Goal: Task Accomplishment & Management: Manage account settings

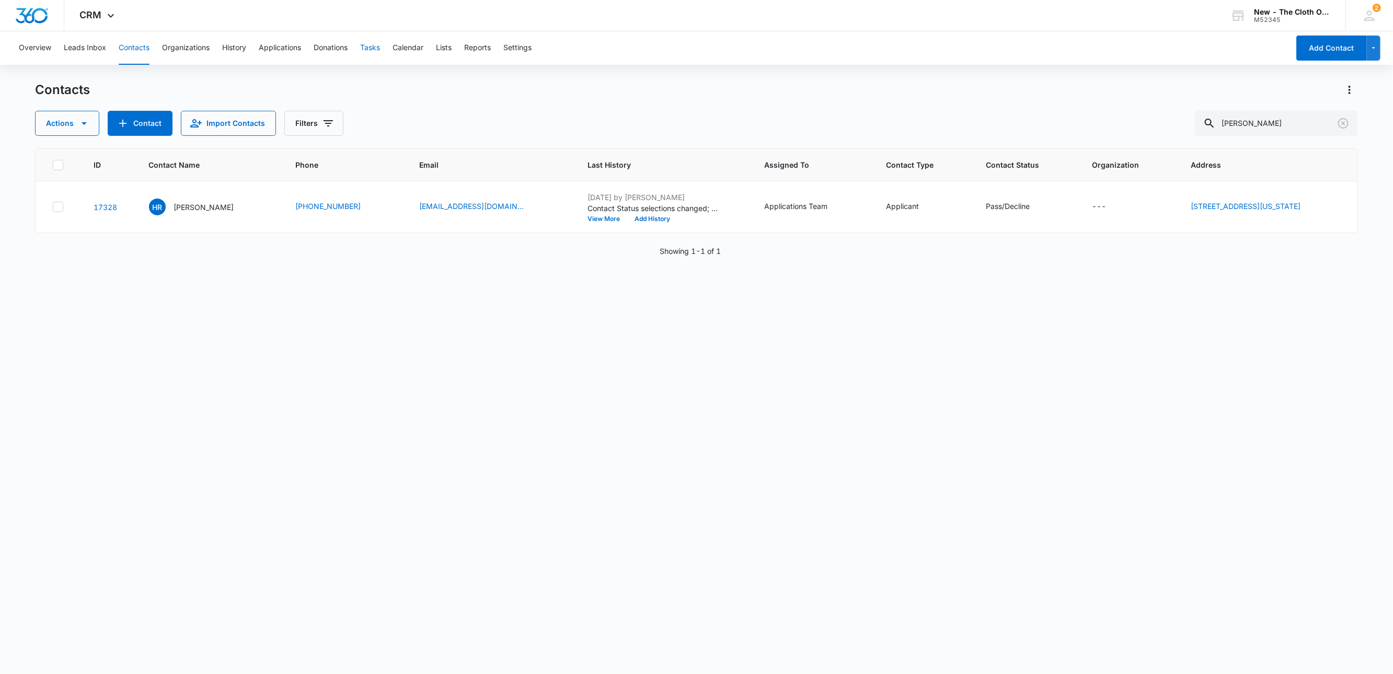
click at [375, 52] on button "Tasks" at bounding box center [370, 47] width 20 height 33
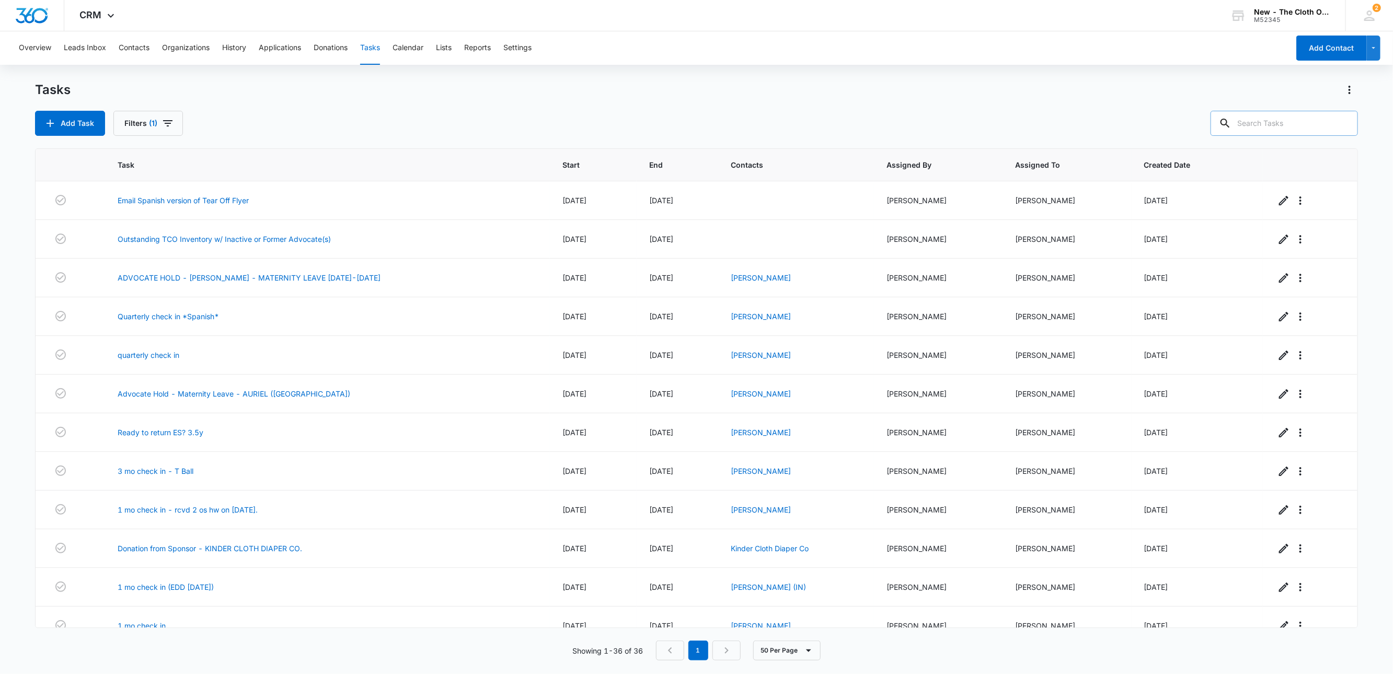
click at [1291, 129] on input "text" at bounding box center [1283, 123] width 147 height 25
type input "[PERSON_NAME]"
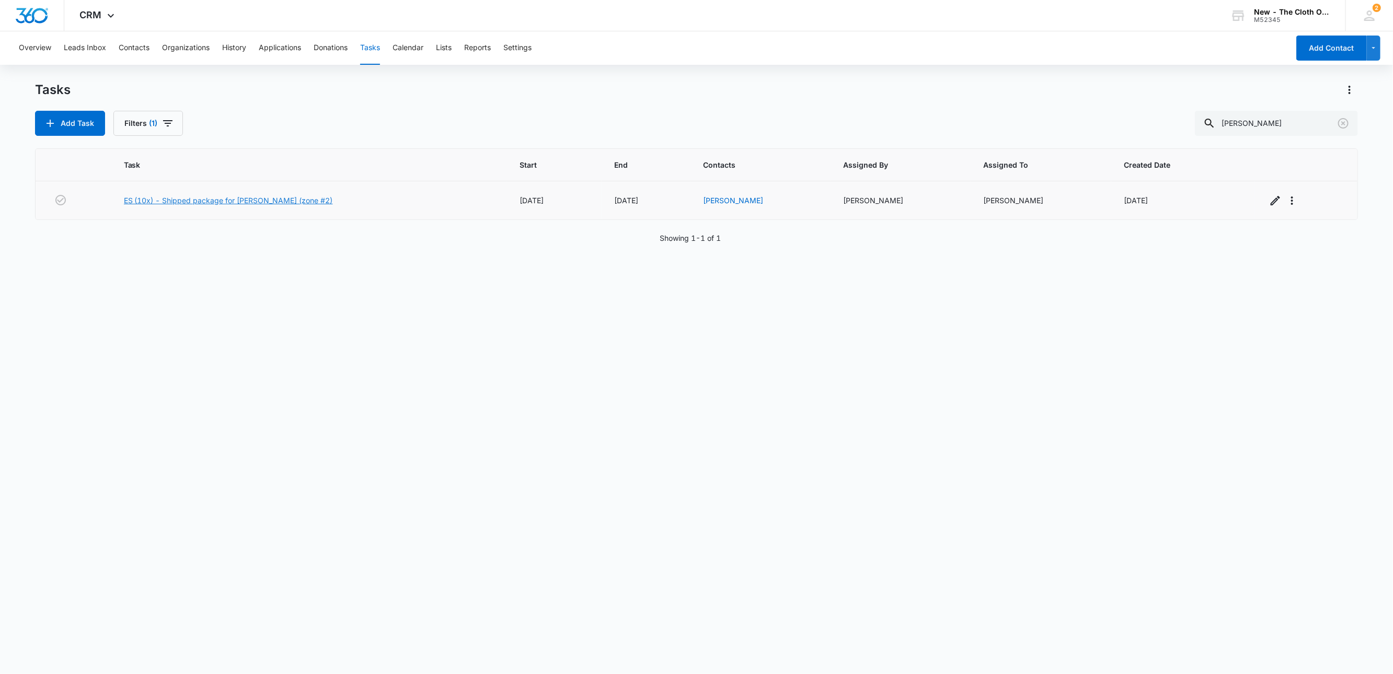
click at [155, 201] on link "ES (10x) - Shipped package for [PERSON_NAME] (zone #2)" at bounding box center [228, 200] width 209 height 11
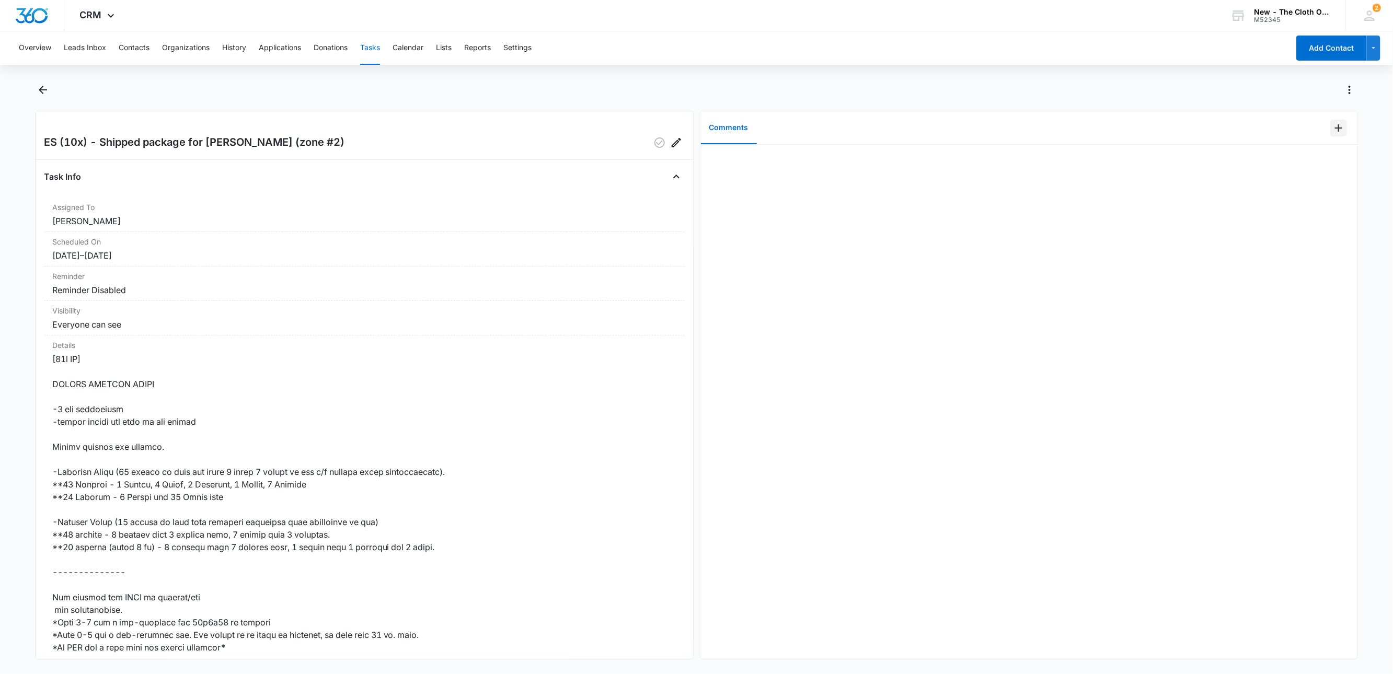
click at [1332, 134] on icon "Add Comment" at bounding box center [1338, 128] width 13 height 13
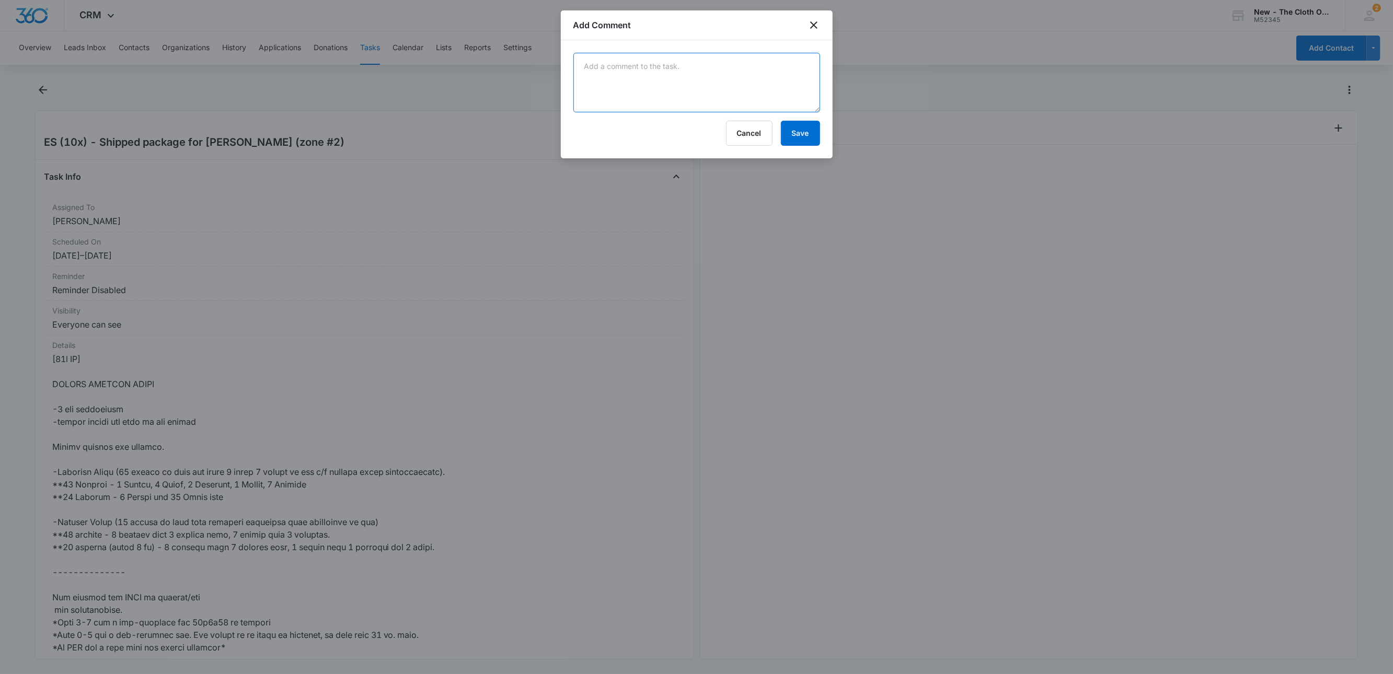
click at [787, 96] on textarea at bounding box center [696, 83] width 247 height 60
type textarea "4 lb 9 oz, 12x8x10"
click at [807, 138] on button "Save" at bounding box center [800, 133] width 39 height 25
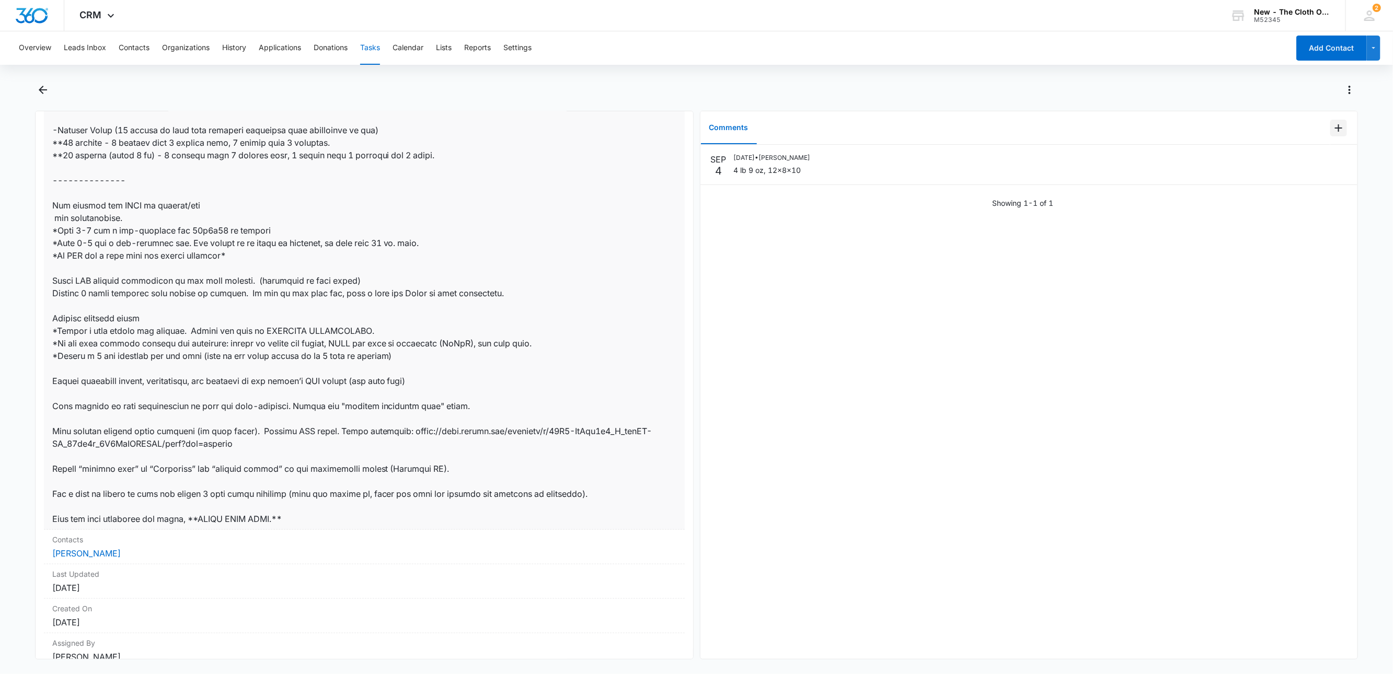
scroll to position [445, 0]
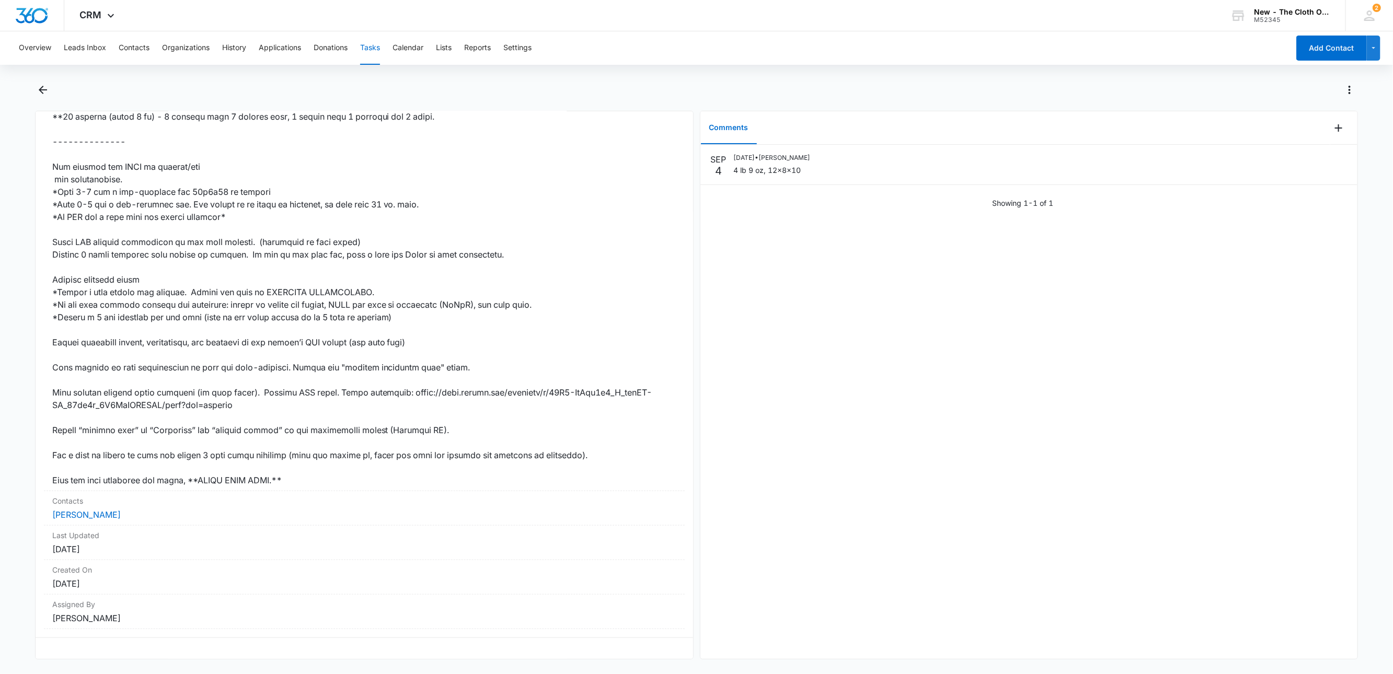
drag, startPoint x: 99, startPoint y: 500, endPoint x: 30, endPoint y: 502, distance: 69.0
click at [30, 502] on main "ES (10x) - Shipped package for Ashley Correia (zone #2) Task Info Assigned To S…" at bounding box center [696, 377] width 1393 height 590
copy link "Ashley Correia"
click at [100, 509] on link "Ashley Correia" at bounding box center [86, 514] width 68 height 10
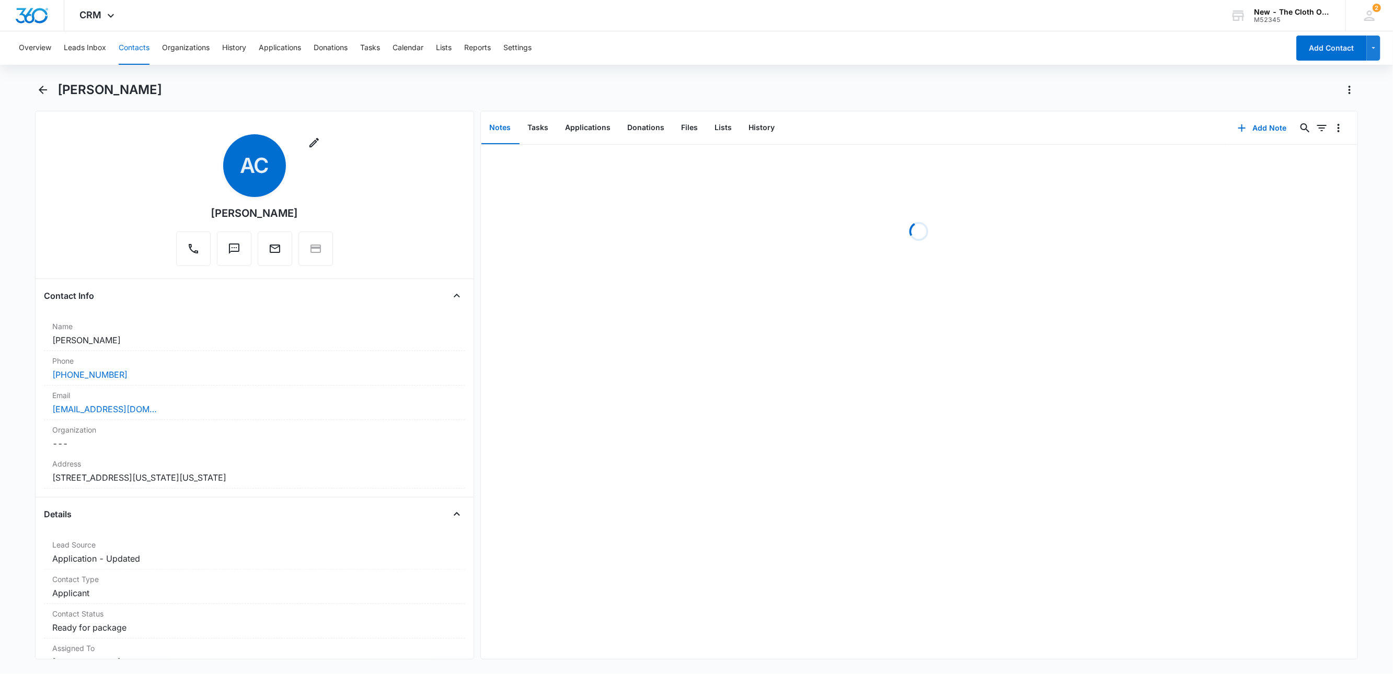
drag, startPoint x: 322, startPoint y: 478, endPoint x: 13, endPoint y: 476, distance: 308.8
click at [13, 476] on main "Ashley Correia Remove AC Ashley Correia Contact Info Name Cancel Save Changes A…" at bounding box center [696, 377] width 1393 height 590
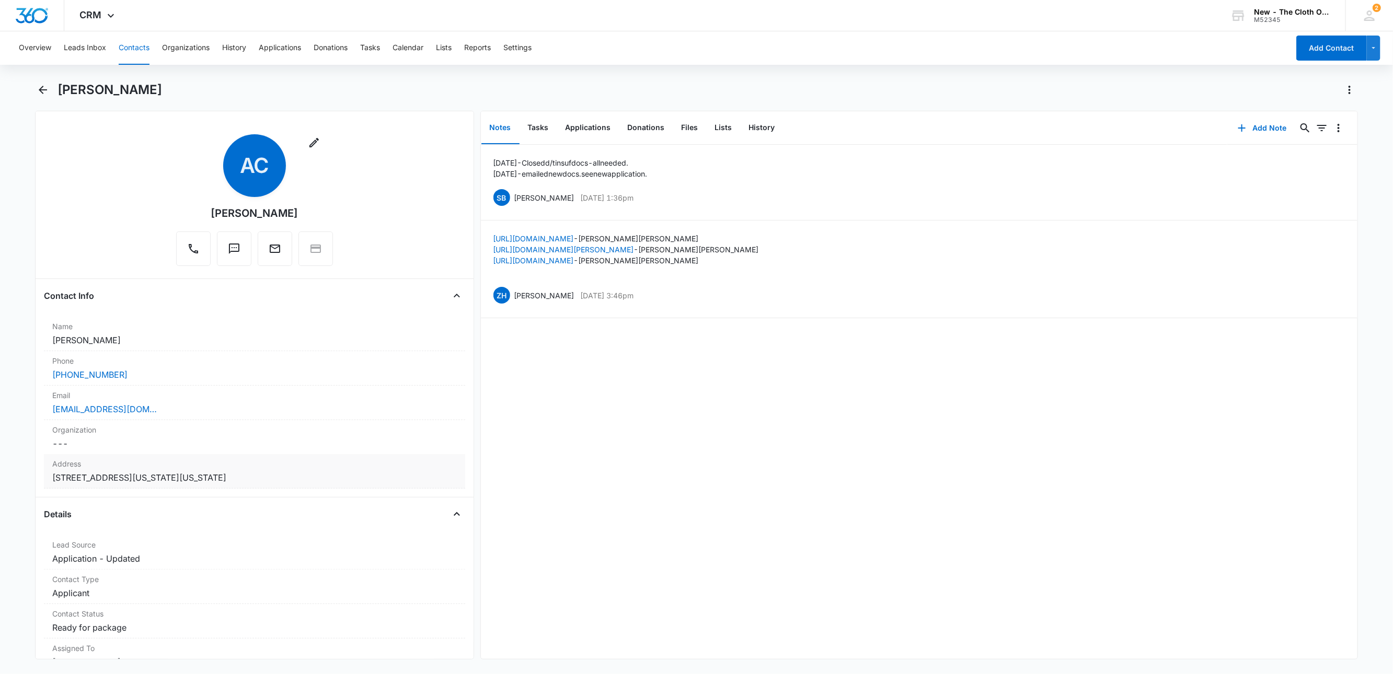
copy dd "154 South Washington Street Apt. 300 Tiffin Ohio 44883"
click at [209, 414] on div "ashleymabins14@gmail.com" at bounding box center [254, 409] width 404 height 13
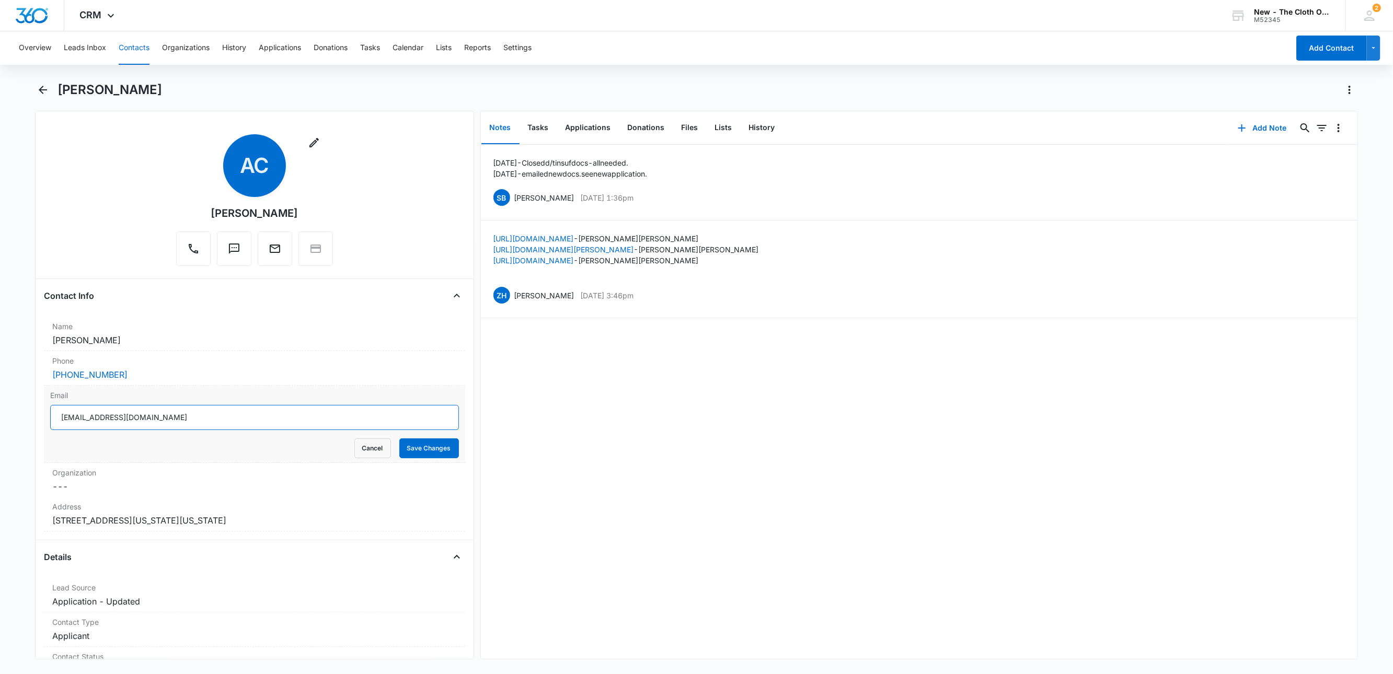
click at [228, 419] on input "ashleymabins14@gmail.com" at bounding box center [254, 417] width 409 height 25
click at [354, 447] on button "Cancel" at bounding box center [372, 448] width 37 height 20
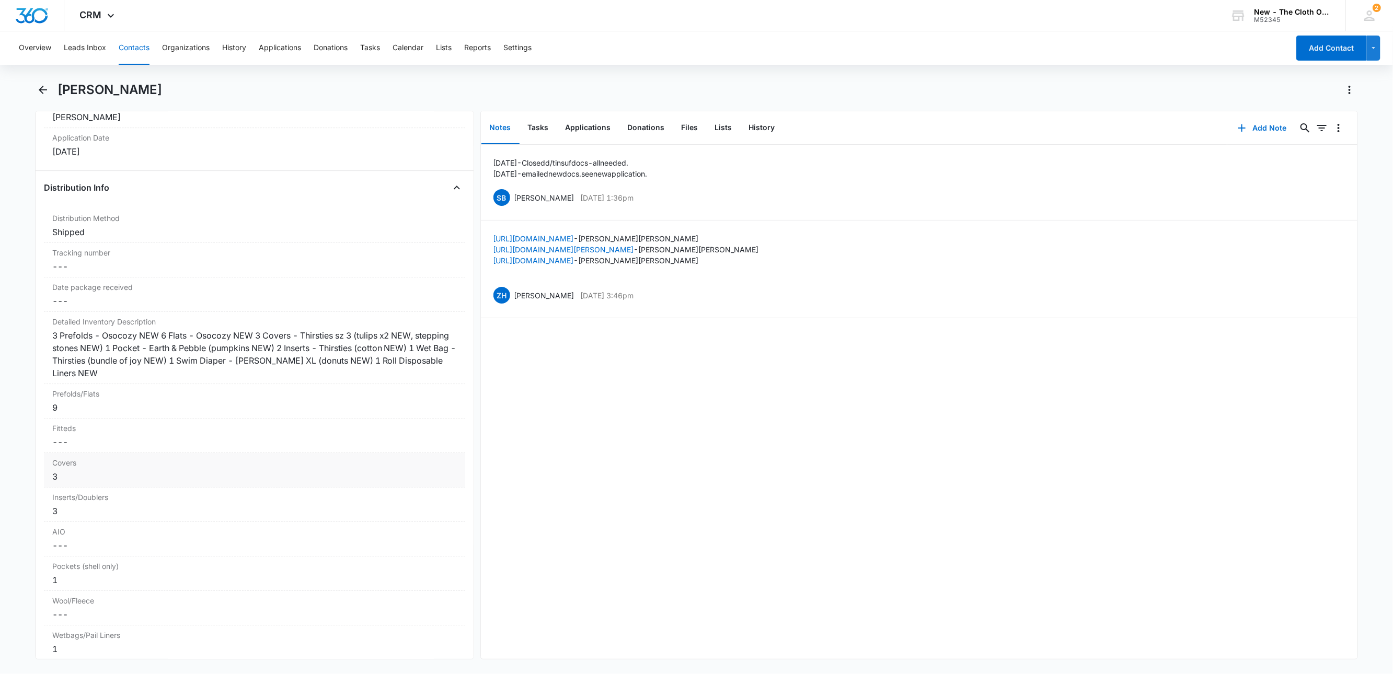
scroll to position [2352, 0]
click at [78, 276] on dd "Cancel Save Changes ---" at bounding box center [254, 270] width 404 height 13
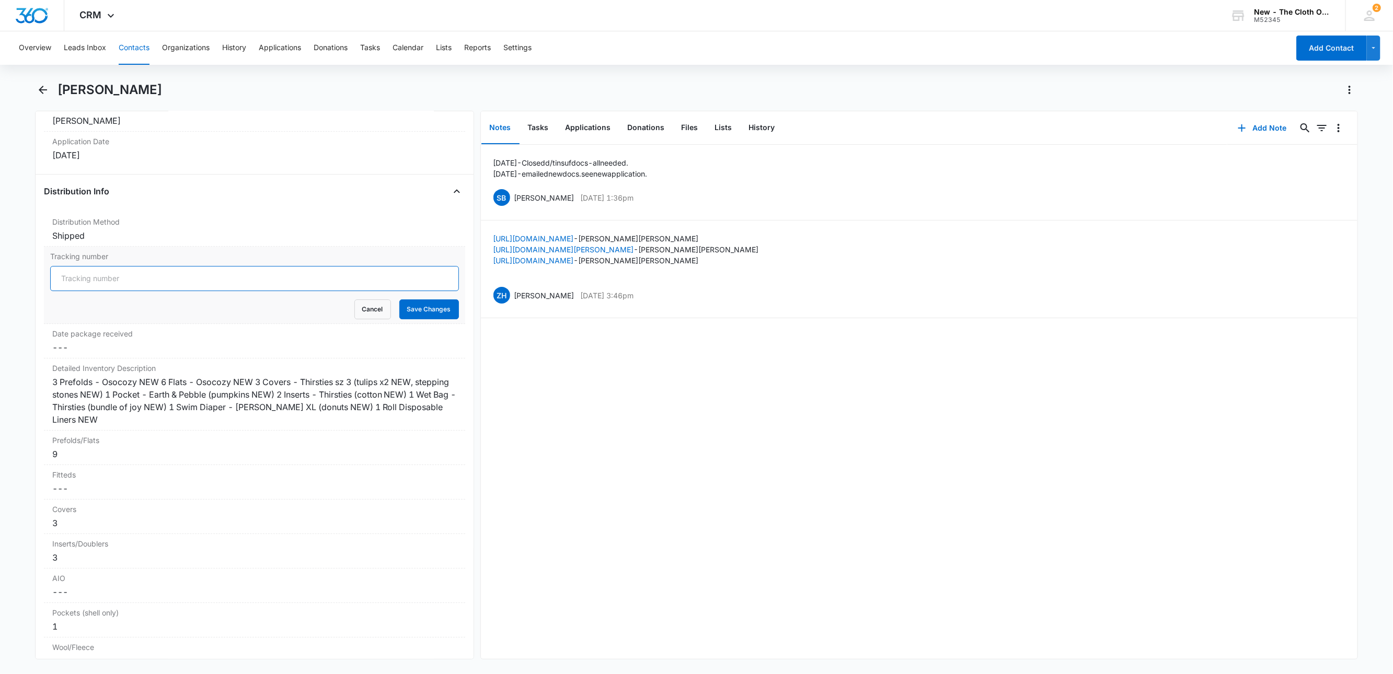
click at [80, 291] on input "Tracking number" at bounding box center [254, 278] width 409 height 25
click at [375, 291] on input "USPS" at bounding box center [254, 278] width 409 height 25
paste input "9434636106194295542878"
type input "USPS 9434636106194295542878"
click at [424, 319] on button "Save Changes" at bounding box center [429, 309] width 60 height 20
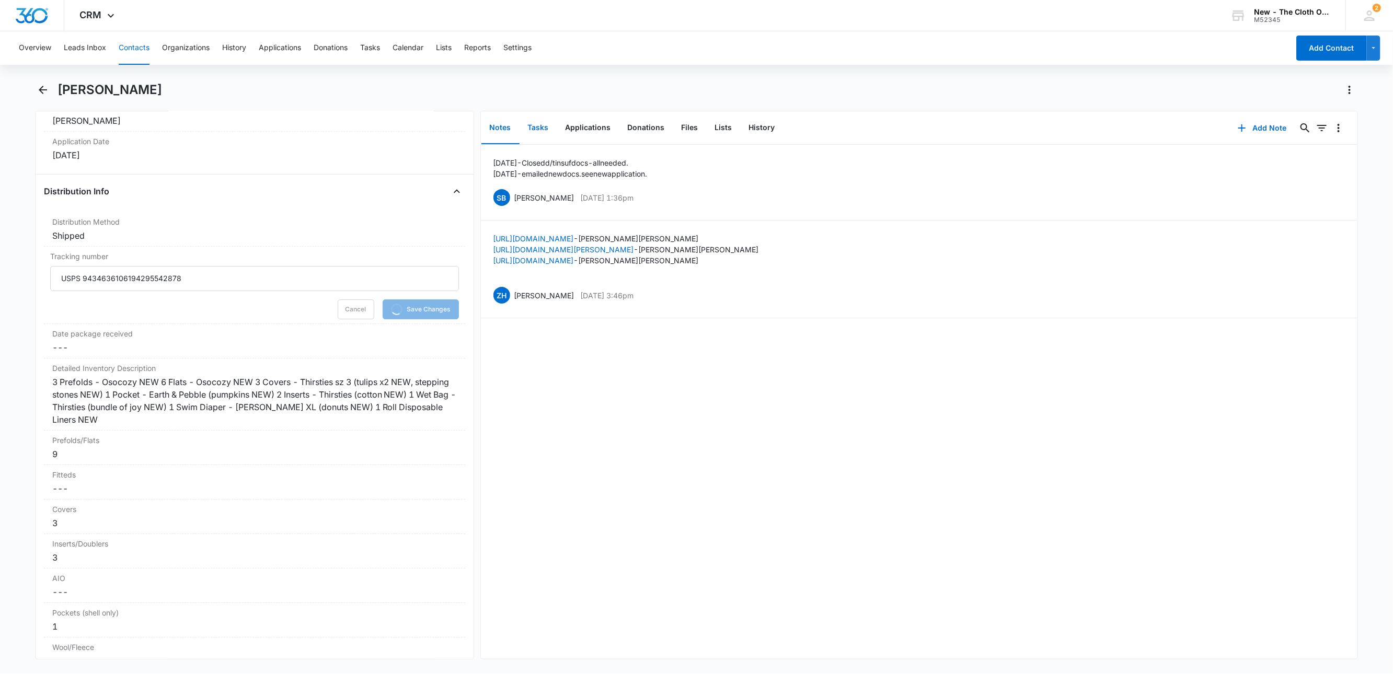
click at [543, 124] on button "Tasks" at bounding box center [538, 128] width 38 height 32
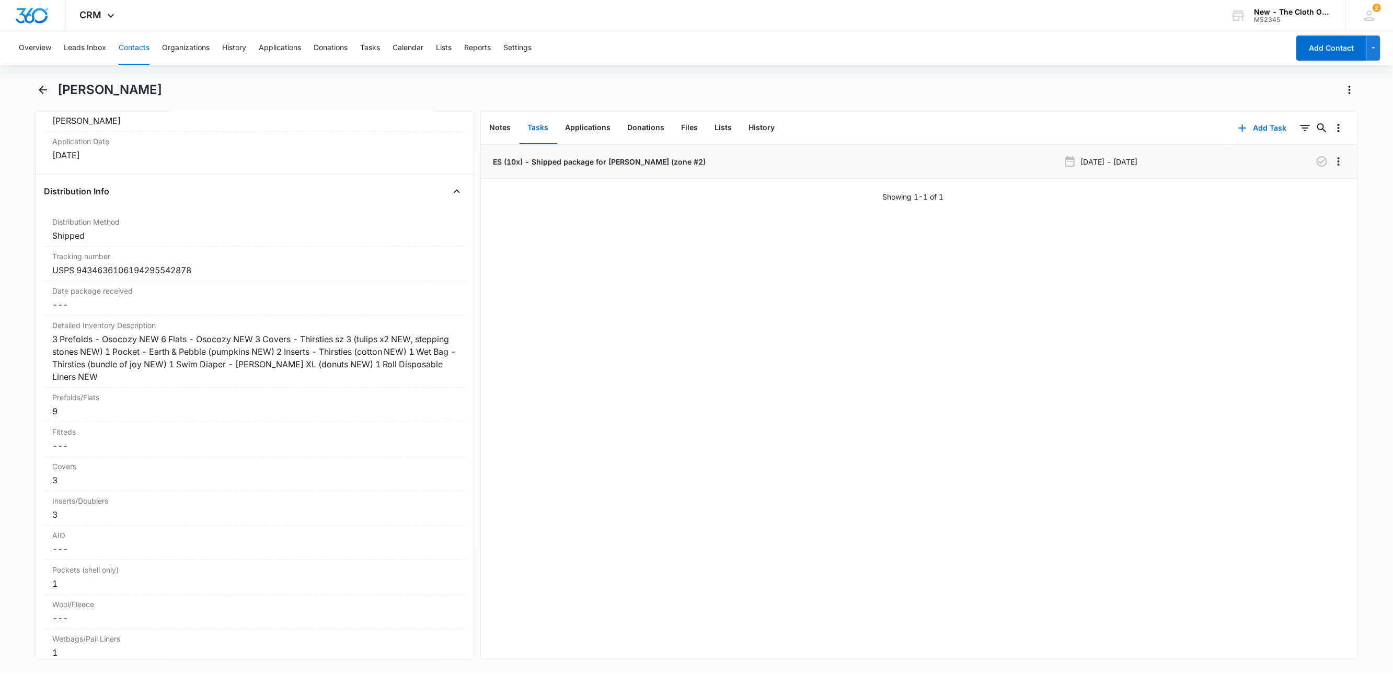
click at [580, 158] on p "ES (10x) - Shipped package for Ashley Correia (zone #2)" at bounding box center [598, 161] width 215 height 11
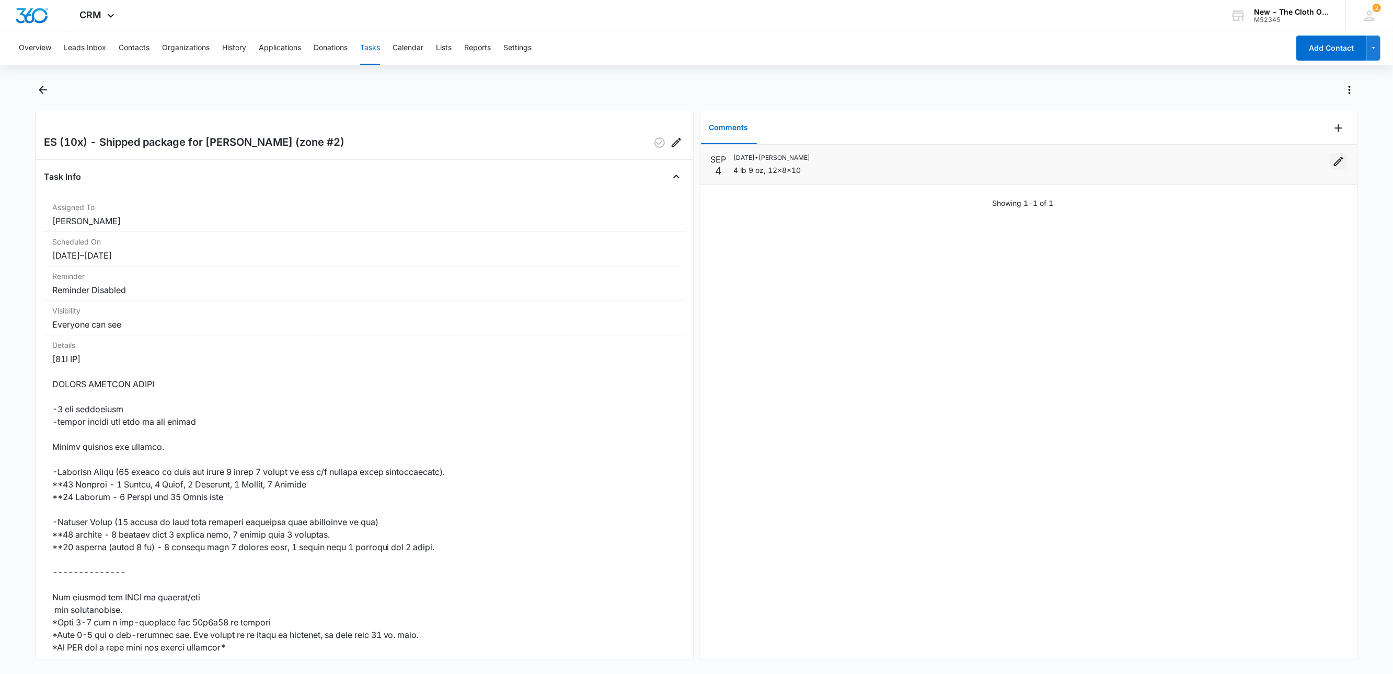
click at [1332, 161] on icon "Edit" at bounding box center [1338, 161] width 13 height 13
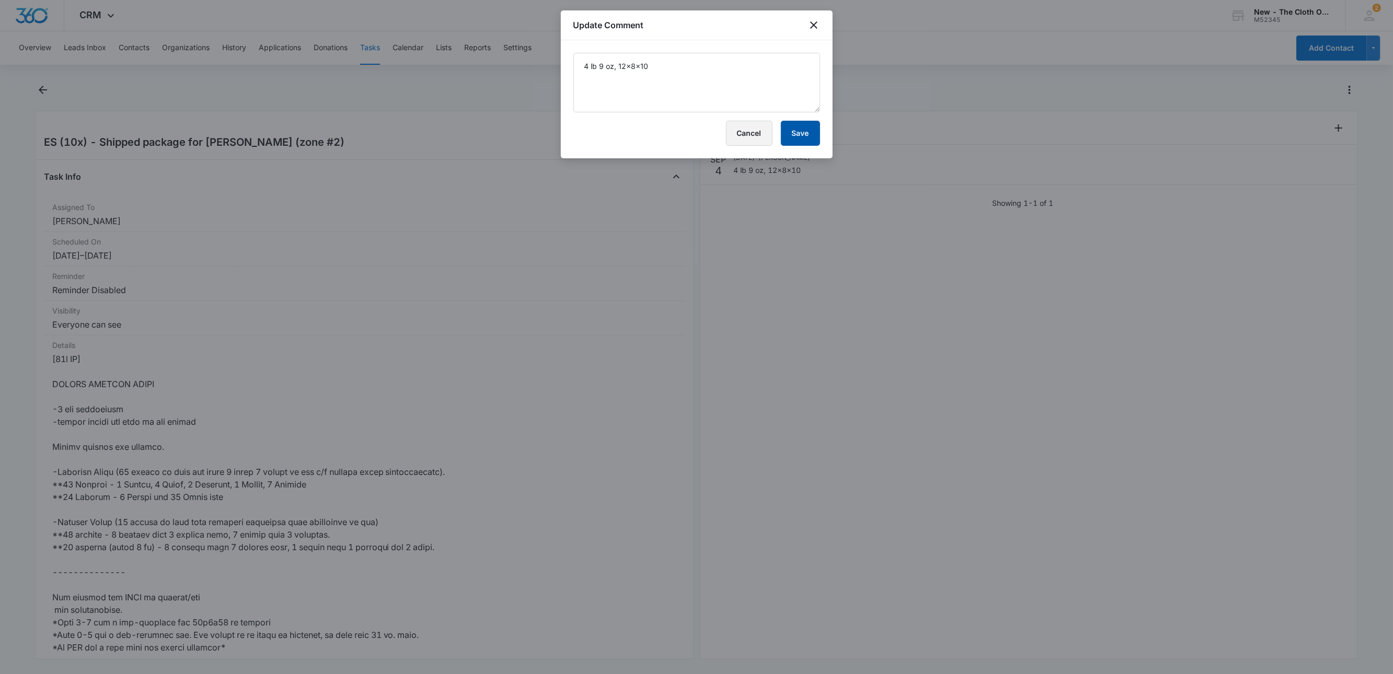
drag, startPoint x: 748, startPoint y: 135, endPoint x: 807, endPoint y: 123, distance: 60.3
click at [748, 135] on button "Cancel" at bounding box center [749, 133] width 47 height 25
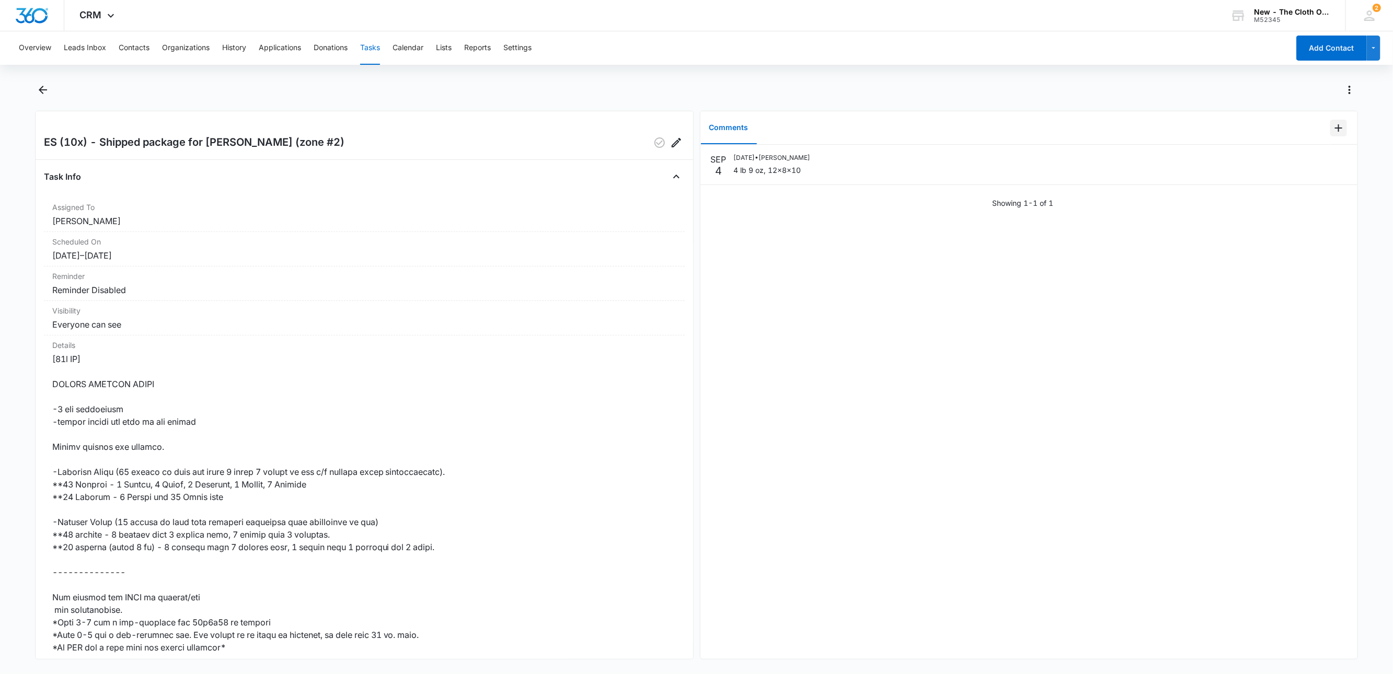
click at [1335, 127] on icon "Add Comment" at bounding box center [1338, 127] width 7 height 7
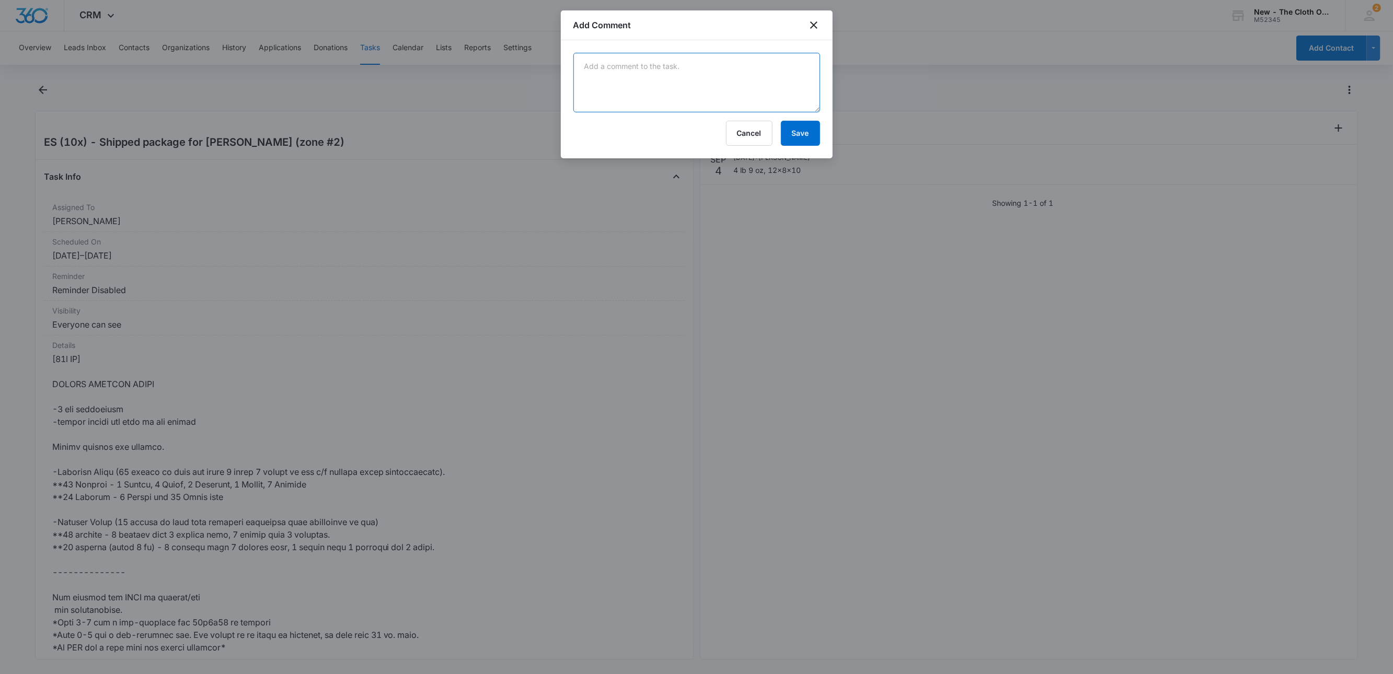
click at [747, 88] on textarea at bounding box center [696, 83] width 247 height 60
paste textarea "9434636106194295542878"
type textarea "9434636106194295542878"
click at [800, 132] on button "Save" at bounding box center [800, 133] width 39 height 25
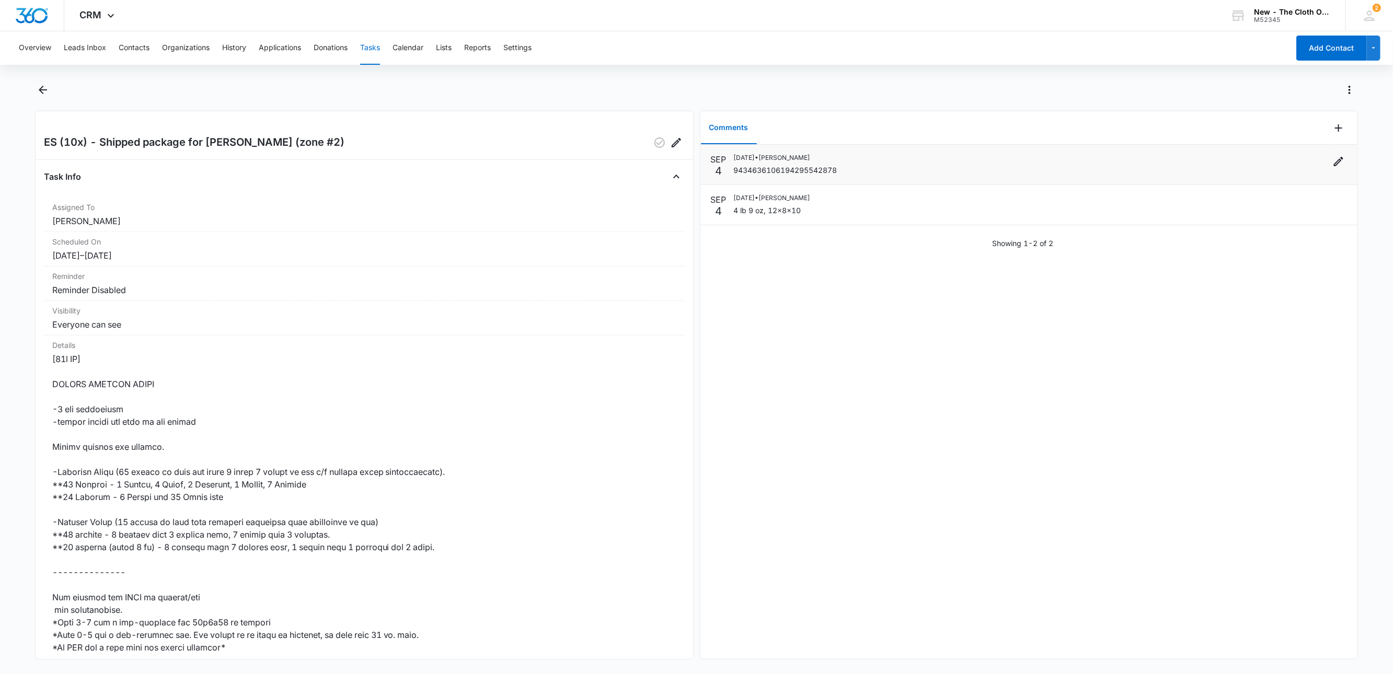
click at [748, 163] on div "09/04/2025 • Sandra Bildstein 9434636106194295542878" at bounding box center [785, 164] width 103 height 23
click at [748, 164] on div "09/04/2025 • Sandra Bildstein 9434636106194295542878" at bounding box center [785, 164] width 103 height 23
copy p "9434636106194295542878"
click at [372, 49] on button "Tasks" at bounding box center [370, 47] width 20 height 33
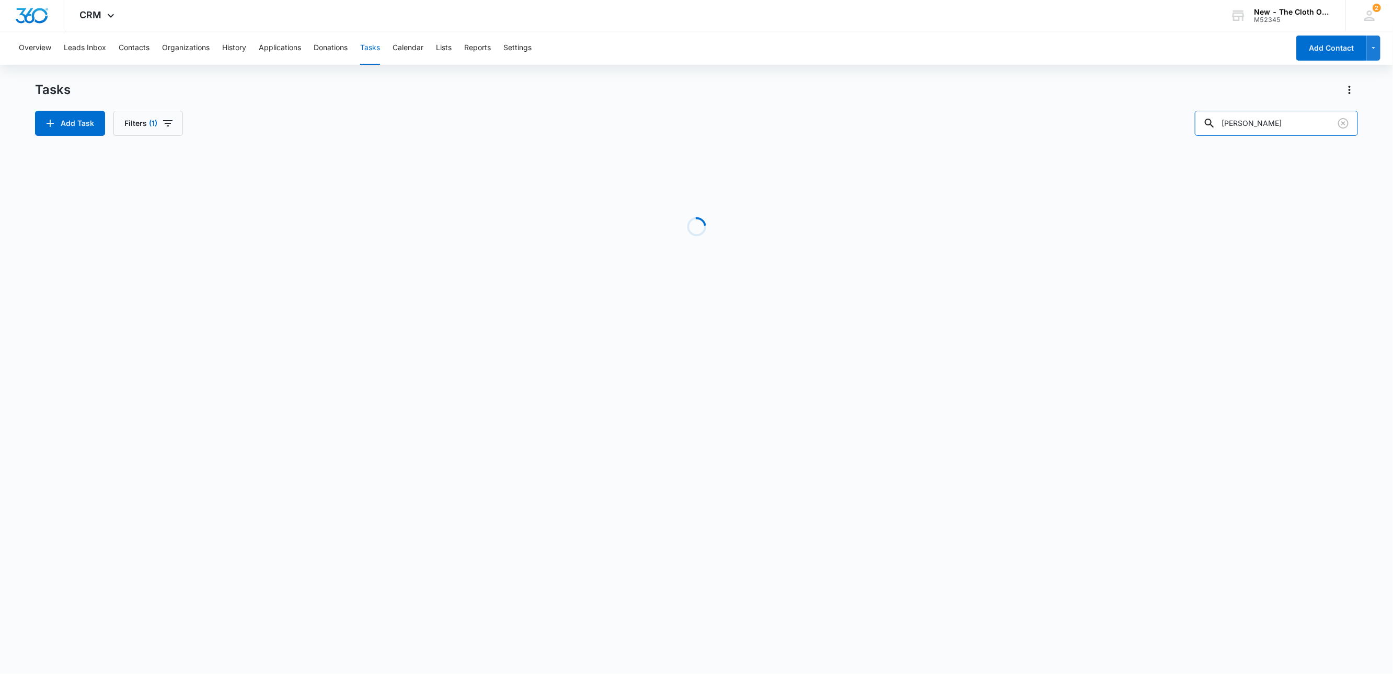
drag, startPoint x: 1276, startPoint y: 127, endPoint x: 1146, endPoint y: 136, distance: 130.5
click at [1148, 135] on div "Add Task Filters (1) correia" at bounding box center [696, 123] width 1323 height 25
paste input "La'shae Martin"
type input "La'shae Martin"
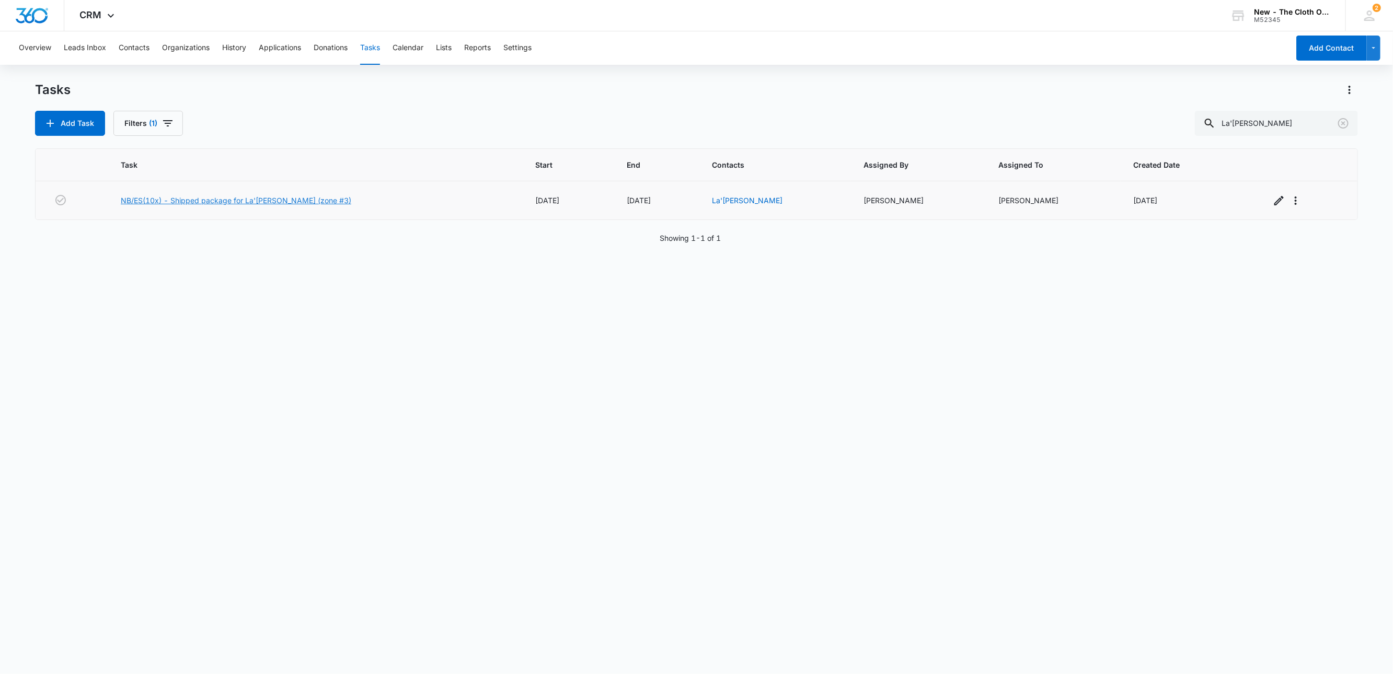
click at [278, 201] on link "NB/ES(10x) - Shipped package for La'shae Martin (zone #3)" at bounding box center [236, 200] width 230 height 11
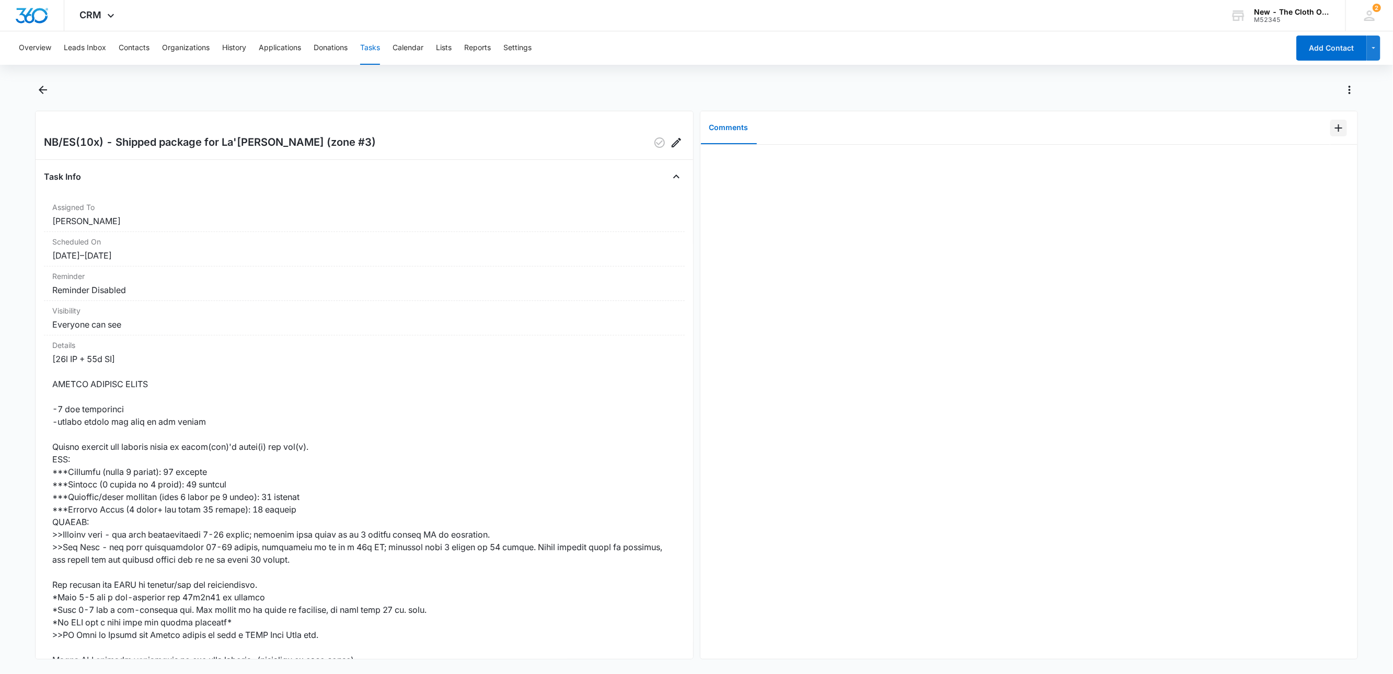
click at [1332, 129] on icon "Add Comment" at bounding box center [1338, 128] width 13 height 13
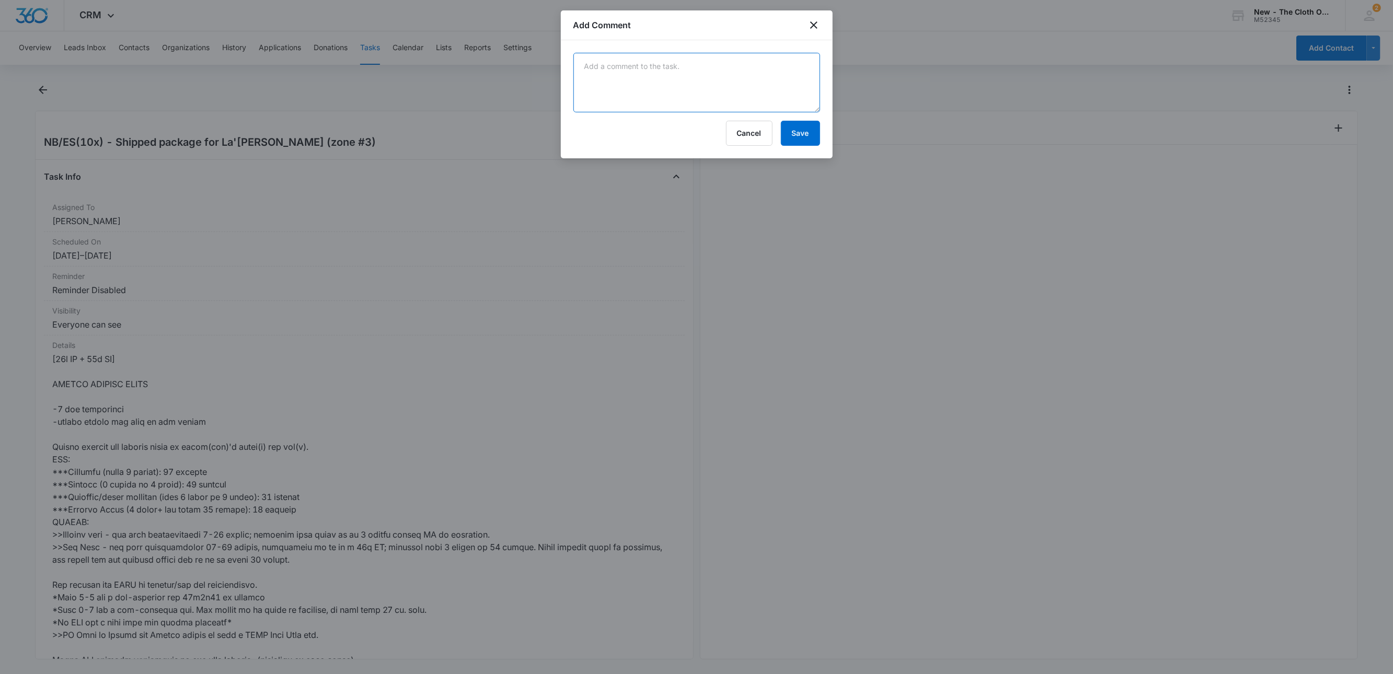
click at [742, 88] on textarea at bounding box center [696, 83] width 247 height 60
type textarea "9 lb 1 oz, 15x12x10"
click at [789, 142] on button "Save" at bounding box center [800, 133] width 39 height 25
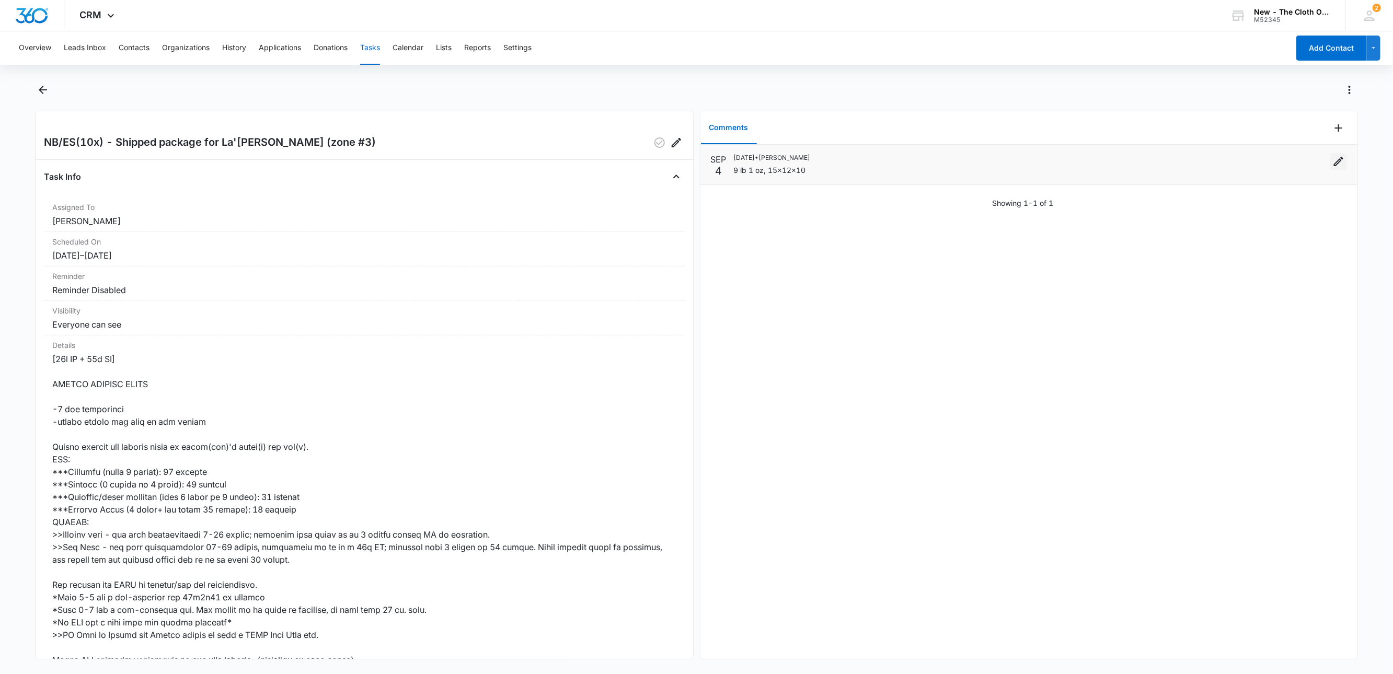
click at [1333, 162] on button "Edit" at bounding box center [1338, 161] width 17 height 17
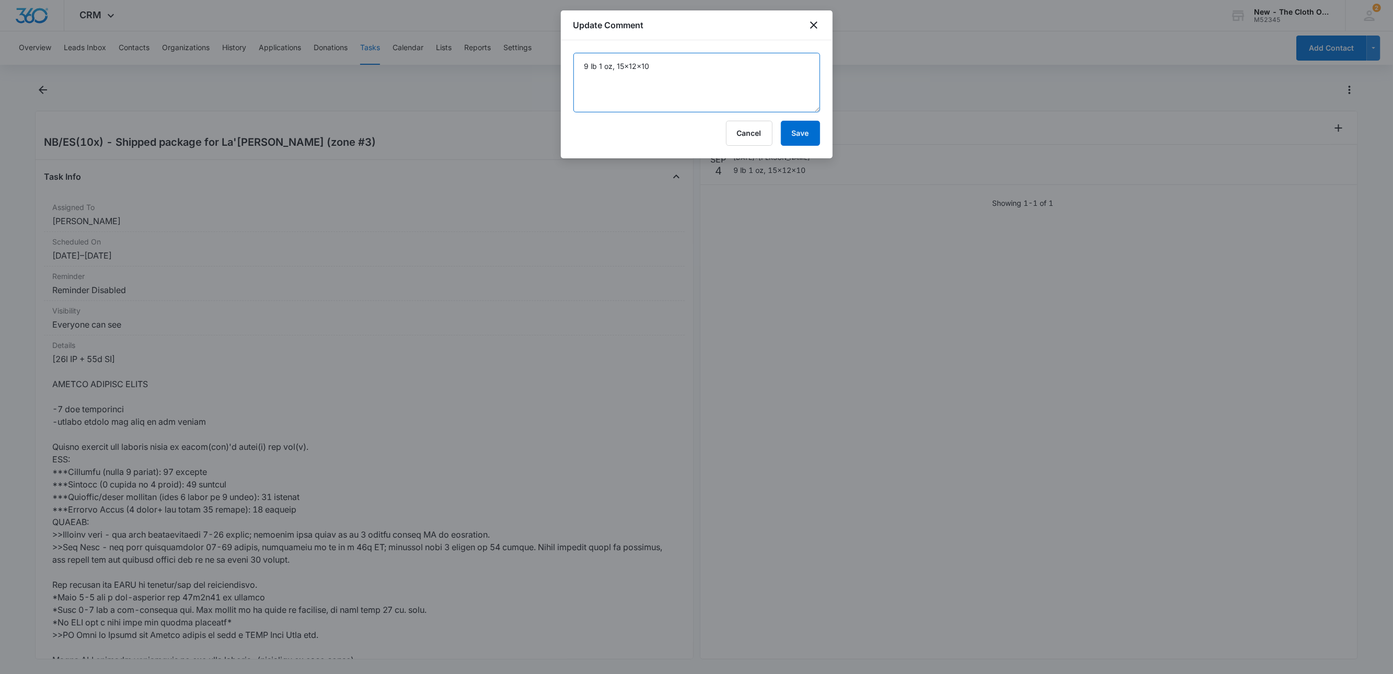
click at [599, 66] on textarea "9 lb 1 oz, 15x12x10" at bounding box center [696, 83] width 247 height 60
type textarea "9 lb 2 oz, 15x12x10"
click at [803, 138] on button "Save" at bounding box center [800, 133] width 39 height 25
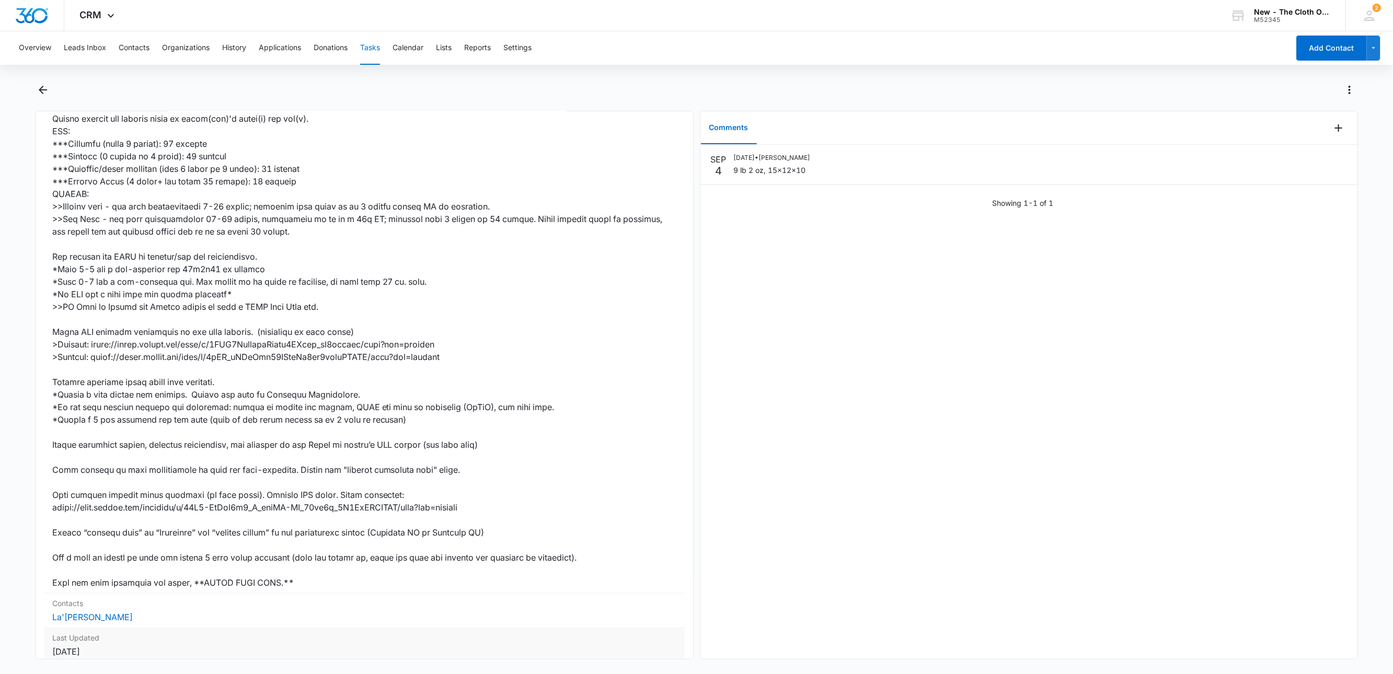
scroll to position [445, 0]
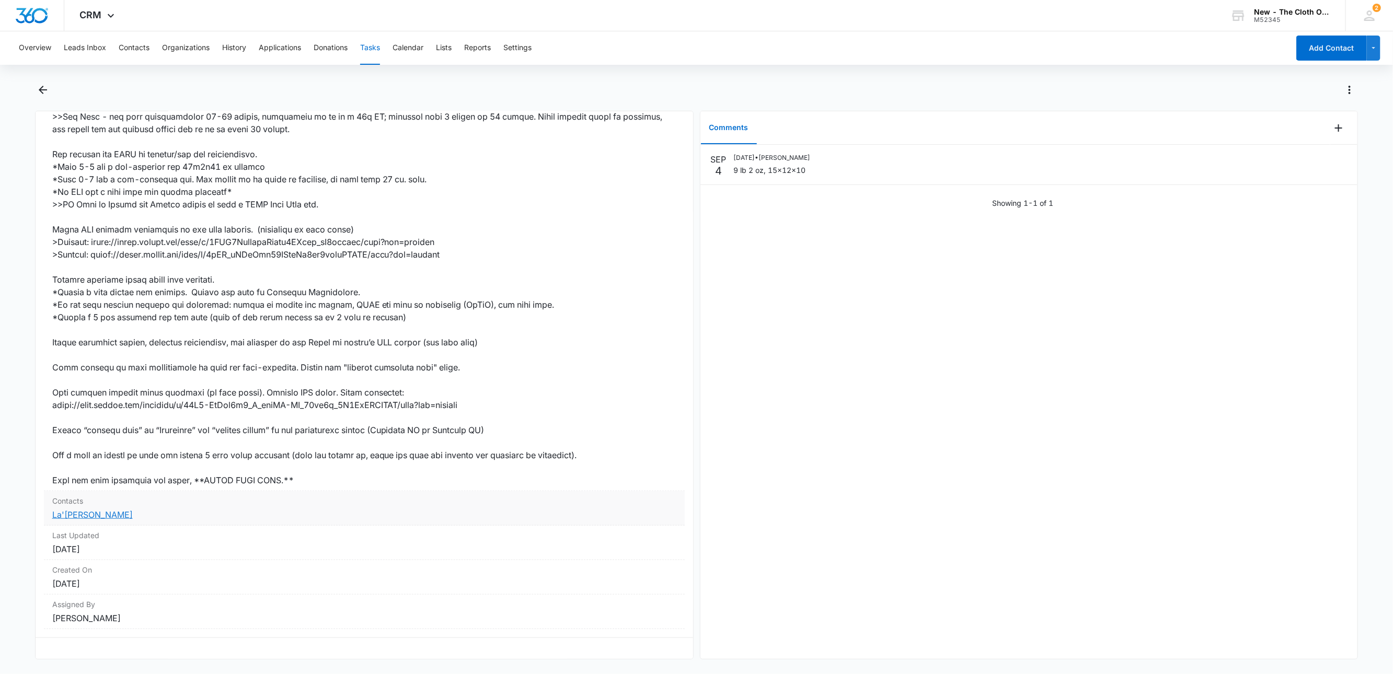
click at [102, 509] on link "La'shae Martin" at bounding box center [92, 514] width 80 height 10
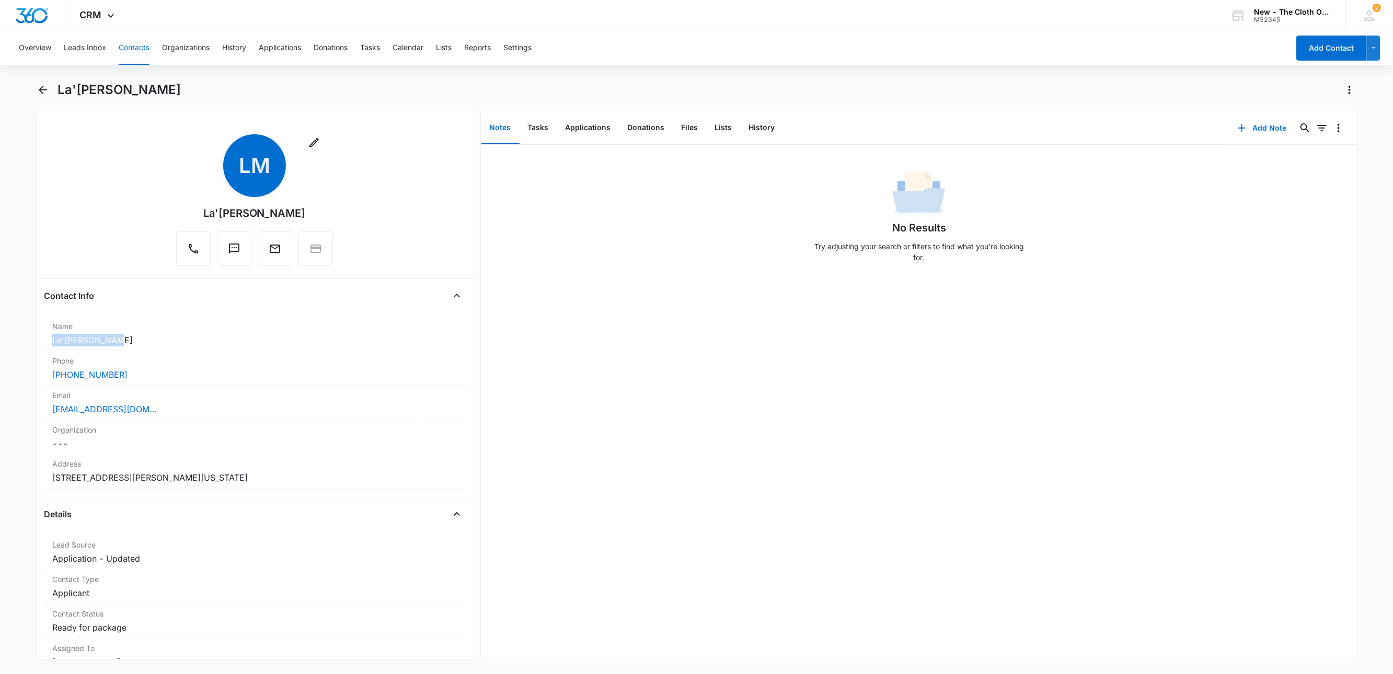
drag, startPoint x: 133, startPoint y: 342, endPoint x: 34, endPoint y: 333, distance: 99.2
click at [29, 335] on main "La'shae Martin Remove LM La'shae Martin Contact Info Name Cancel Save Changes L…" at bounding box center [696, 377] width 1393 height 590
copy dd "La'shae Martin"
drag, startPoint x: 181, startPoint y: 412, endPoint x: 9, endPoint y: 406, distance: 171.5
click at [9, 406] on main "La'shae Martin Remove LM La'shae Martin Contact Info Name Cancel Save Changes L…" at bounding box center [696, 377] width 1393 height 590
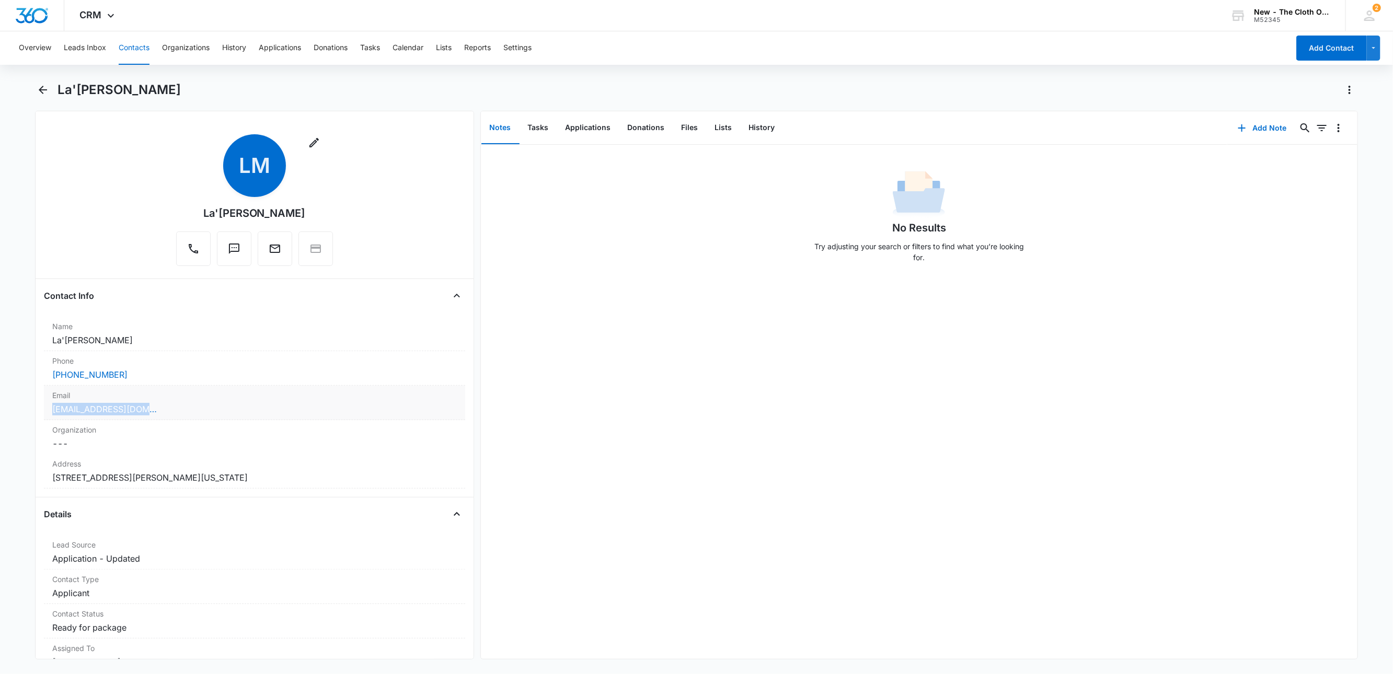
copy link "Shae4kqueen@gmail.com"
drag, startPoint x: 312, startPoint y: 486, endPoint x: 14, endPoint y: 478, distance: 298.5
click at [14, 478] on main "La'shae Martin Remove LM La'shae Martin Contact Info Name Cancel Save Changes L…" at bounding box center [696, 377] width 1393 height 590
copy dd "9201 Hough Avenue Apt. 202 Cleveland Ohio 44106-5711"
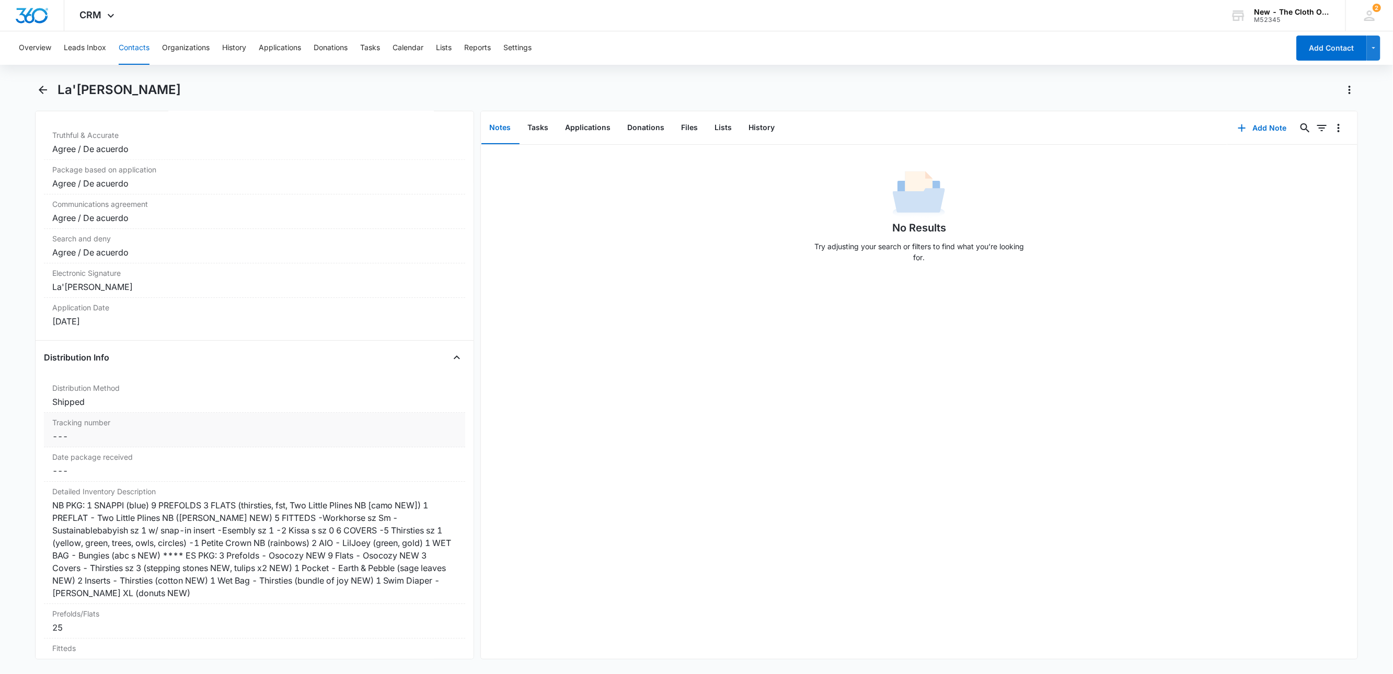
scroll to position [2195, 0]
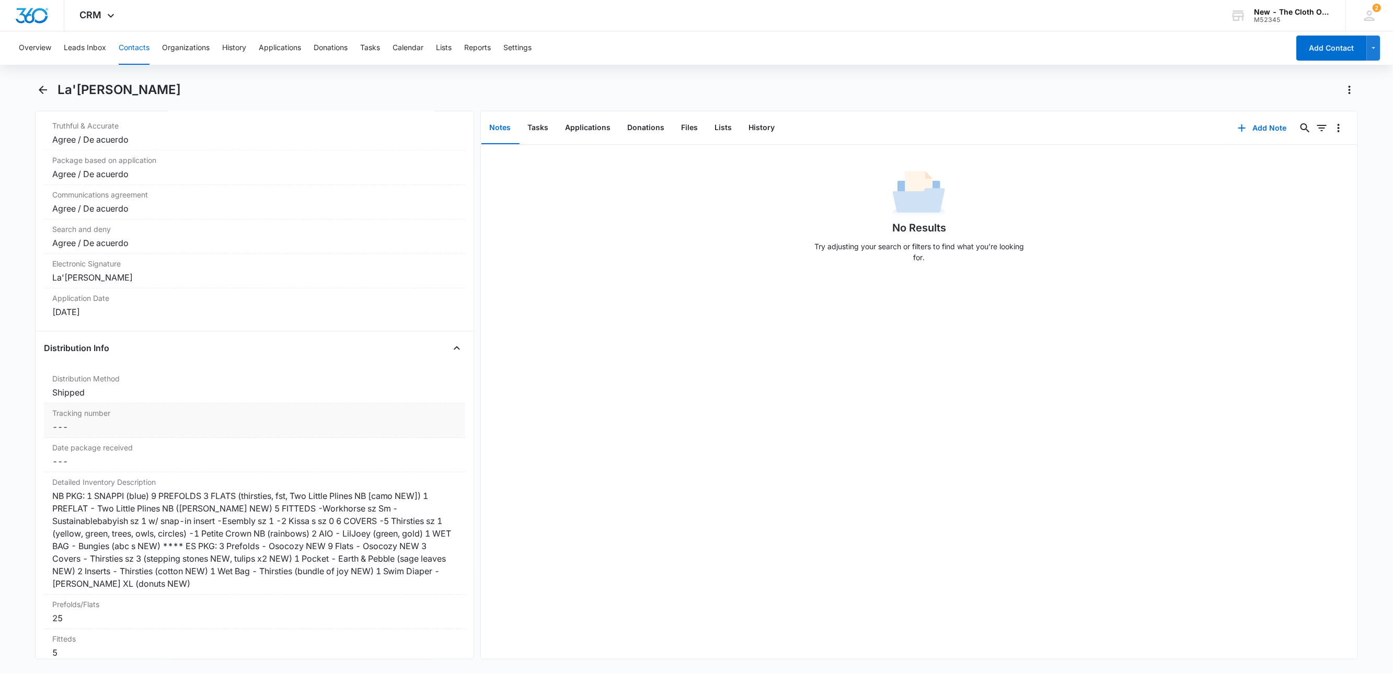
click at [88, 433] on dd "Cancel Save Changes ---" at bounding box center [254, 427] width 404 height 13
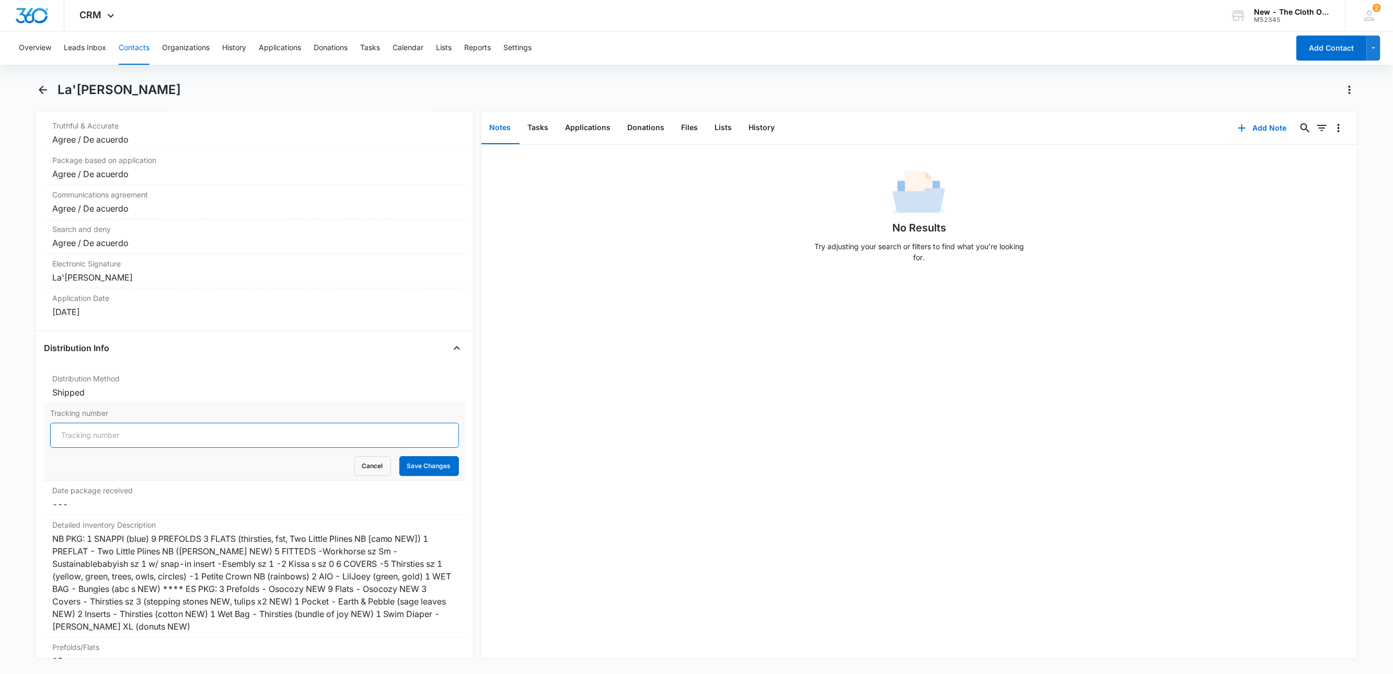
click at [87, 442] on input "Tracking number" at bounding box center [254, 435] width 409 height 25
click at [432, 448] on input "NB/ES: USPS" at bounding box center [254, 435] width 409 height 25
paste input "9434636106194295547330"
drag, startPoint x: 225, startPoint y: 450, endPoint x: 36, endPoint y: 447, distance: 188.7
click at [36, 447] on div "Remove LM La'shae Martin Contact Info Name Cancel Save Changes La'shae Martin P…" at bounding box center [254, 385] width 439 height 549
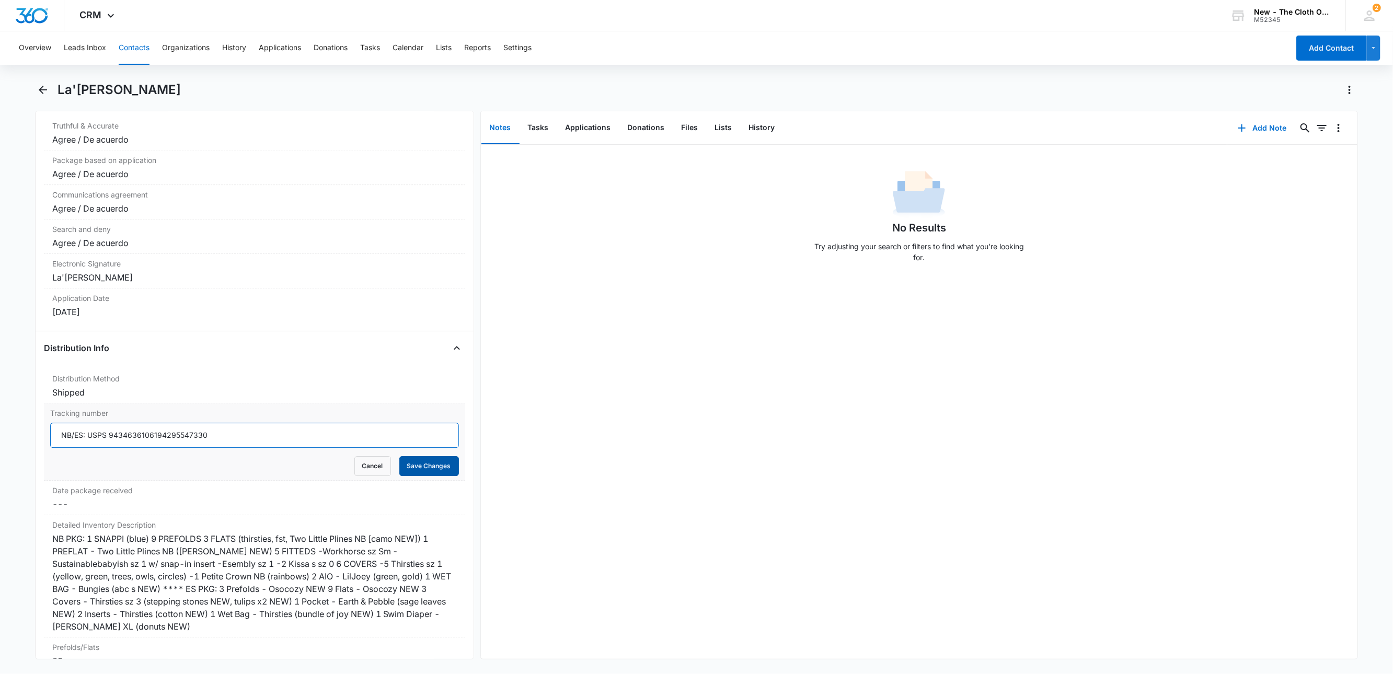
type input "NB/ES: USPS 9434636106194295547330"
click at [419, 476] on button "Save Changes" at bounding box center [429, 466] width 60 height 20
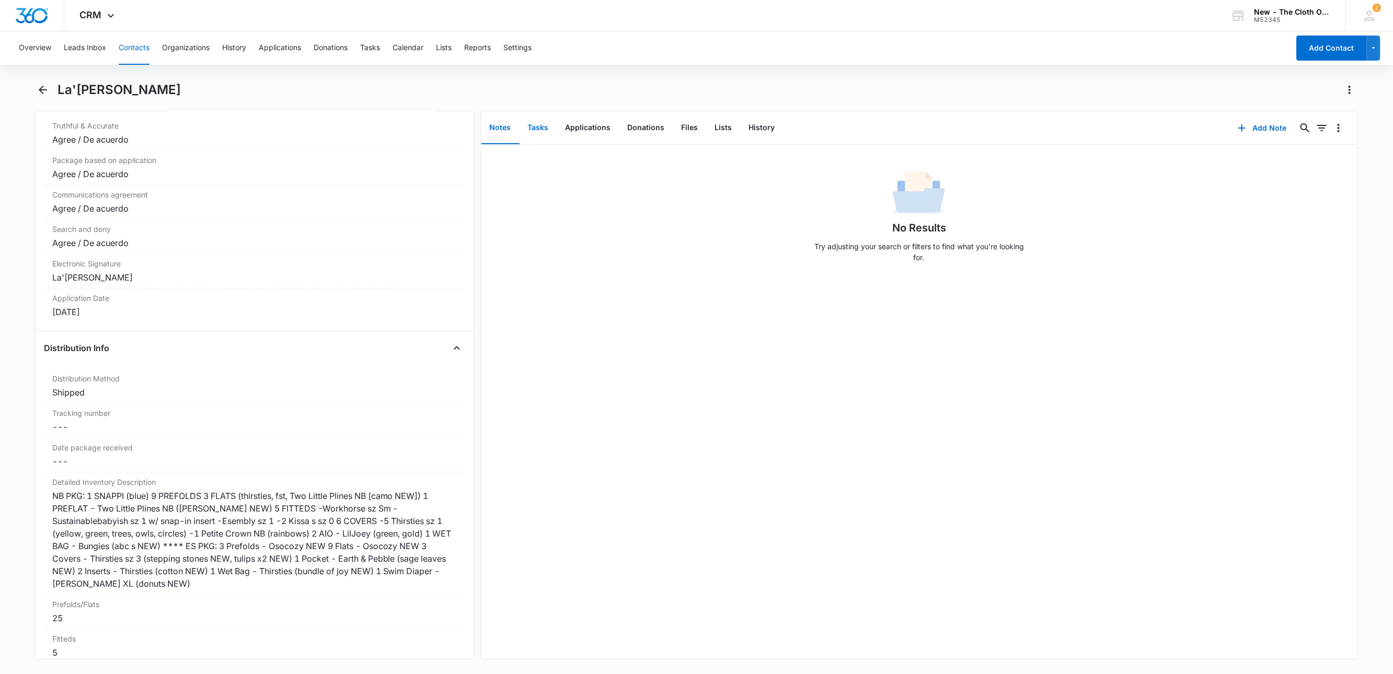
click at [541, 127] on button "Tasks" at bounding box center [538, 128] width 38 height 32
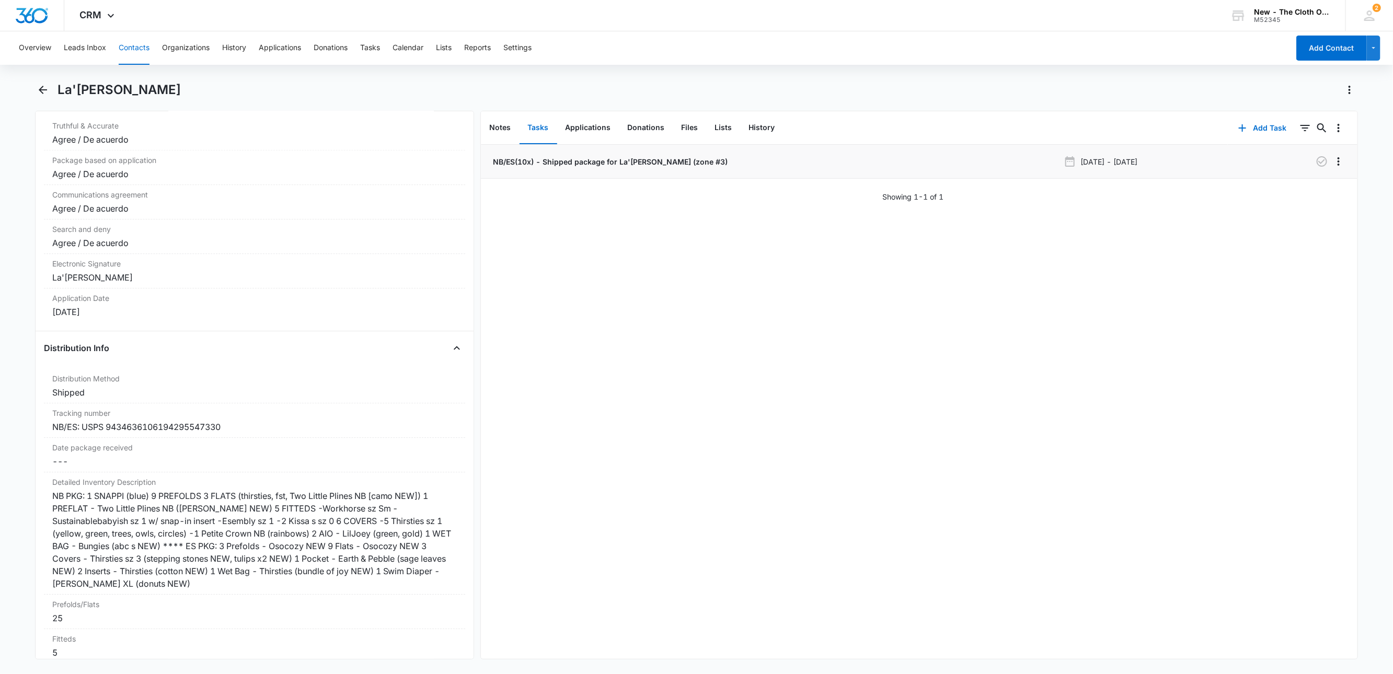
click at [616, 166] on p "NB/ES(10x) - Shipped package for La'shae Martin (zone #3)" at bounding box center [609, 161] width 237 height 11
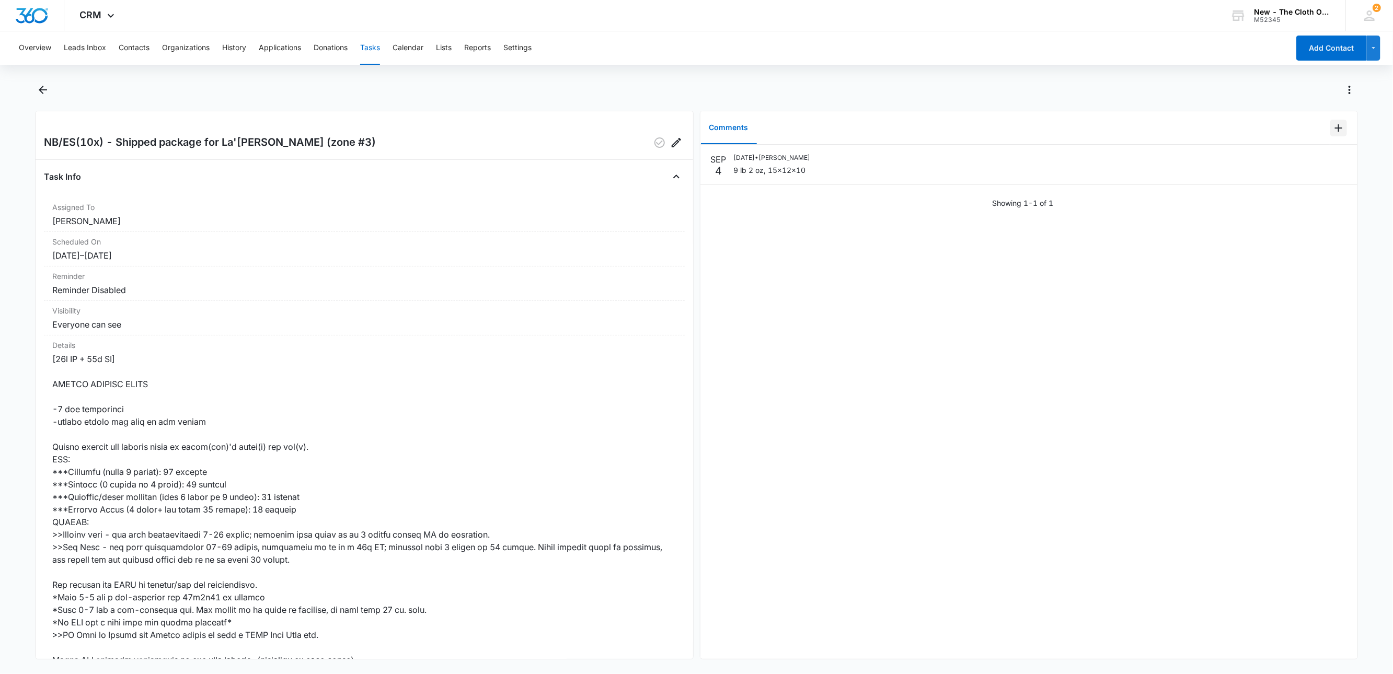
click at [1332, 124] on icon "Add Comment" at bounding box center [1338, 128] width 13 height 13
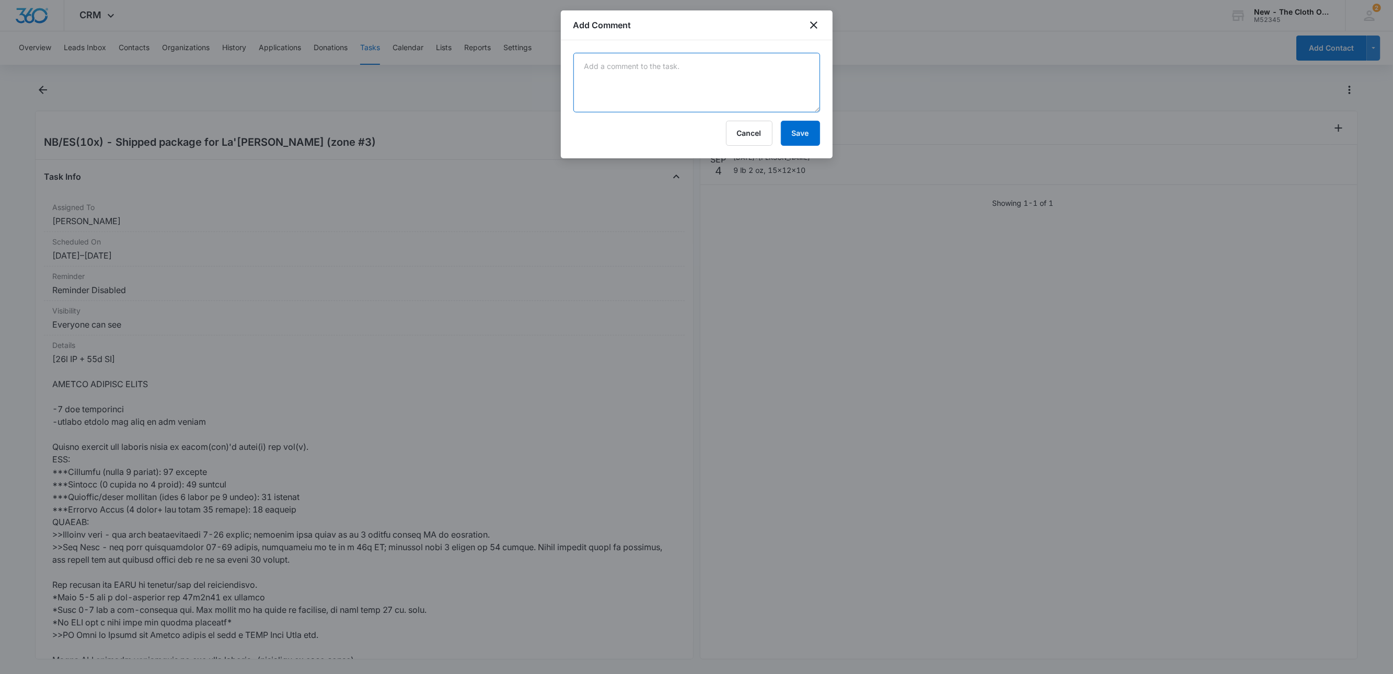
click at [751, 55] on textarea at bounding box center [696, 83] width 247 height 60
paste textarea "NB/ES: USPS 9434636106194295547330"
type textarea "NB/ES: USPS 9434636106194295547330"
click at [798, 121] on div "Cancel Save" at bounding box center [696, 133] width 247 height 25
click at [800, 135] on button "Save" at bounding box center [800, 133] width 39 height 25
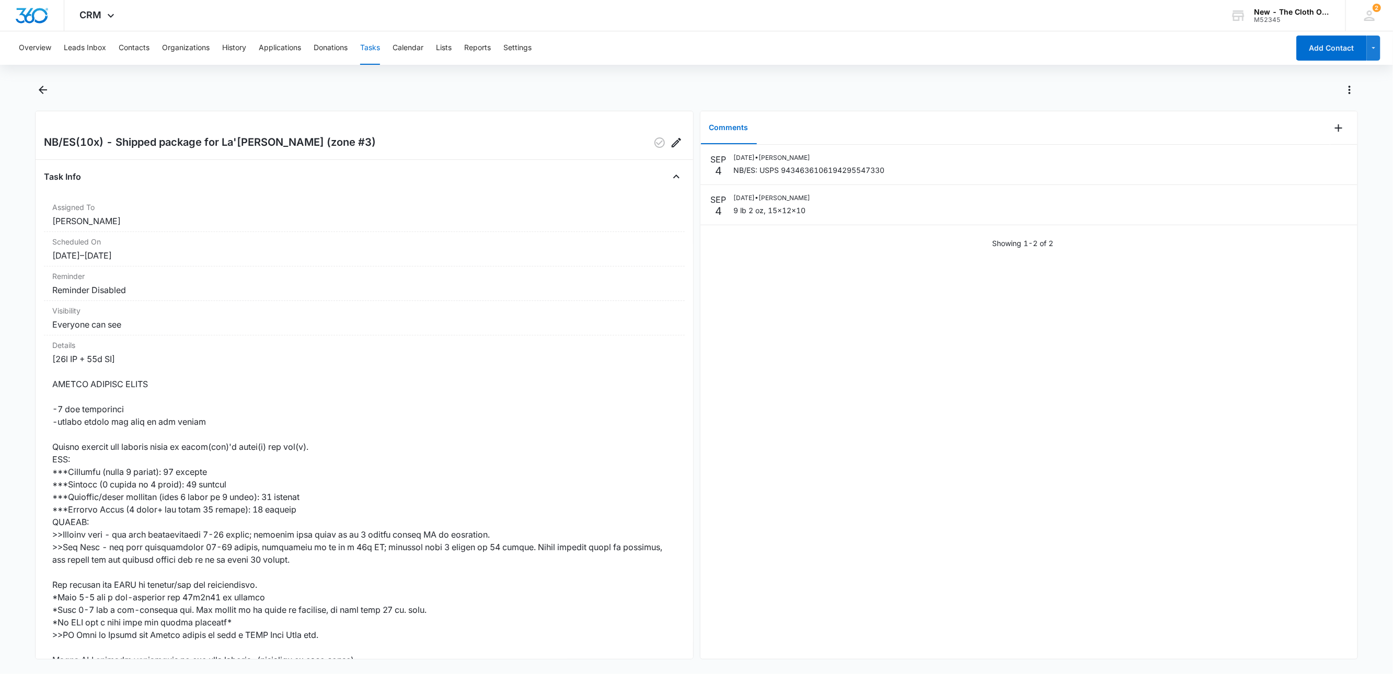
click at [366, 49] on button "Tasks" at bounding box center [370, 47] width 20 height 33
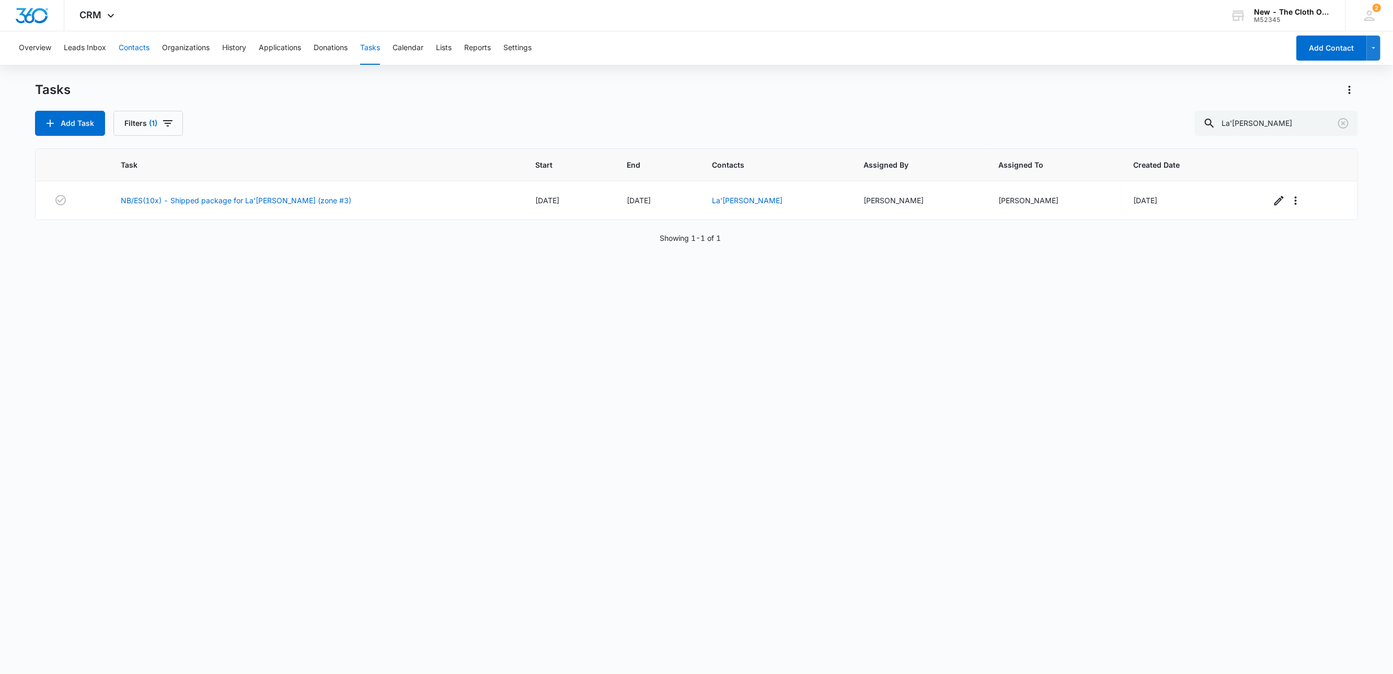
click at [126, 33] on button "Contacts" at bounding box center [134, 47] width 31 height 33
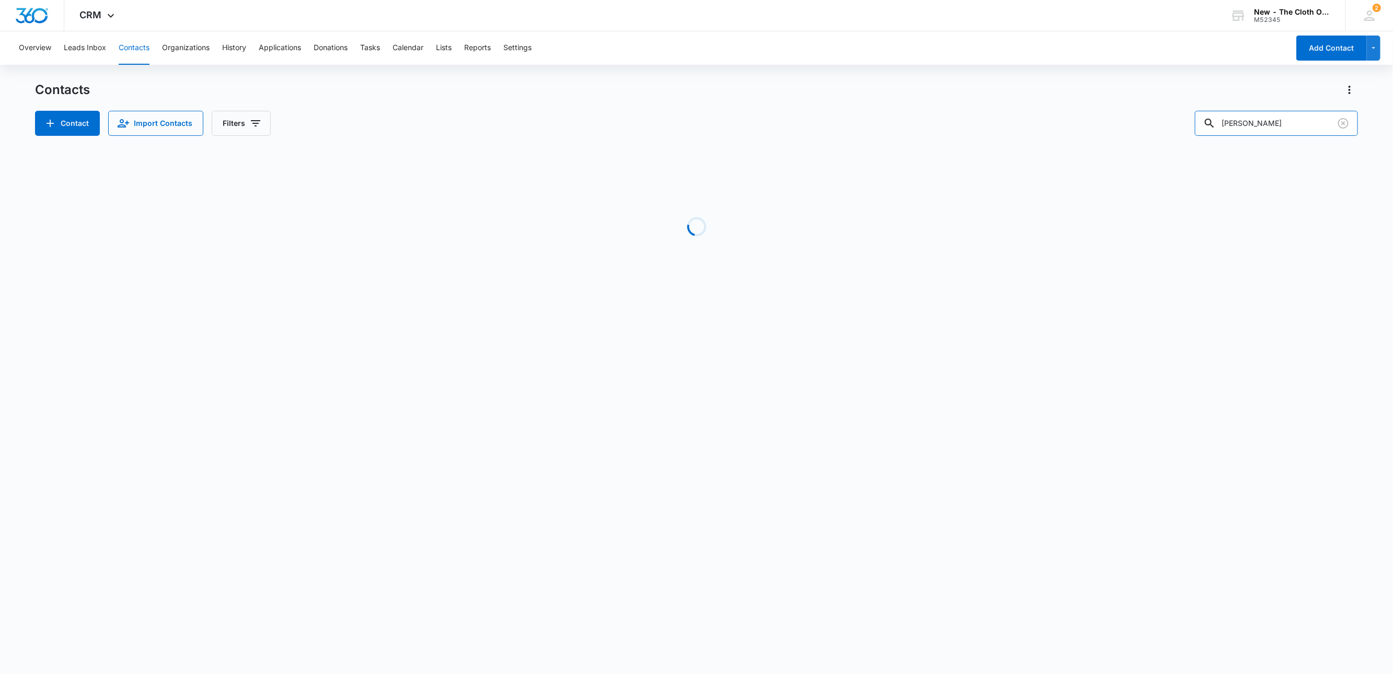
drag, startPoint x: 1296, startPoint y: 124, endPoint x: 1119, endPoint y: 148, distance: 178.8
click at [1122, 144] on div "Contacts Contact Import Contacts Filters hannah riley Loading No Results" at bounding box center [696, 200] width 1323 height 236
paste input "9434636106194292406296"
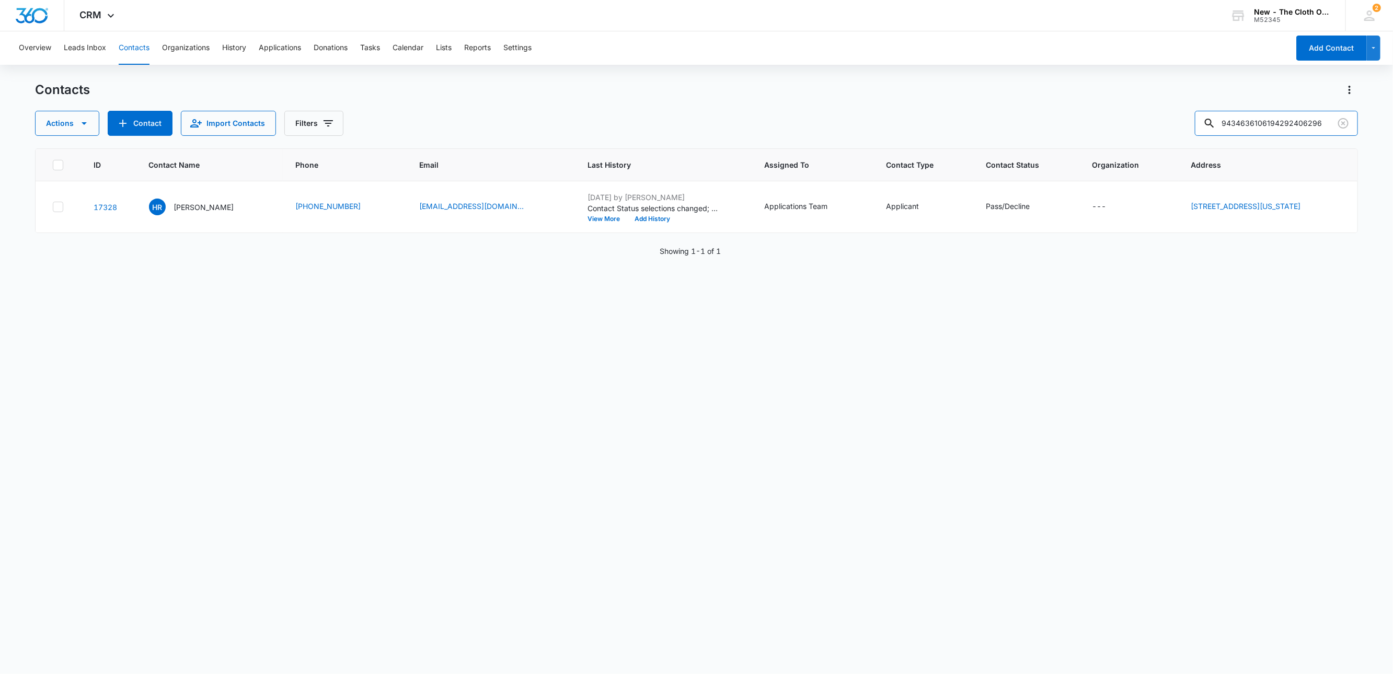
type input "9434636106194292406296"
click at [188, 206] on p "Md. Rayhan Sarker" at bounding box center [209, 207] width 76 height 11
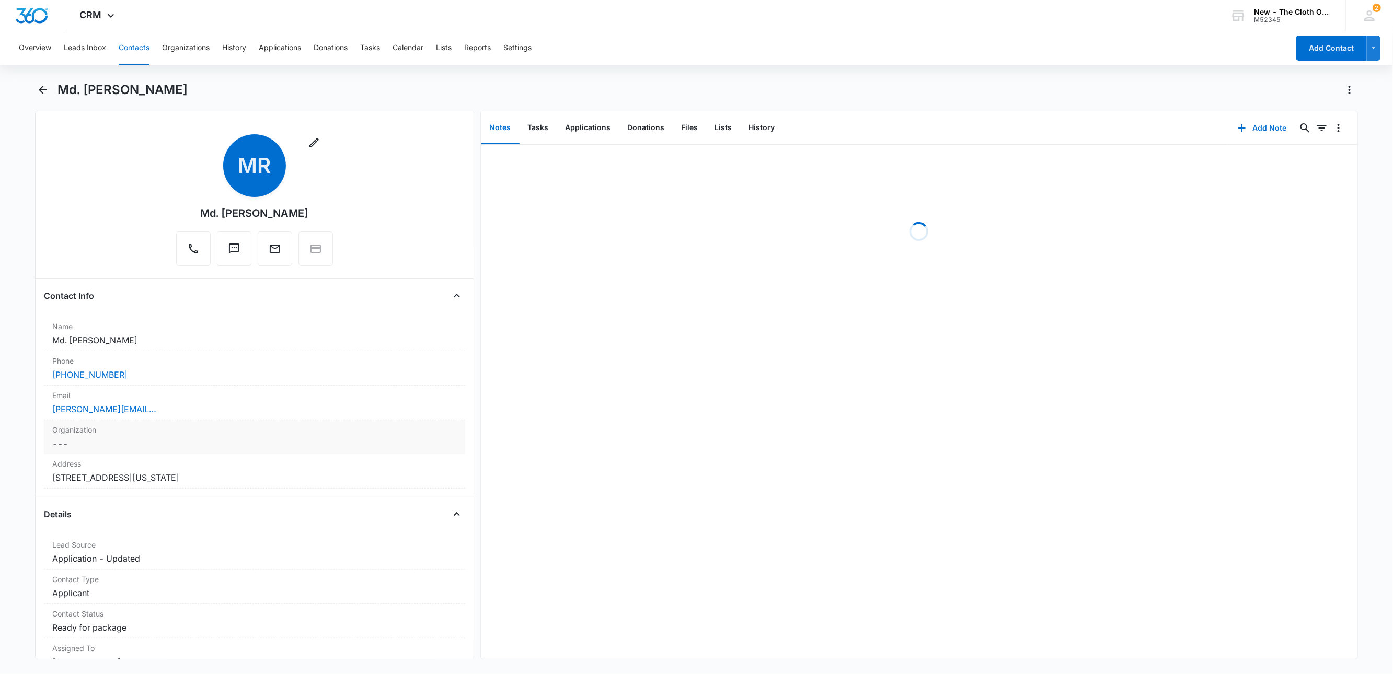
scroll to position [78, 0]
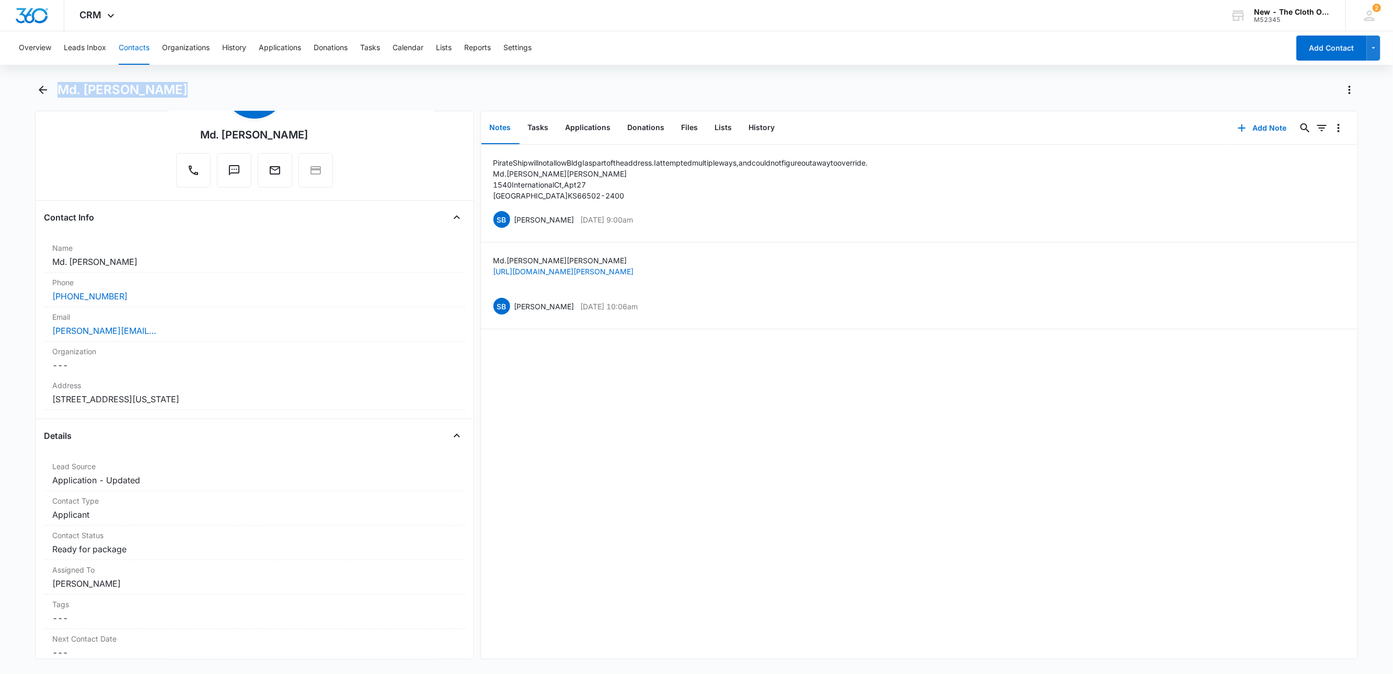
drag, startPoint x: 171, startPoint y: 91, endPoint x: 61, endPoint y: 96, distance: 109.9
click at [61, 96] on h1 "Md. Rayhan Sarker" at bounding box center [122, 90] width 130 height 16
copy h1 "Md. Rayhan Sarker"
drag, startPoint x: 153, startPoint y: 337, endPoint x: 8, endPoint y: 330, distance: 144.9
click at [8, 330] on main "Md. Rayhan Sarker Remove MR Md. Rayhan Sarker Contact Info Name Cancel Save Cha…" at bounding box center [696, 377] width 1393 height 590
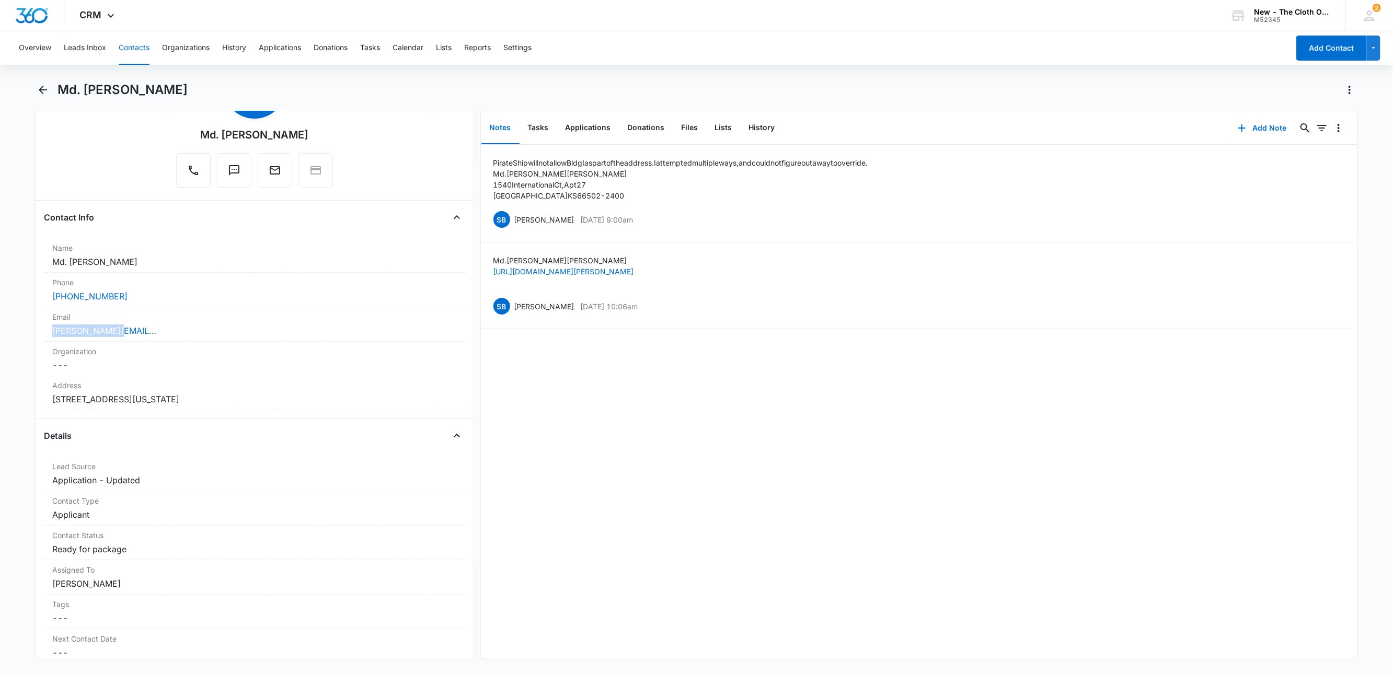
copy link "sarker@ksu.edu"
click at [539, 128] on button "Tasks" at bounding box center [538, 128] width 38 height 32
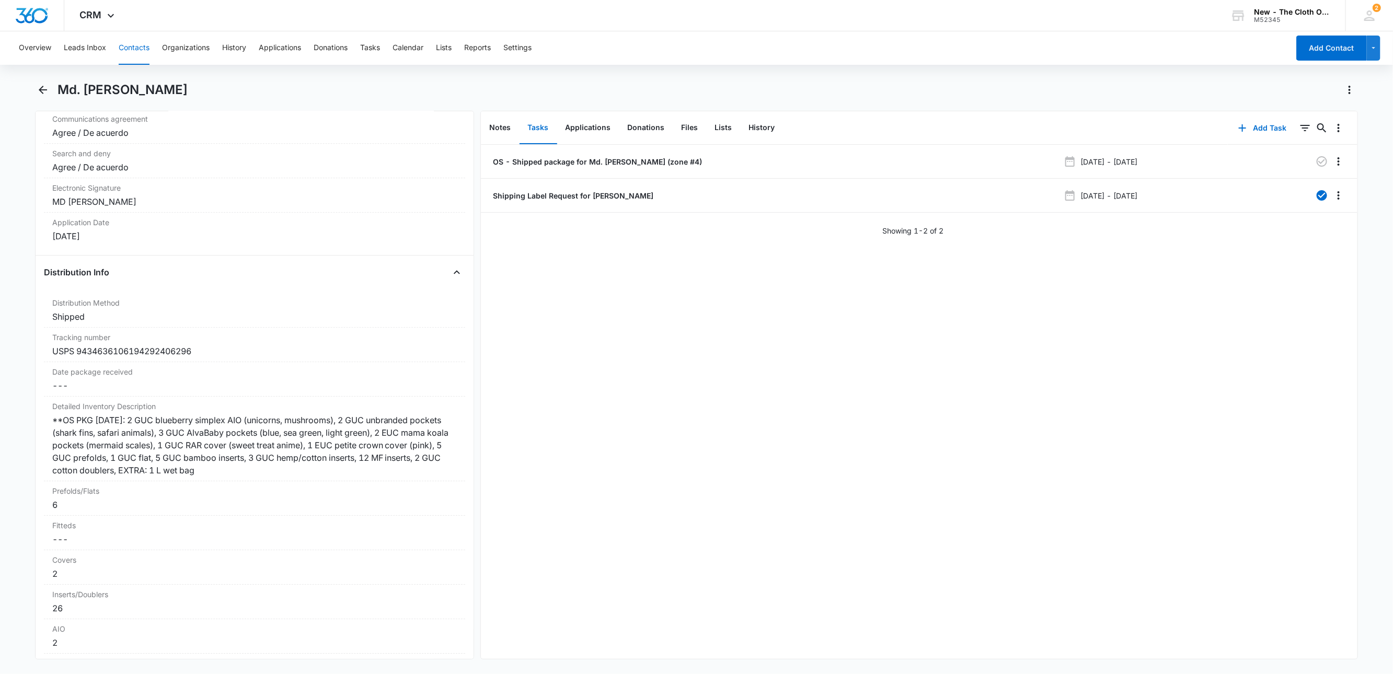
scroll to position [2273, 0]
click at [131, 43] on button "Contacts" at bounding box center [134, 47] width 31 height 33
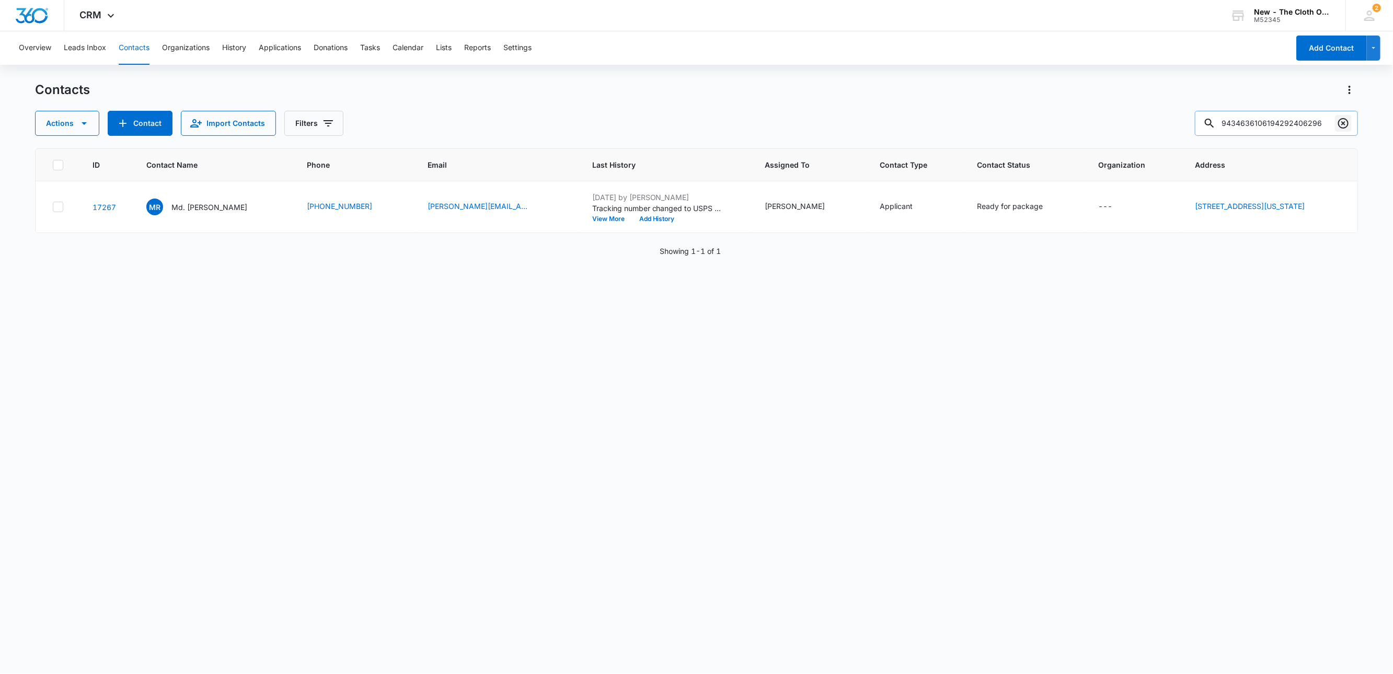
click at [1341, 124] on icon "Clear" at bounding box center [1343, 123] width 13 height 13
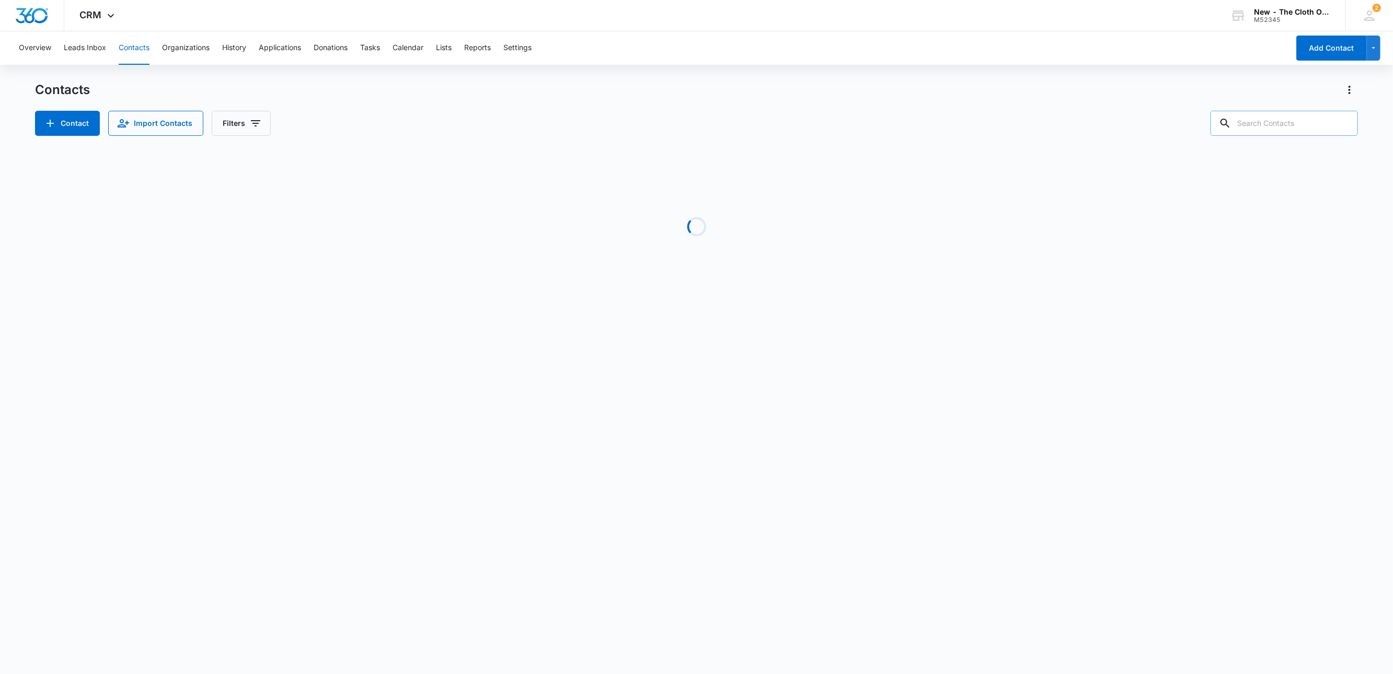
paste input "Harley Blanton"
type input "Harley Blanton"
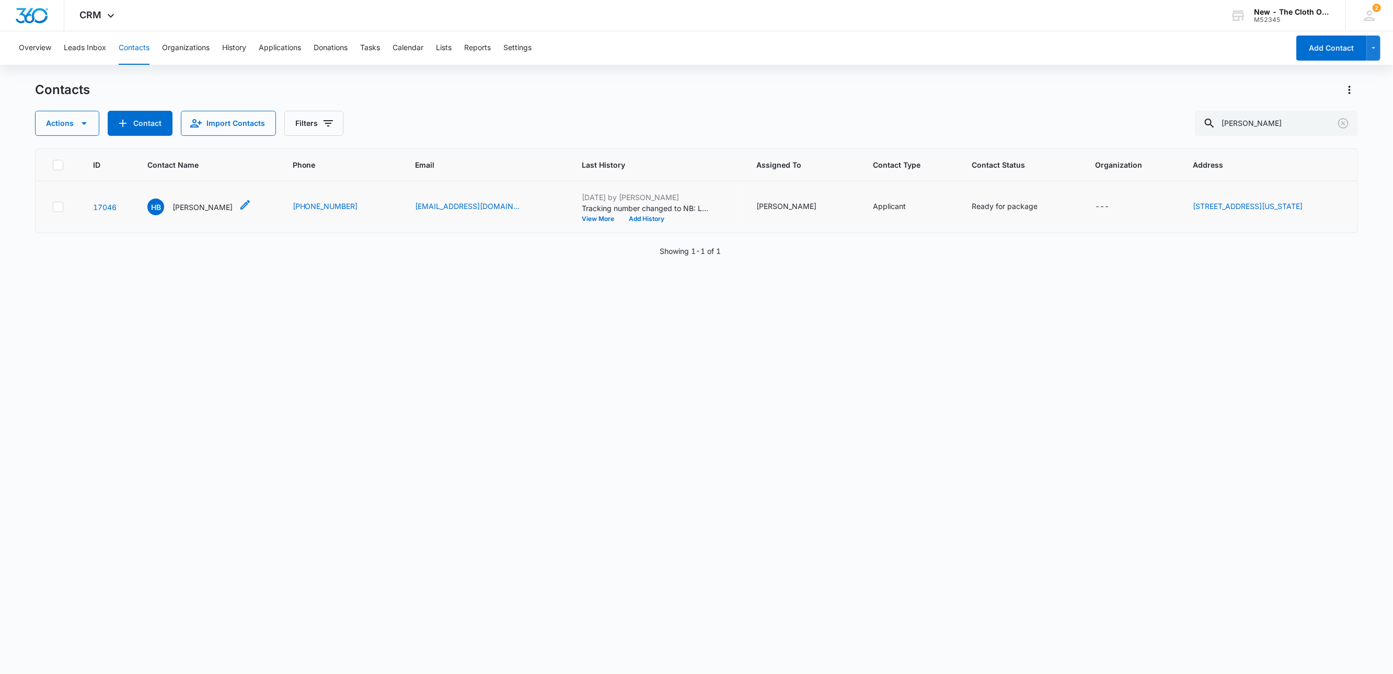
click at [188, 207] on p "Harley Blanton" at bounding box center [202, 207] width 60 height 11
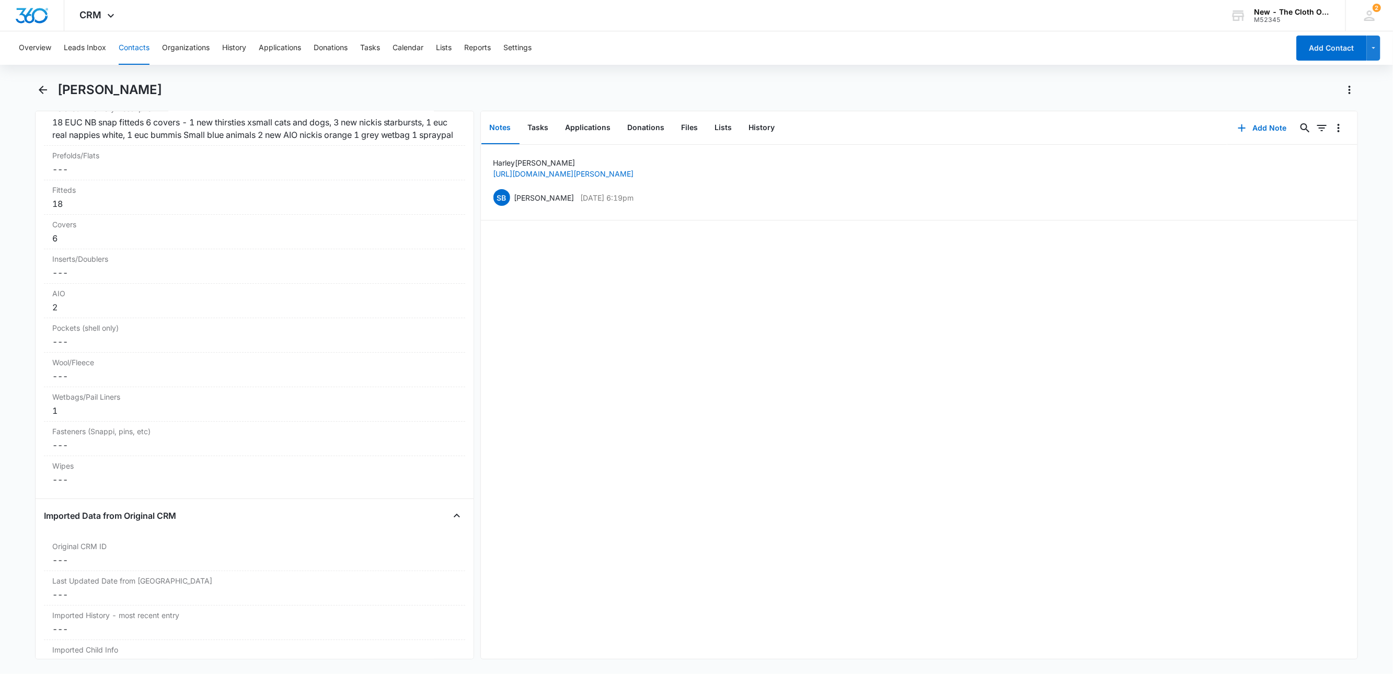
scroll to position [2587, 0]
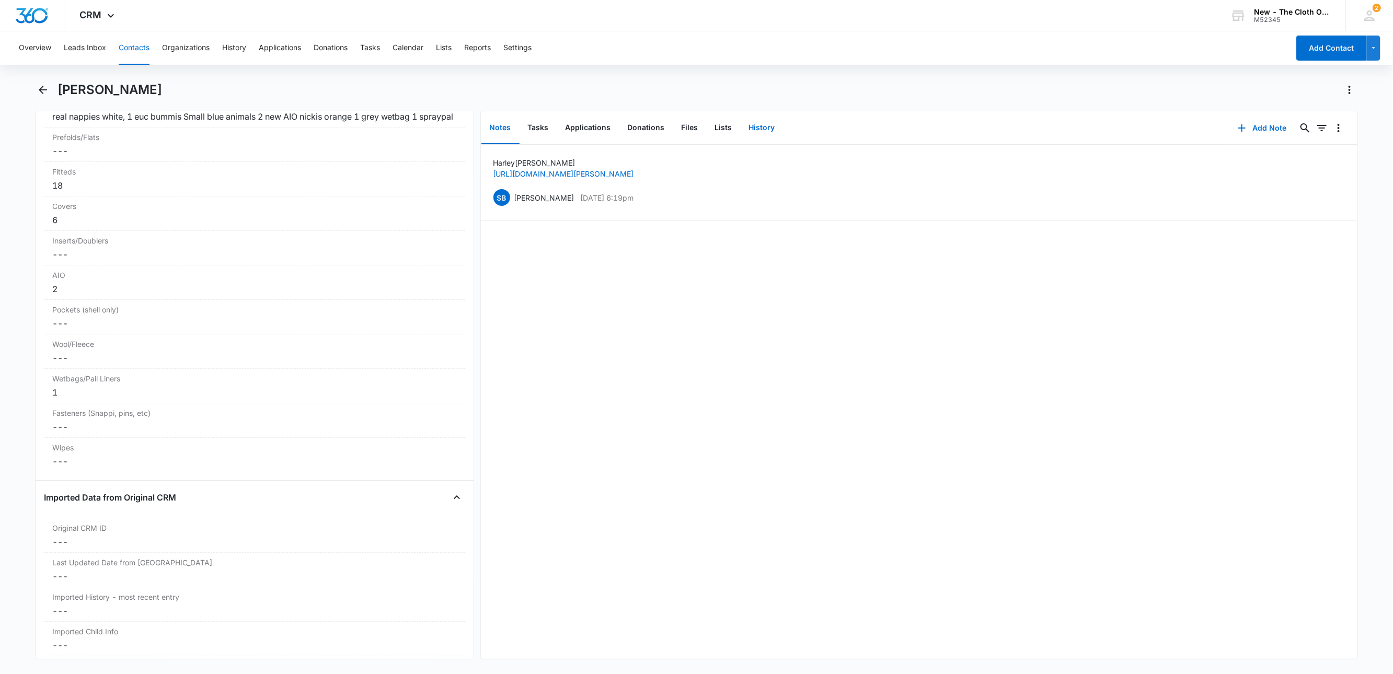
click at [769, 132] on button "History" at bounding box center [761, 128] width 43 height 32
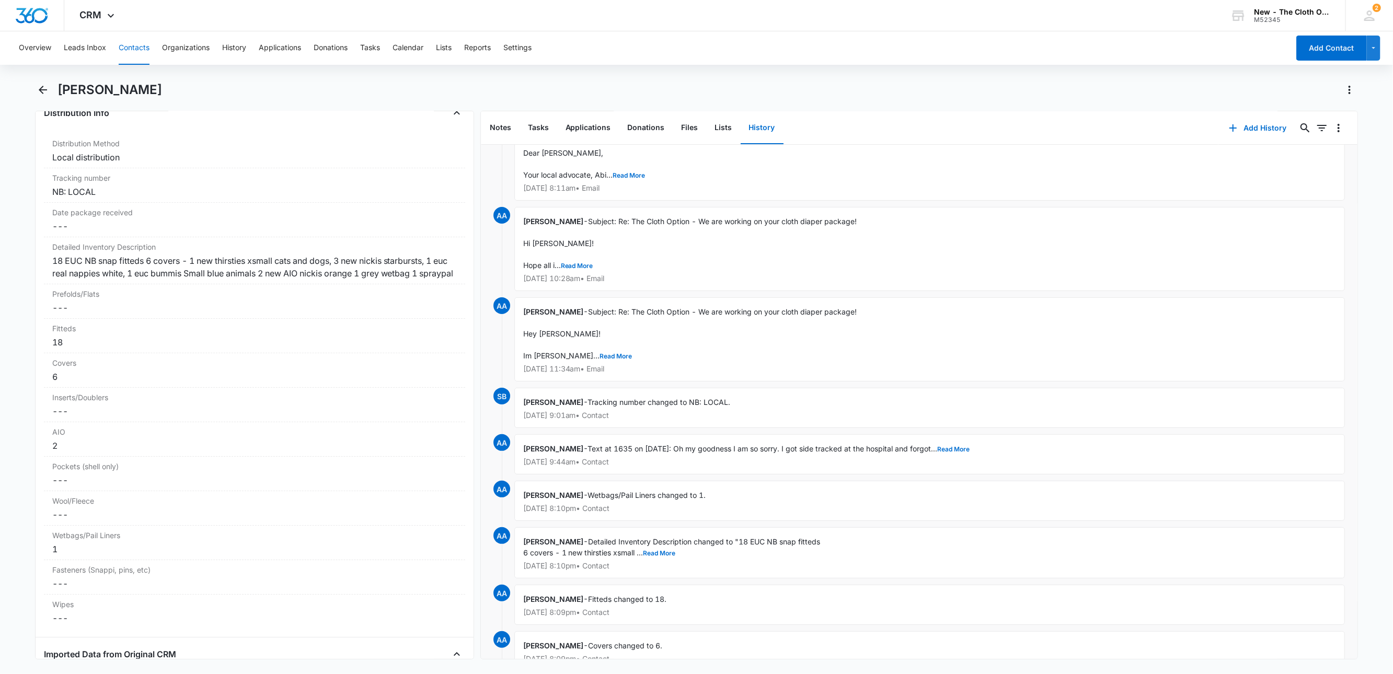
scroll to position [78, 0]
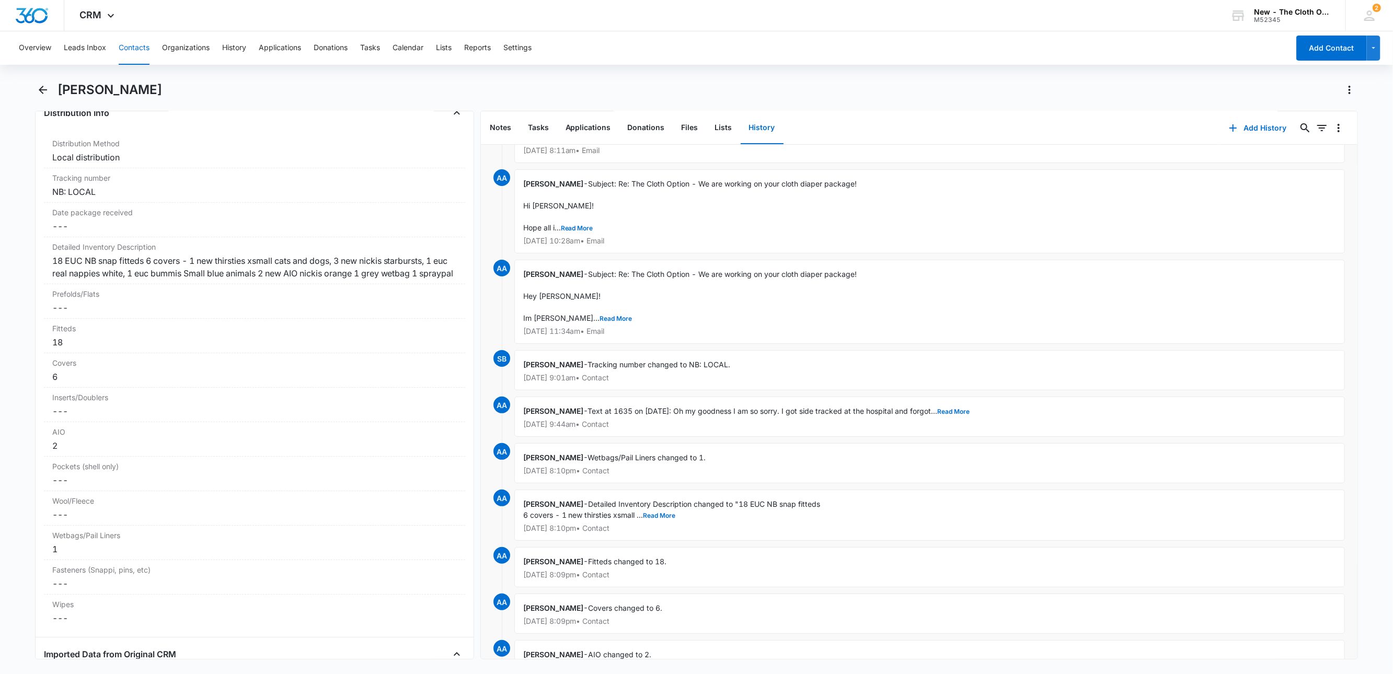
click at [138, 44] on button "Contacts" at bounding box center [134, 47] width 31 height 33
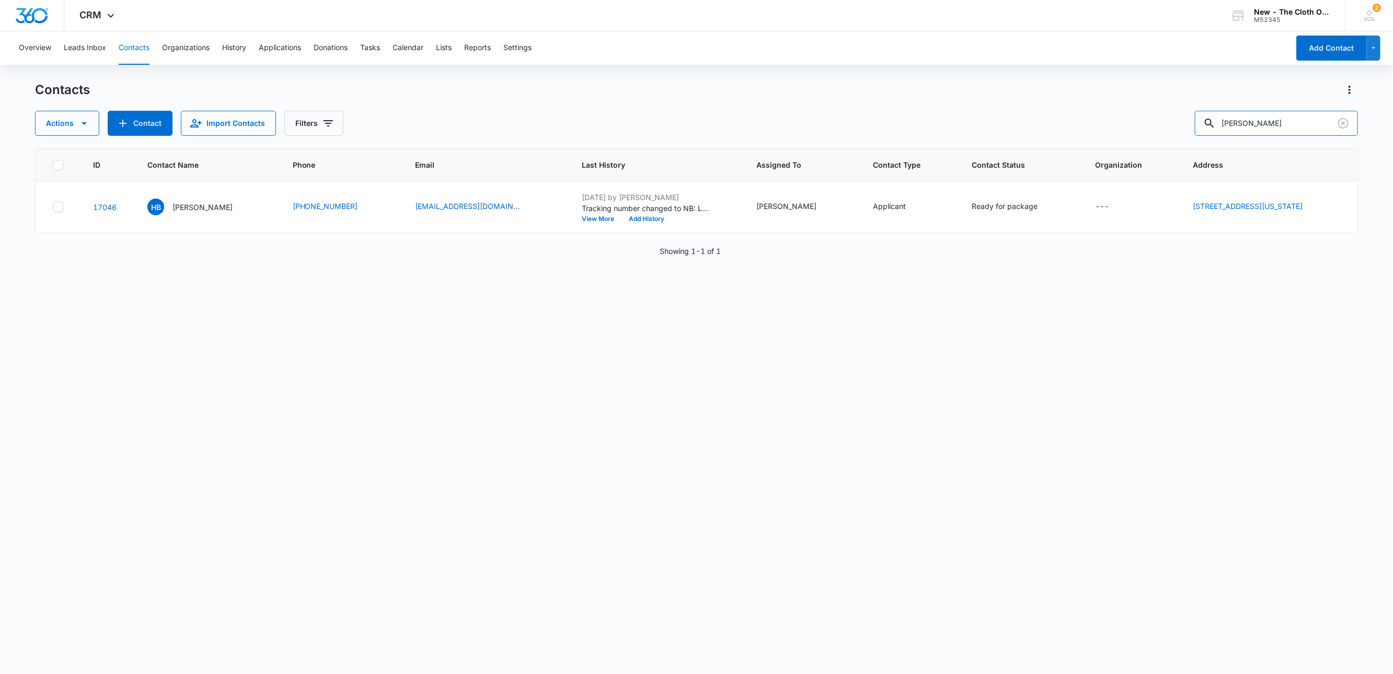
drag, startPoint x: 1316, startPoint y: 116, endPoint x: 1140, endPoint y: 117, distance: 175.6
click at [1144, 117] on div "Actions Contact Import Contacts Filters Harley Blanton" at bounding box center [696, 123] width 1323 height 25
paste input "Marysol Ramirez"
type input "Marysol Ramirez"
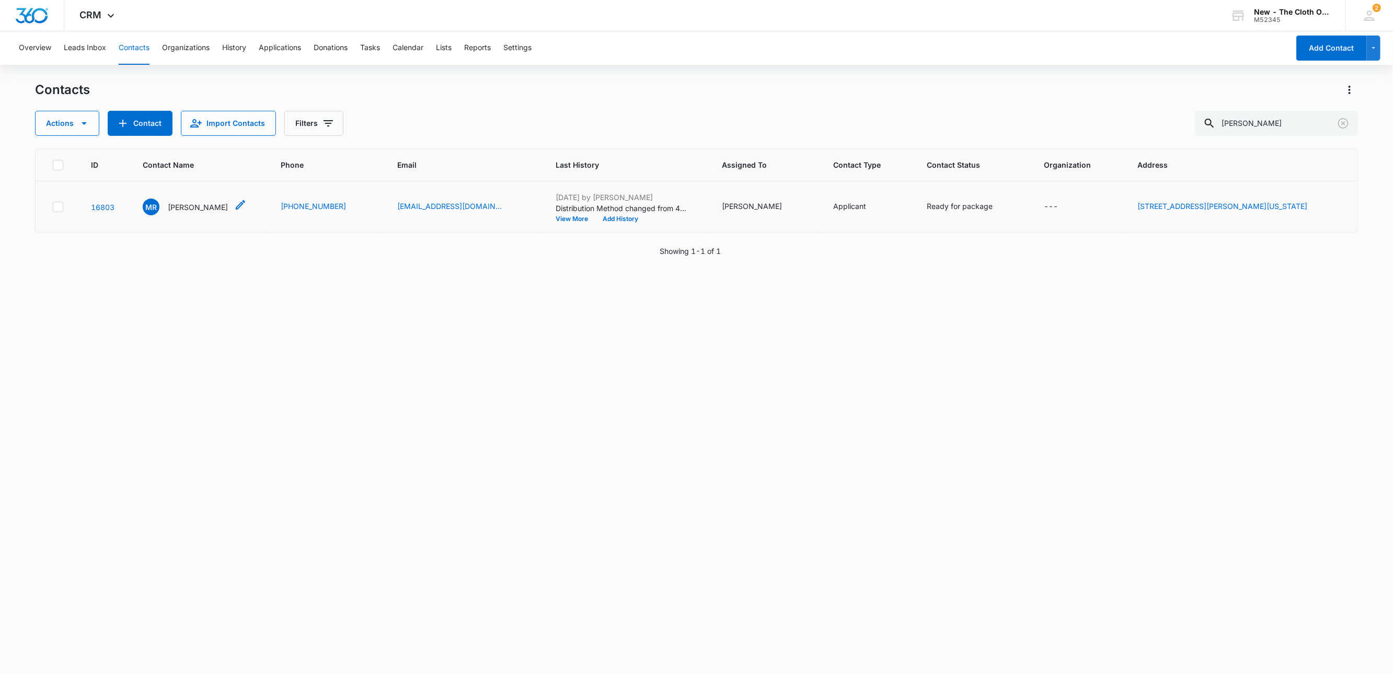
click at [192, 209] on p "Marysol Ramirez" at bounding box center [198, 207] width 60 height 11
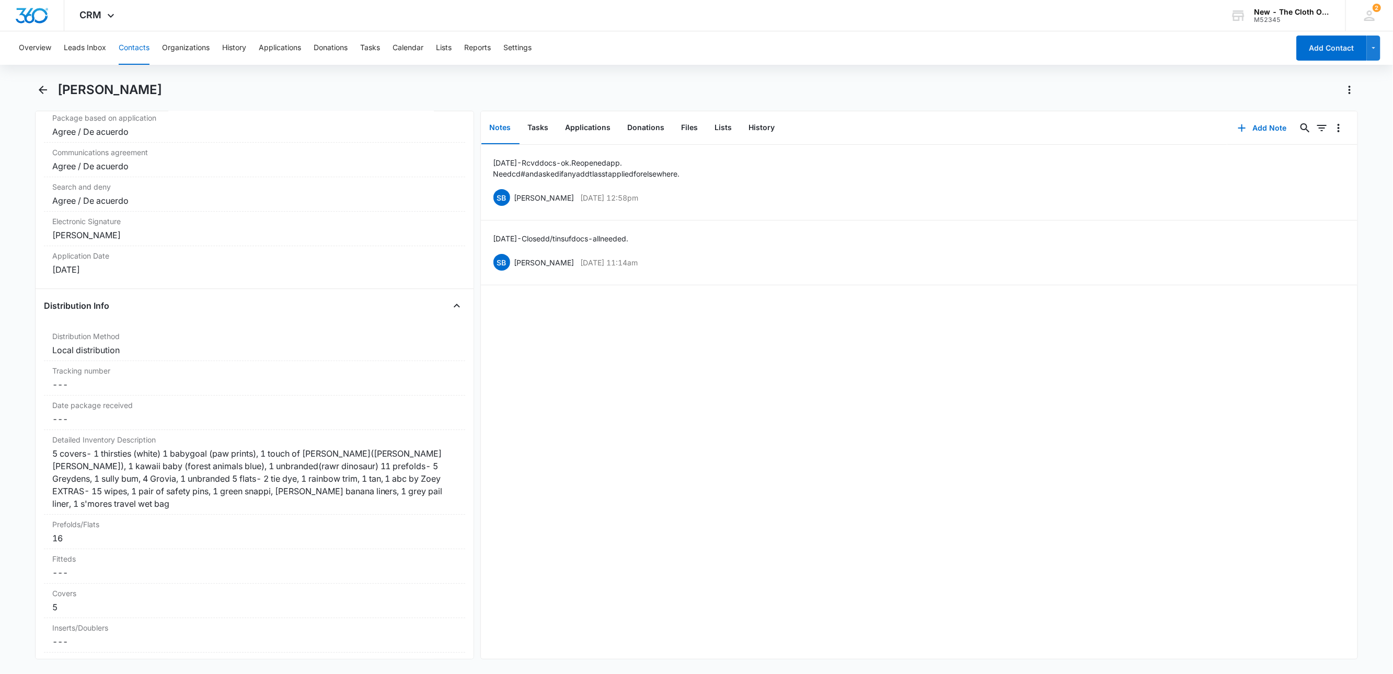
scroll to position [2352, 0]
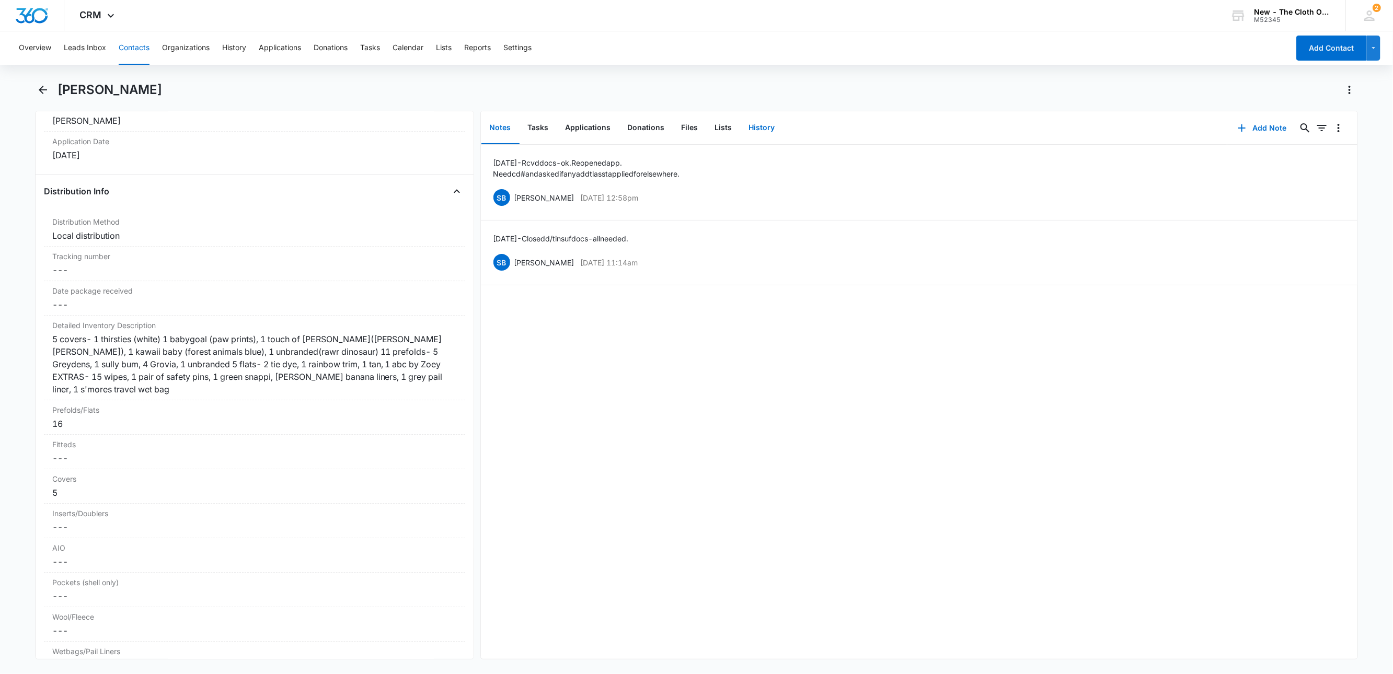
click at [768, 118] on button "History" at bounding box center [761, 128] width 43 height 32
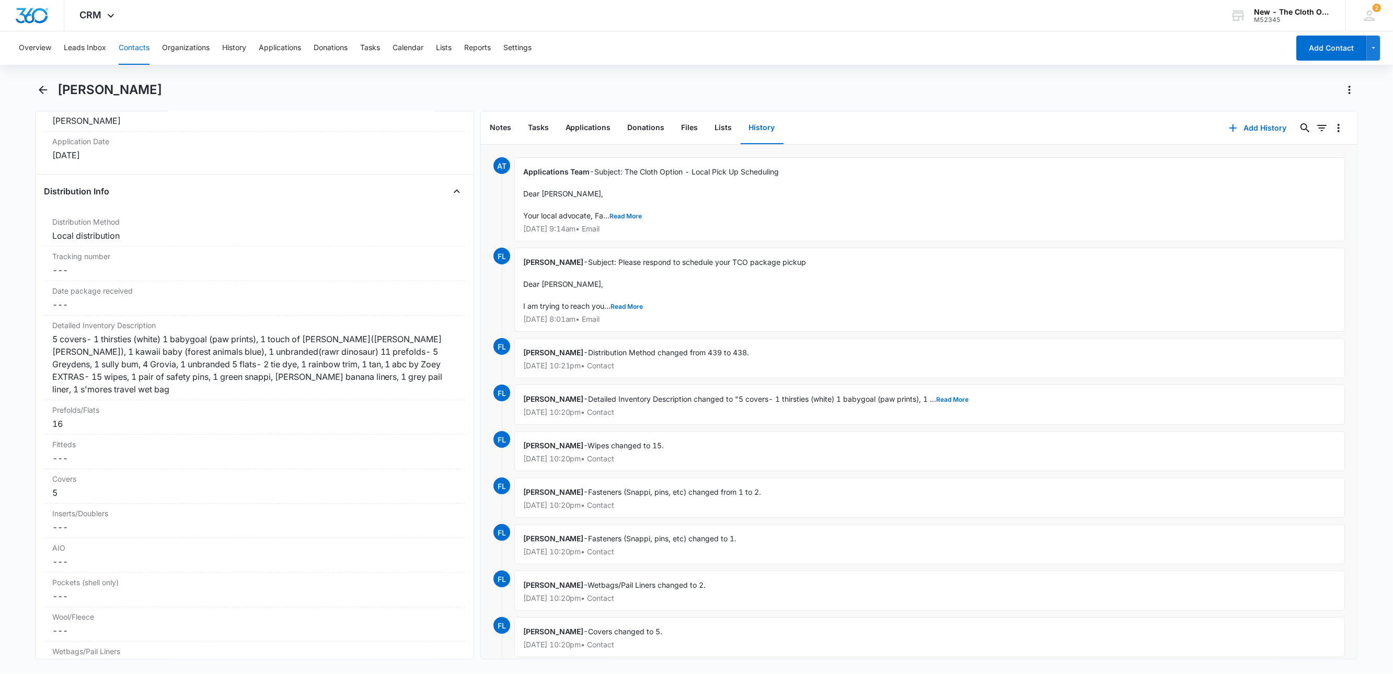
click at [135, 41] on button "Contacts" at bounding box center [134, 47] width 31 height 33
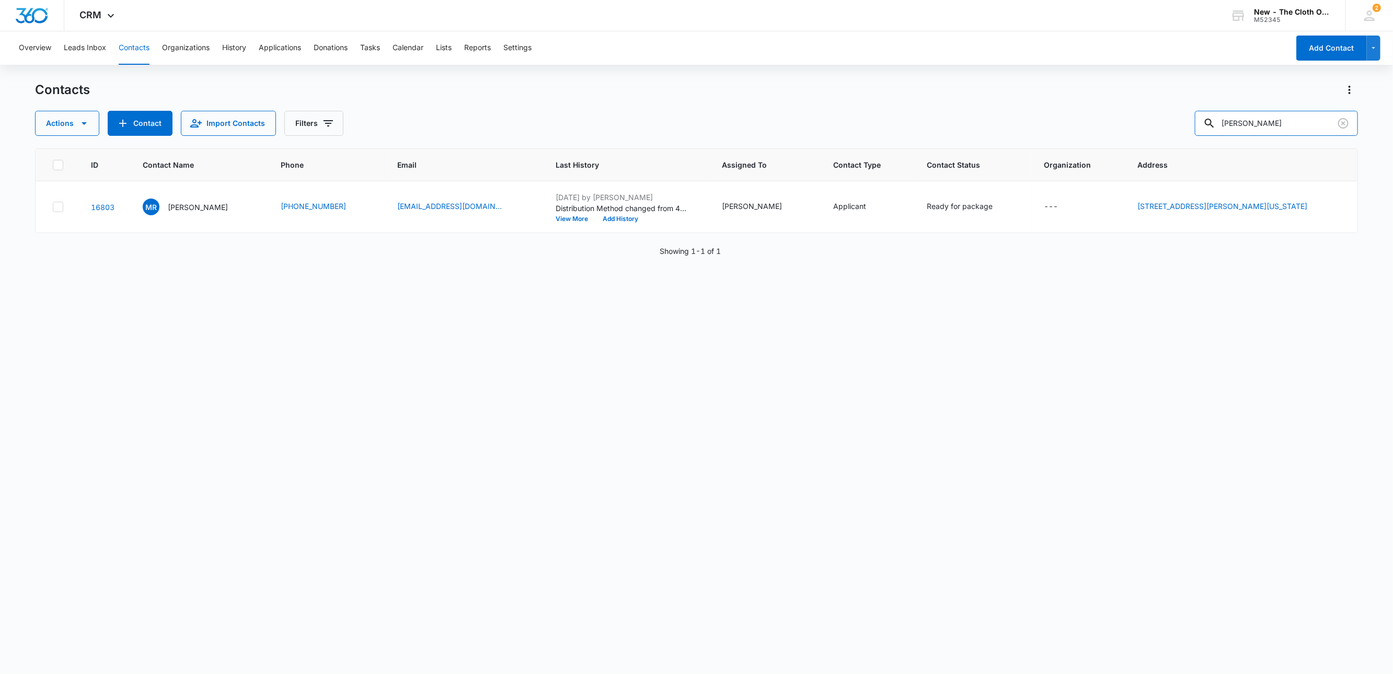
drag, startPoint x: 1258, startPoint y: 124, endPoint x: 1071, endPoint y: 143, distance: 187.6
click at [1079, 143] on div "Contacts Actions Contact Import Contacts Filters Marysol Ramirez ID Contact Nam…" at bounding box center [696, 378] width 1323 height 592
paste input "Erica Brown"
type input "Erica Brown"
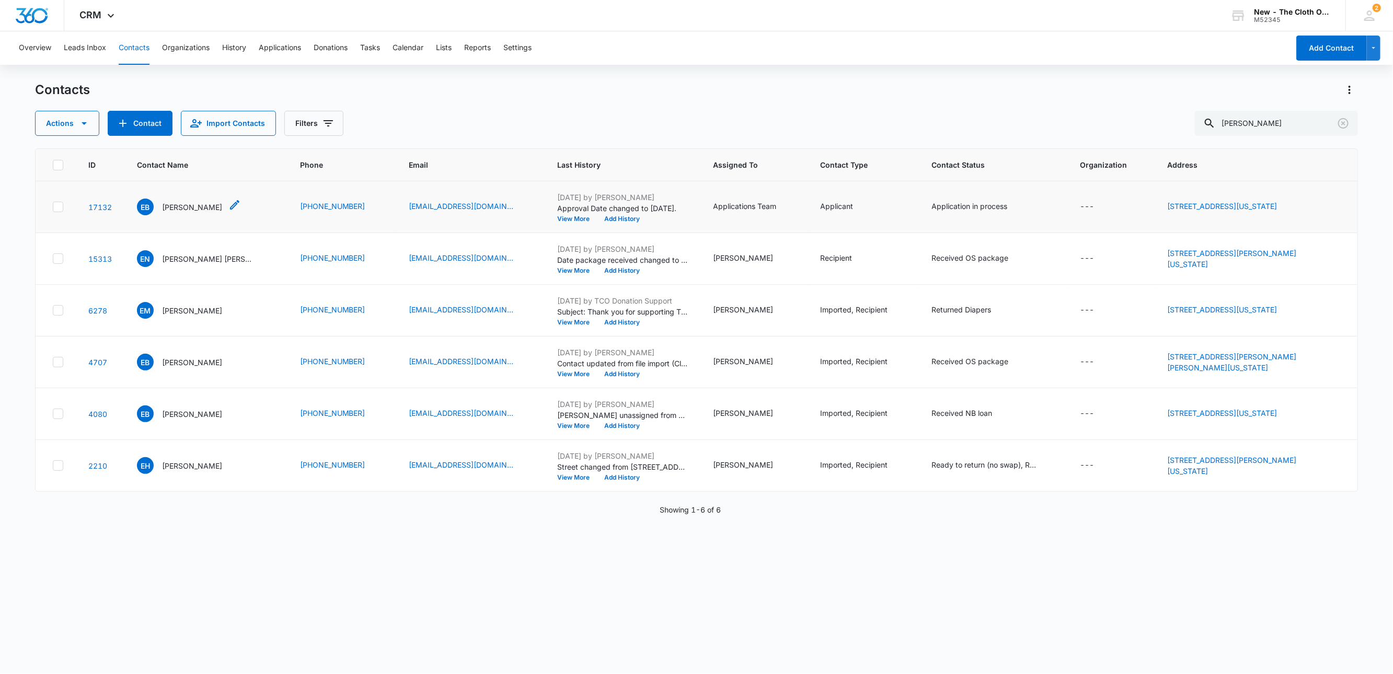
drag, startPoint x: 190, startPoint y: 209, endPoint x: 194, endPoint y: 206, distance: 5.4
click at [190, 209] on p "Erica Brown" at bounding box center [192, 207] width 60 height 11
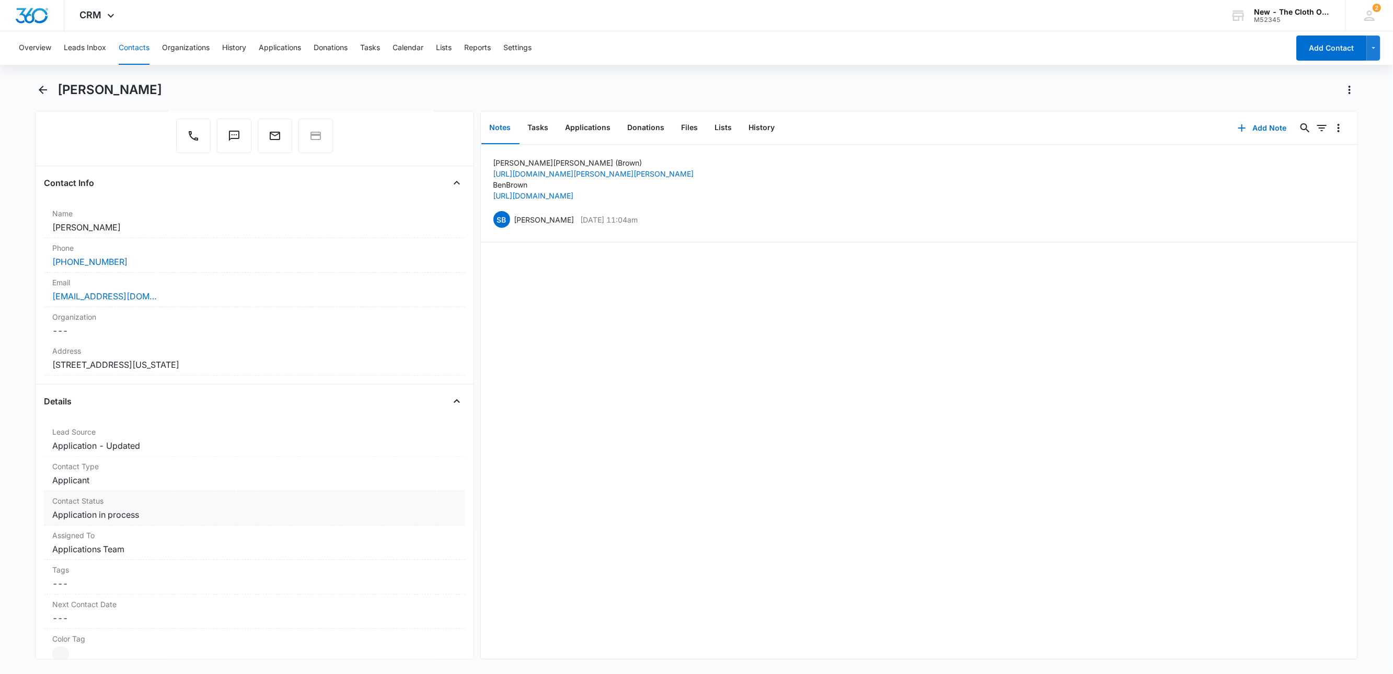
scroll to position [314, 0]
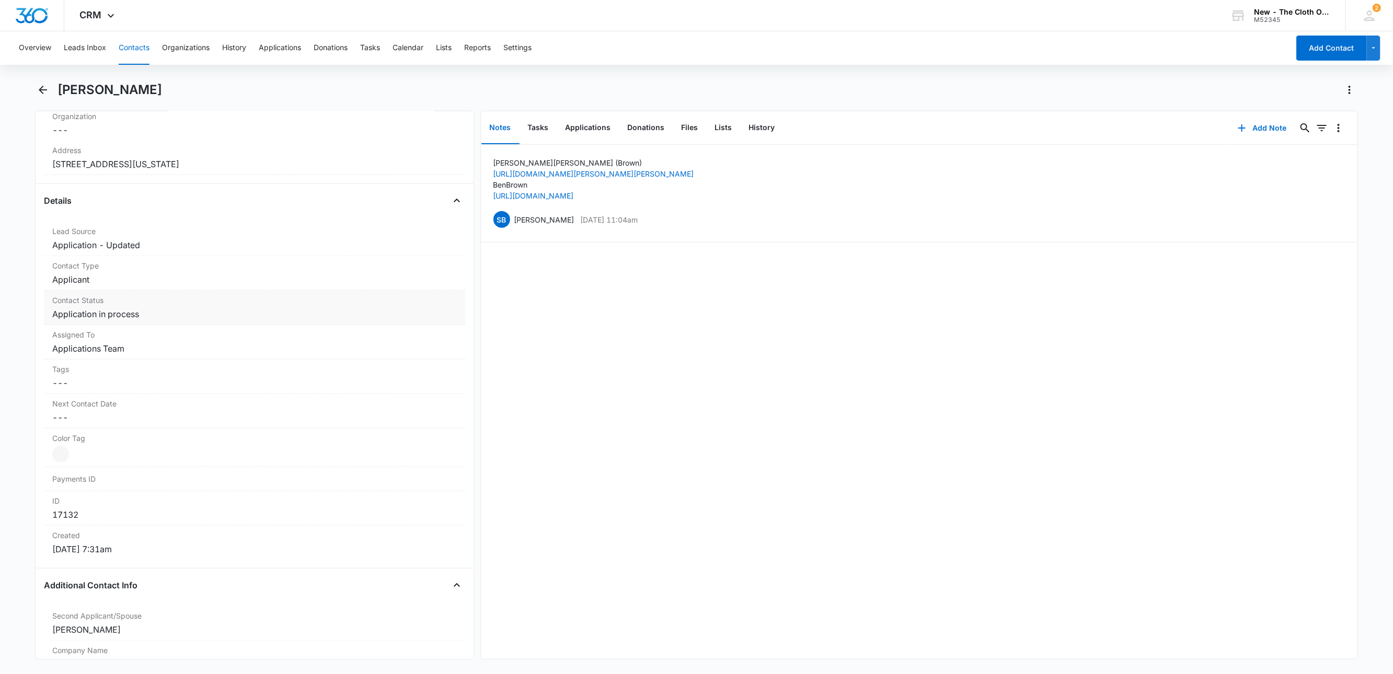
click at [162, 320] on dd "Cancel Save Changes Application in process" at bounding box center [254, 314] width 404 height 13
click at [147, 327] on icon "Remove Application in process" at bounding box center [148, 323] width 7 height 8
type input "rea"
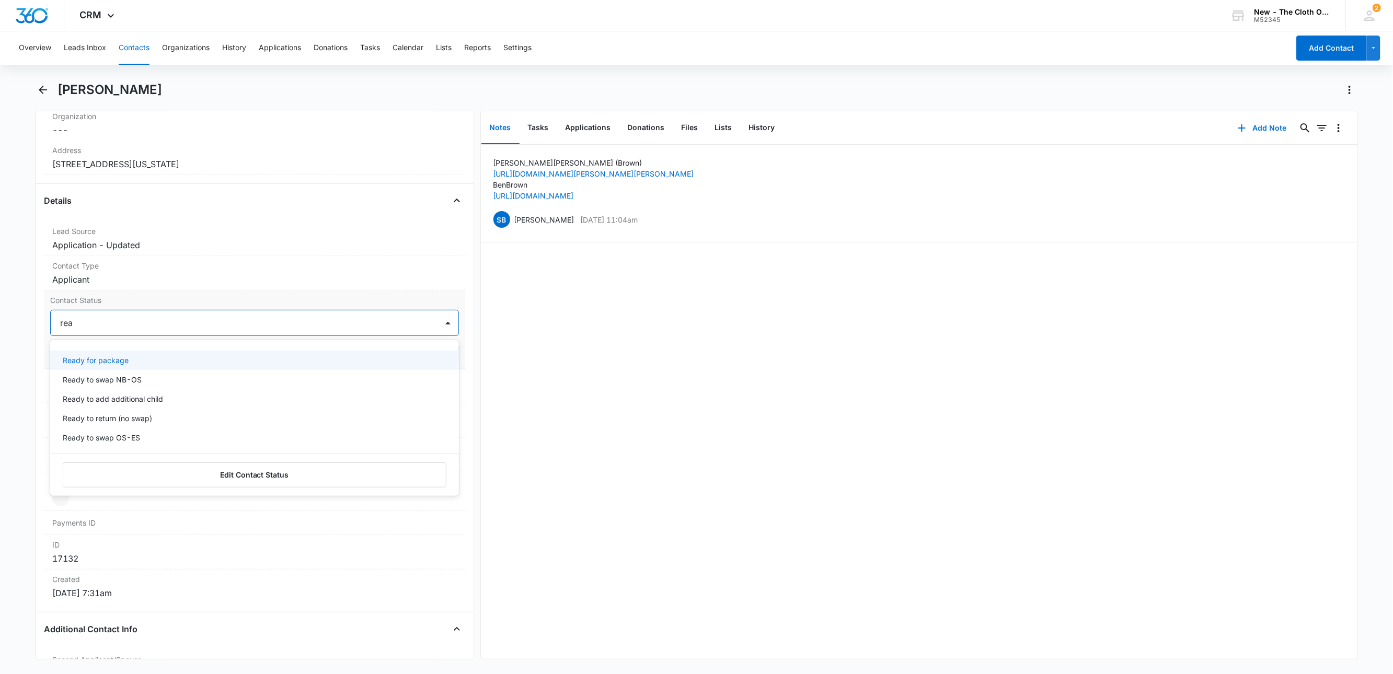
click at [129, 350] on div "Ready for package Ready to swap NB-OS Ready to add additional child Ready to re…" at bounding box center [254, 418] width 409 height 156
click at [138, 358] on div "Ready for package" at bounding box center [253, 360] width 381 height 11
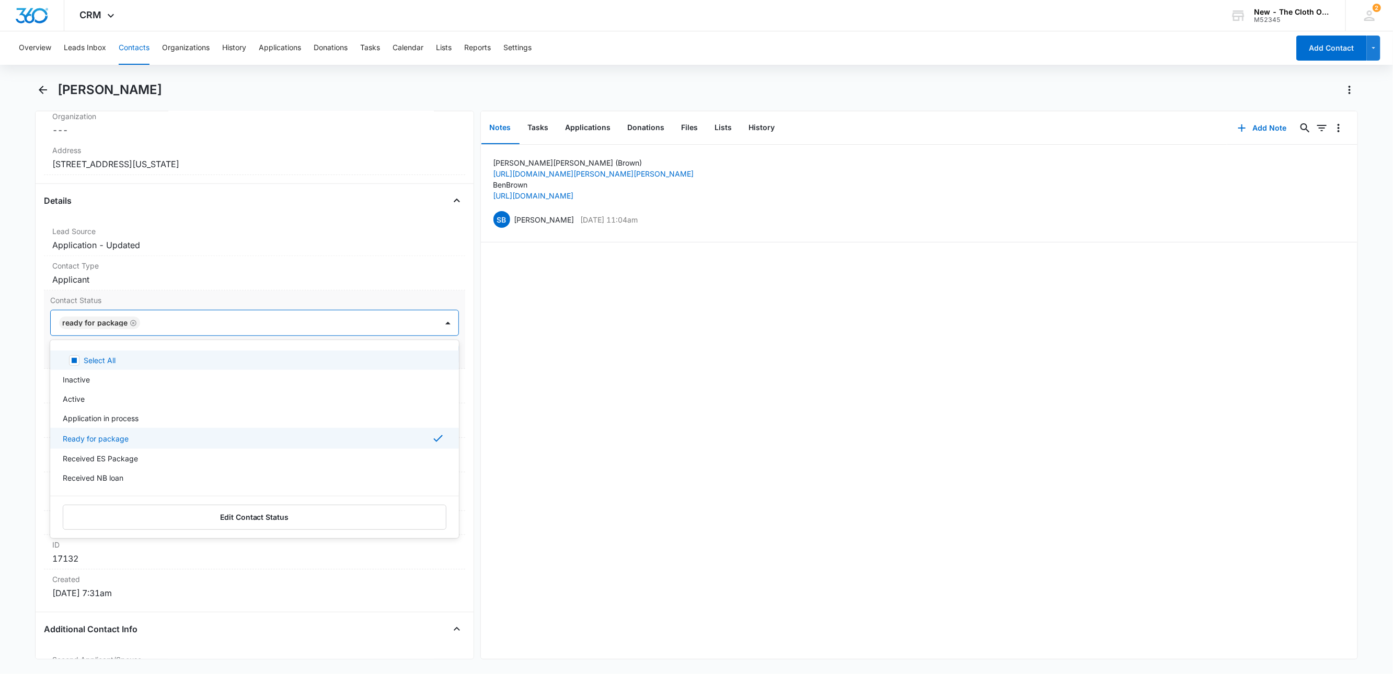
click at [209, 325] on div at bounding box center [283, 323] width 281 height 15
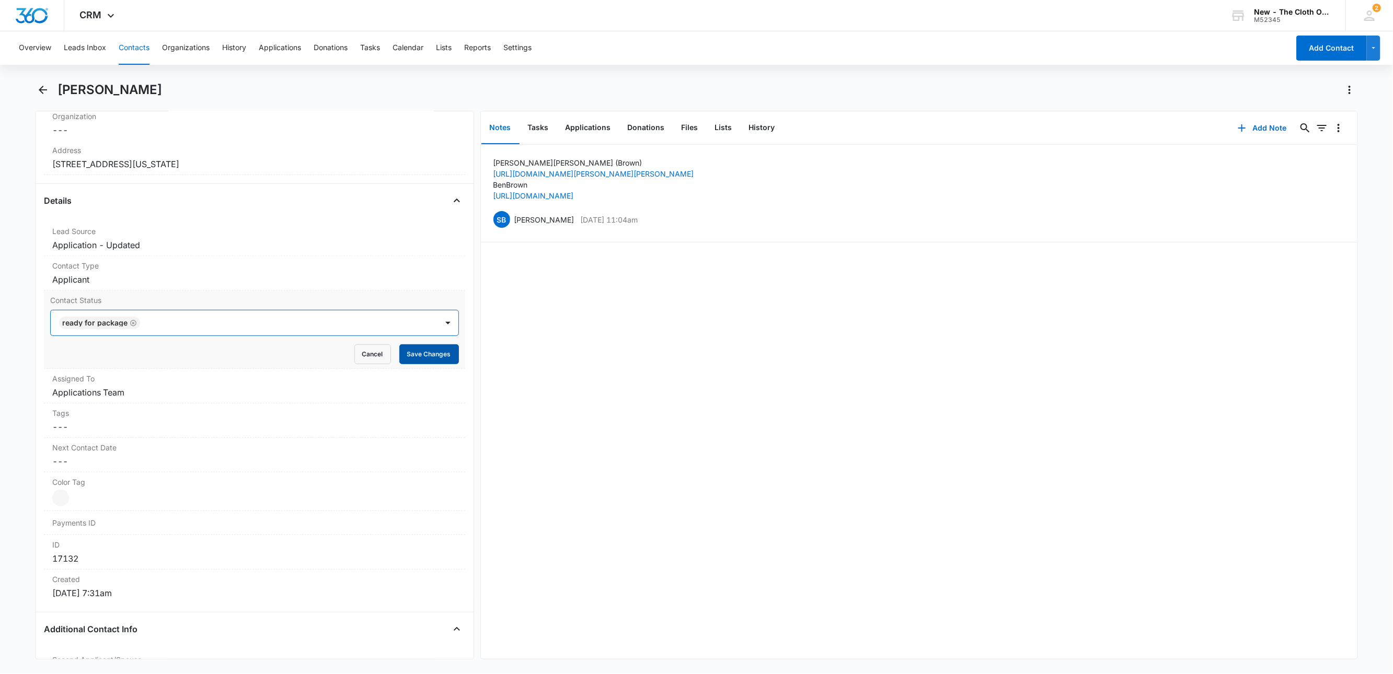
click at [408, 353] on button "Save Changes" at bounding box center [429, 354] width 60 height 20
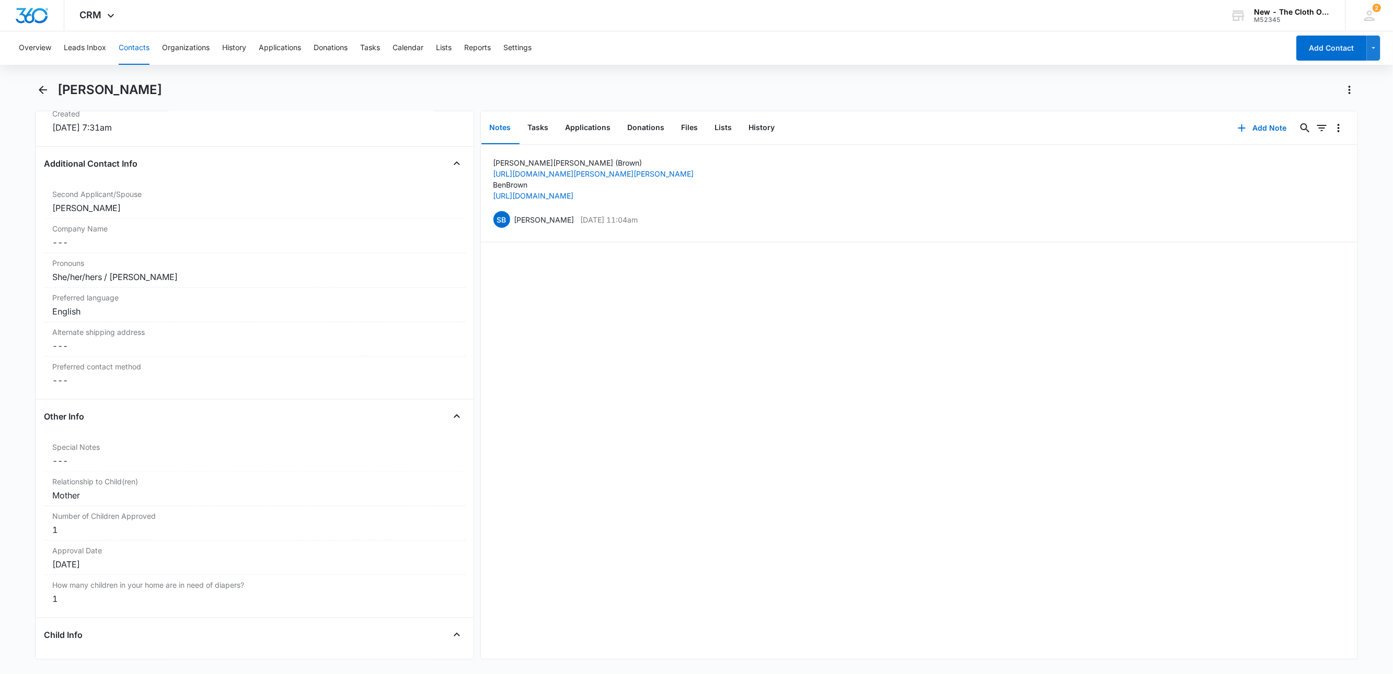
scroll to position [862, 0]
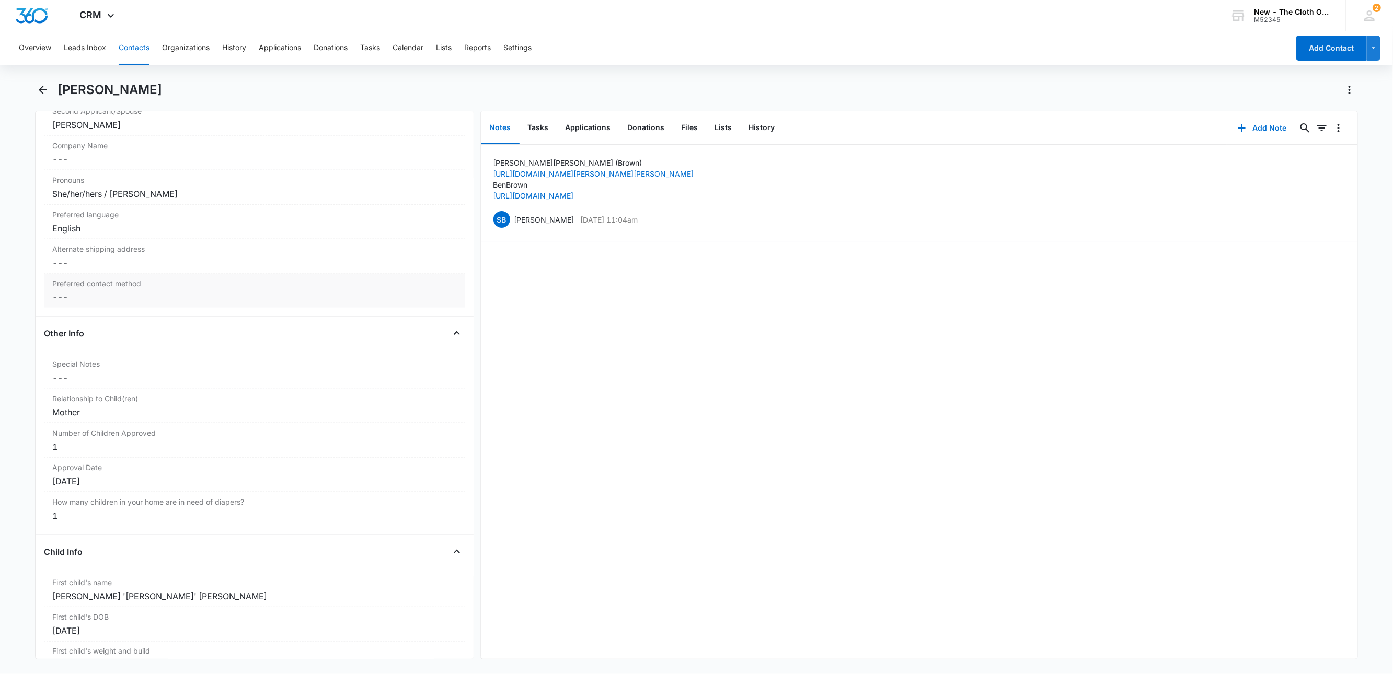
click at [64, 304] on dd "Cancel Save Changes ---" at bounding box center [254, 297] width 404 height 13
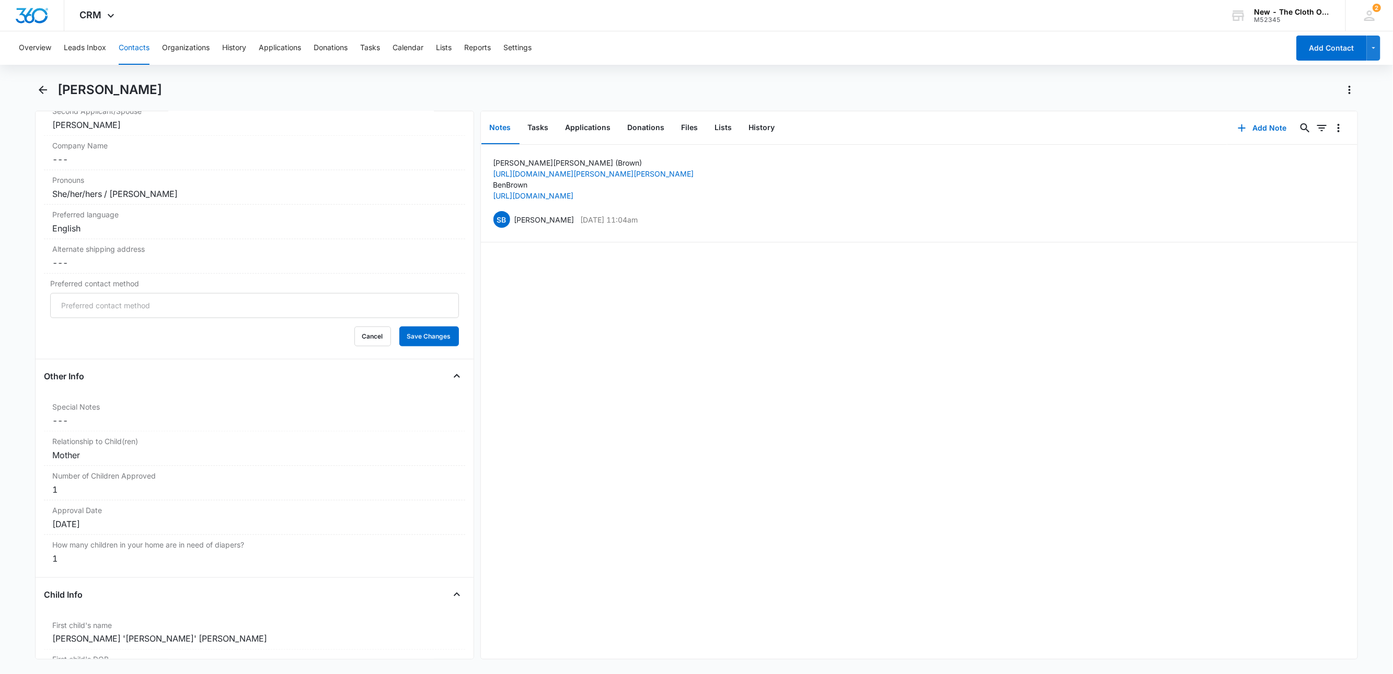
click at [70, 308] on input "Preferred contact method" at bounding box center [254, 305] width 409 height 25
type input "Email"
click at [399, 328] on button "Save Changes" at bounding box center [429, 338] width 60 height 20
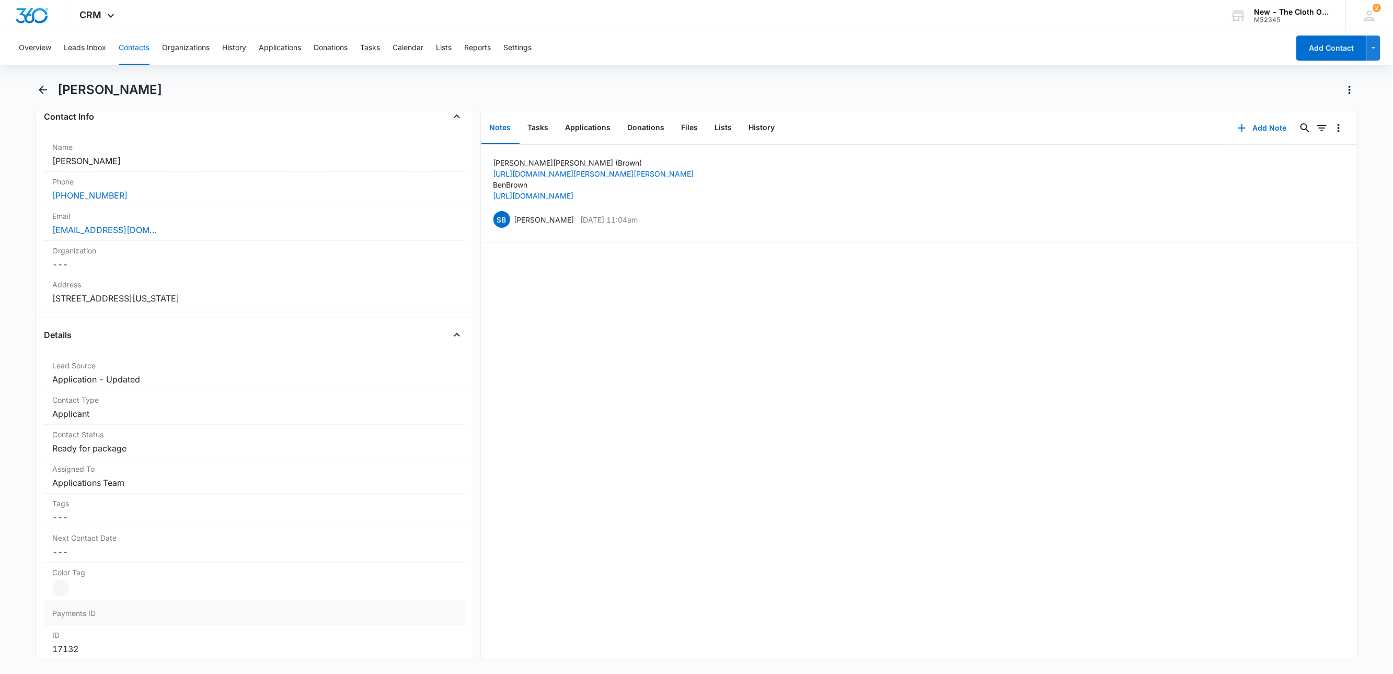
scroll to position [226, 0]
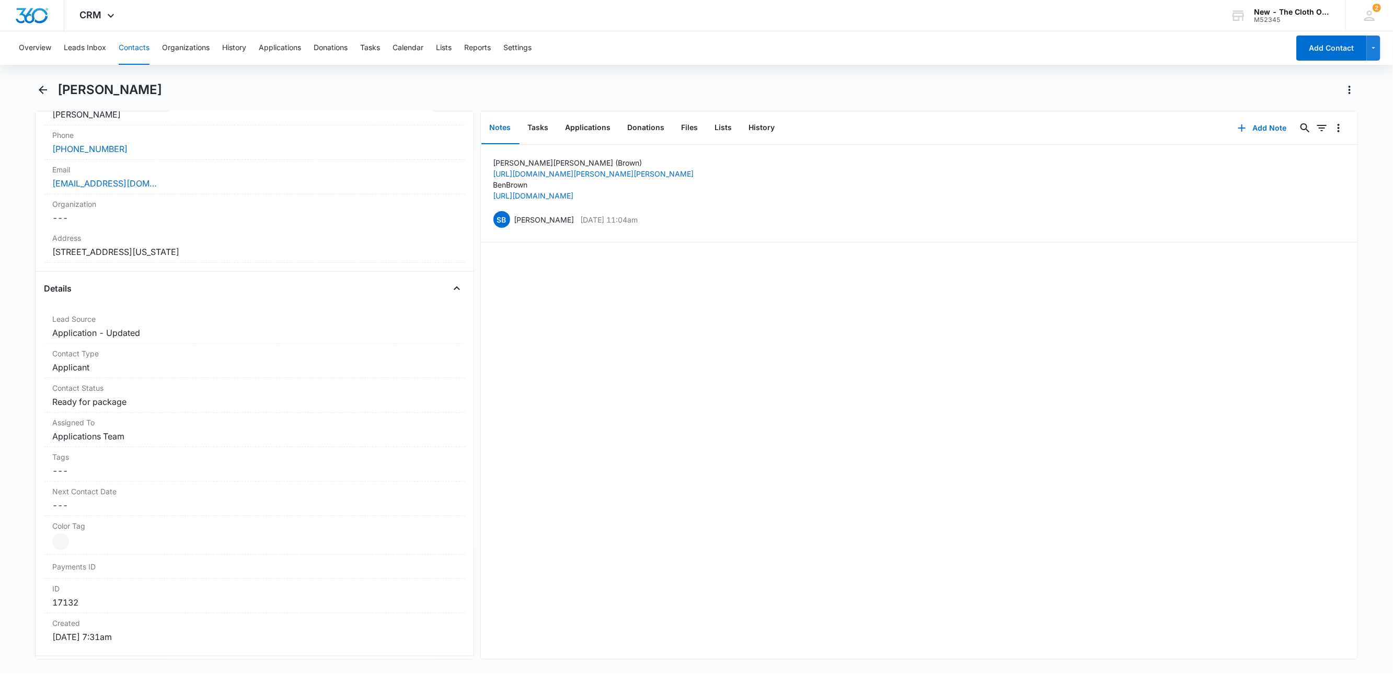
drag, startPoint x: 241, startPoint y: 247, endPoint x: -9, endPoint y: 248, distance: 250.3
click at [0, 248] on html "CRM Apps Reputation Websites Forms CRM Email Social Shop Payments POS Ads Intel…" at bounding box center [696, 337] width 1393 height 674
copy dd "2319 Hillcrest Ave Anderson Indiana 46011"
click at [596, 124] on button "Applications" at bounding box center [588, 128] width 62 height 32
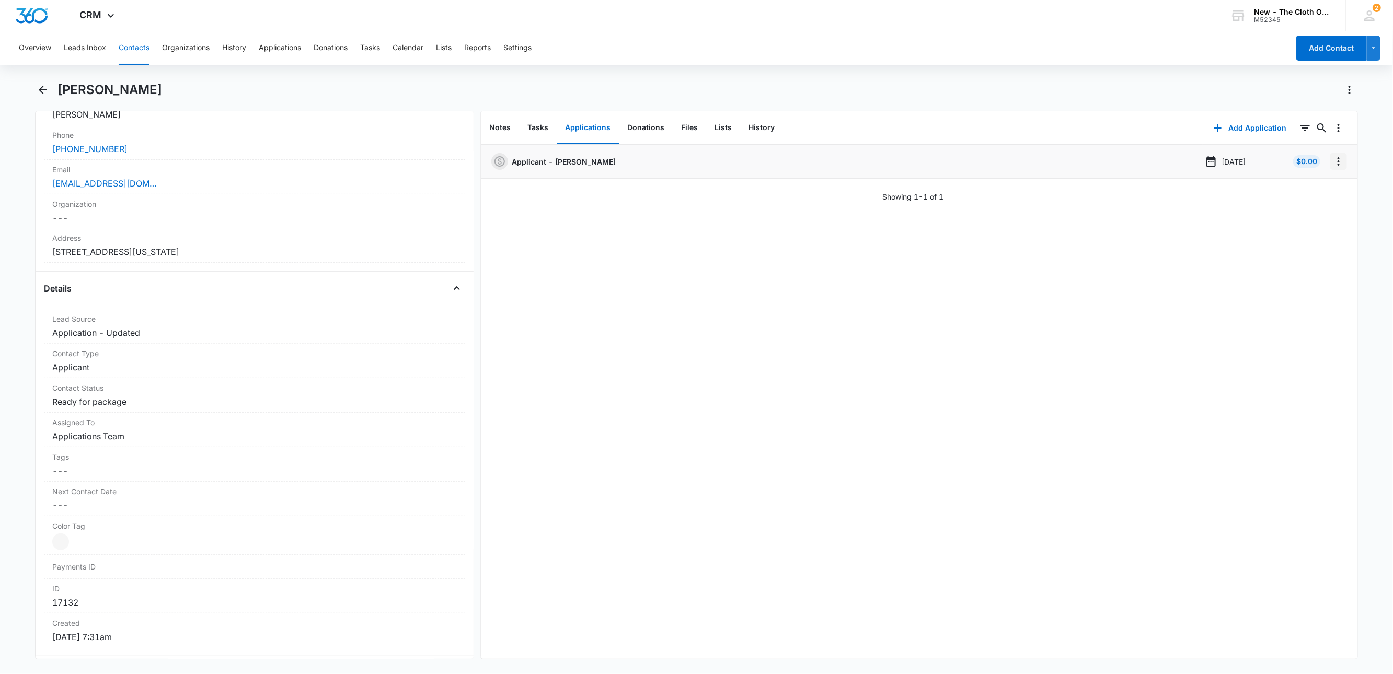
click at [1332, 164] on icon "Overflow Menu" at bounding box center [1338, 161] width 13 height 13
click at [1324, 188] on button "Edit" at bounding box center [1306, 191] width 60 height 16
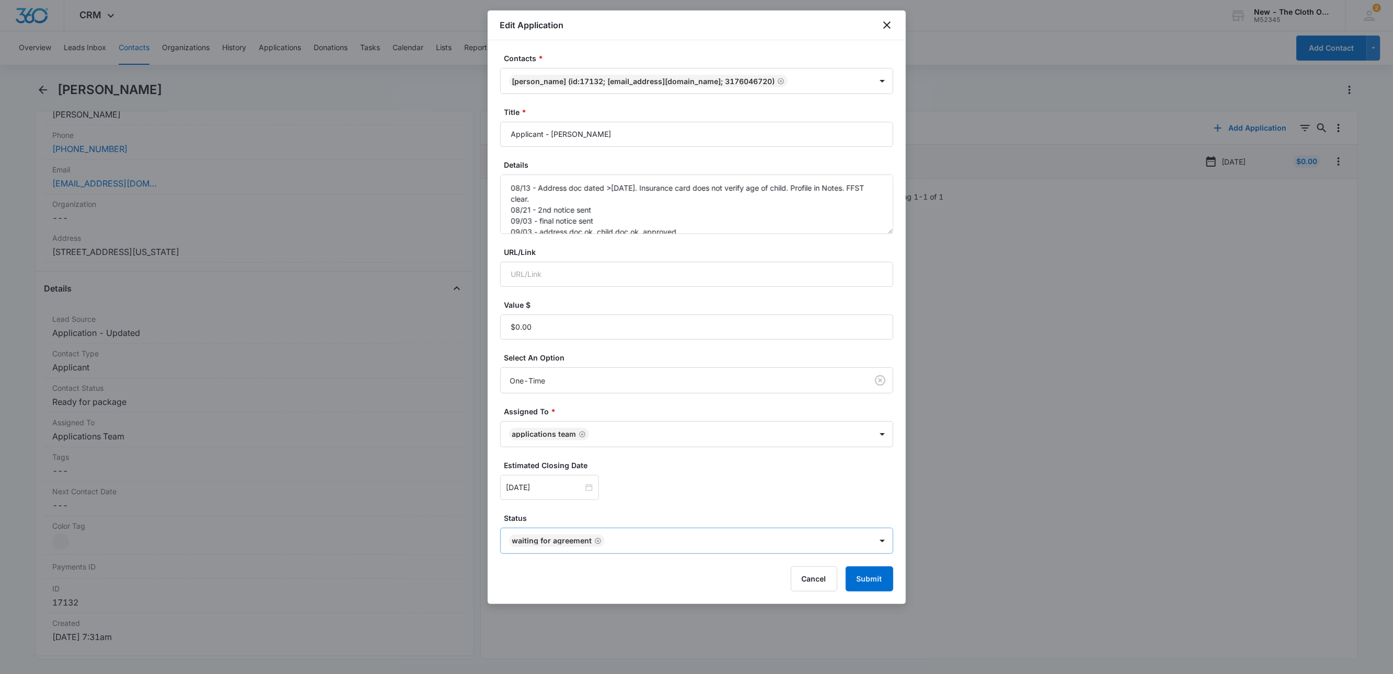
click at [599, 545] on icon "Remove Waiting for Agreement" at bounding box center [597, 541] width 7 height 8
click at [599, 545] on body "CRM Apps Reputation Websites Forms CRM Email Social Shop Payments POS Ads Intel…" at bounding box center [696, 337] width 1393 height 674
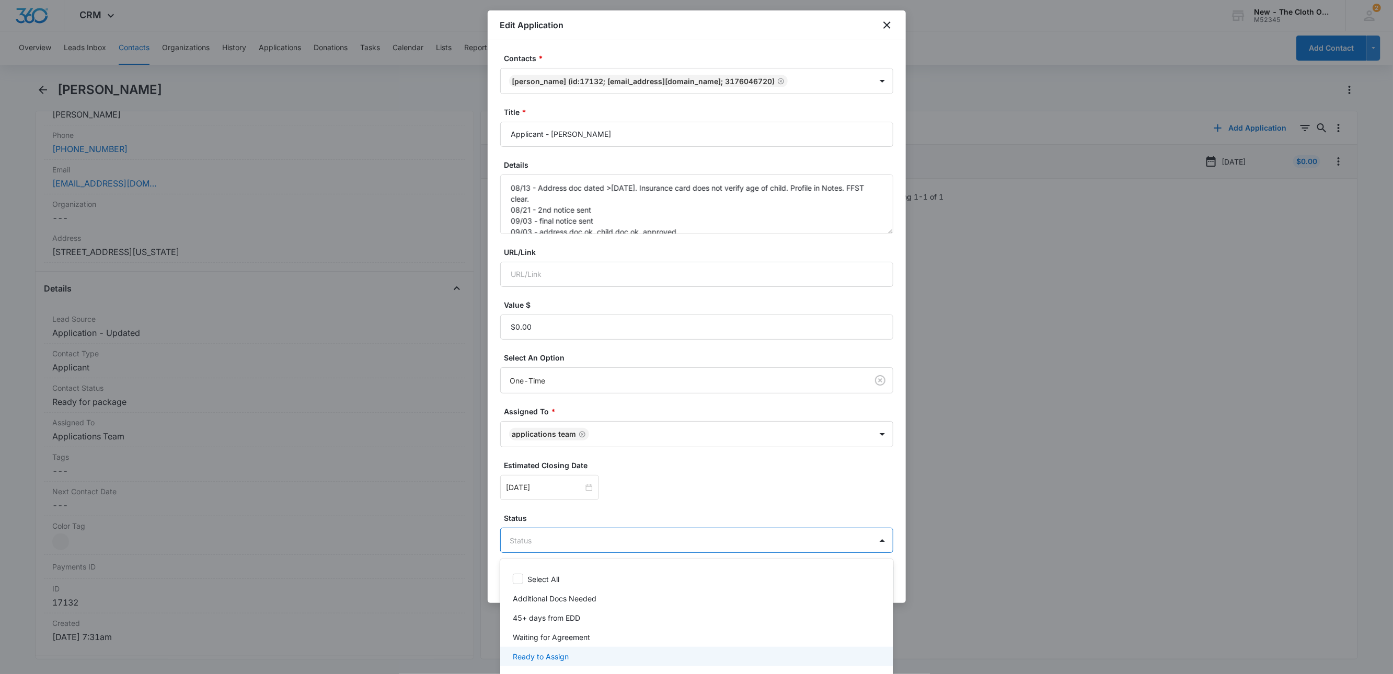
click at [561, 651] on p "Ready to Assign" at bounding box center [541, 656] width 56 height 11
click at [676, 512] on div at bounding box center [696, 337] width 1393 height 674
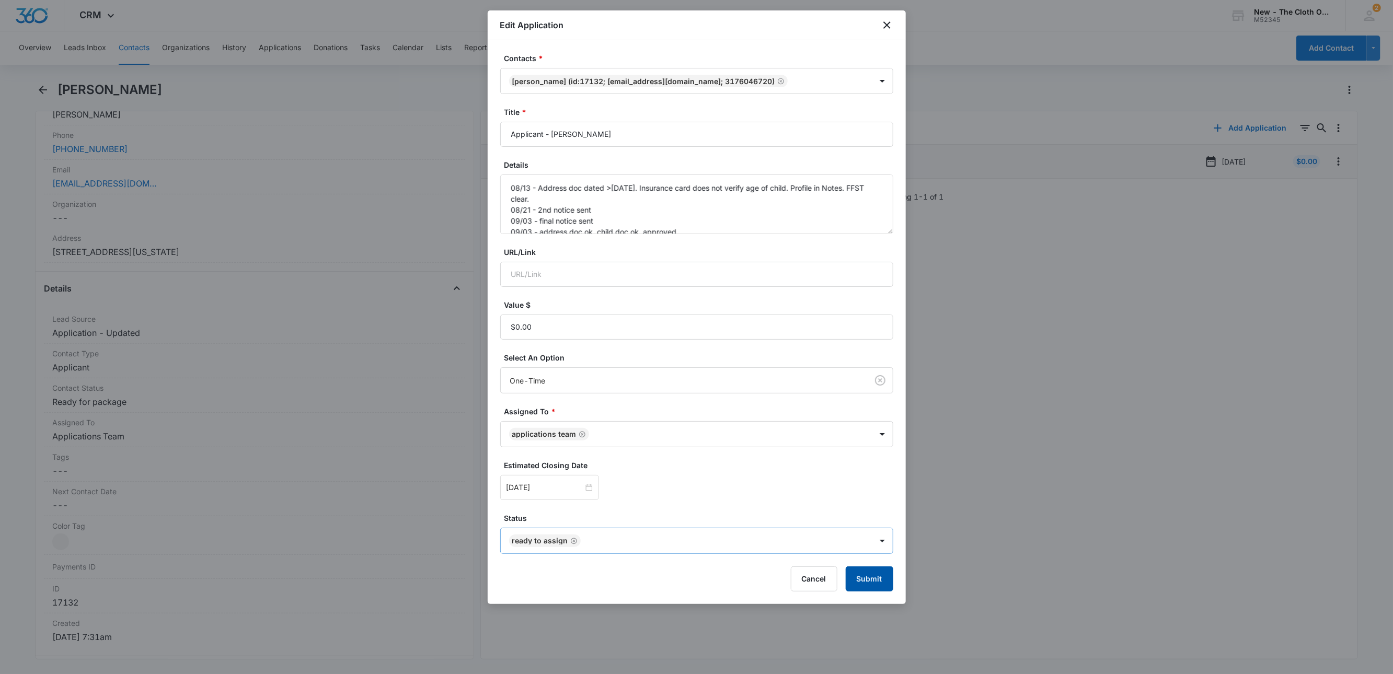
click at [856, 589] on button "Submit" at bounding box center [870, 578] width 48 height 25
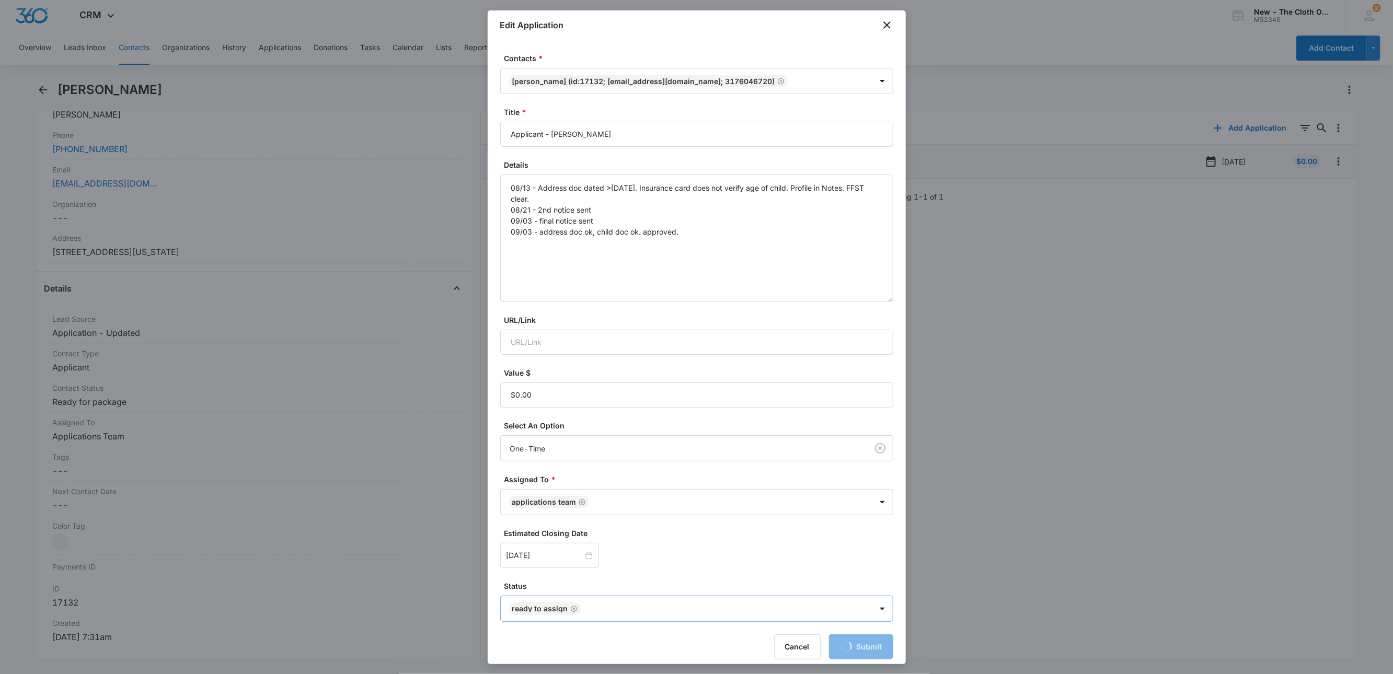
drag, startPoint x: 886, startPoint y: 230, endPoint x: 881, endPoint y: 292, distance: 61.9
click at [883, 299] on div "Contacts * Erica Brown (ID:17132; edmarcum20@gmail.com; 3176046720) Title * App…" at bounding box center [697, 352] width 418 height 624
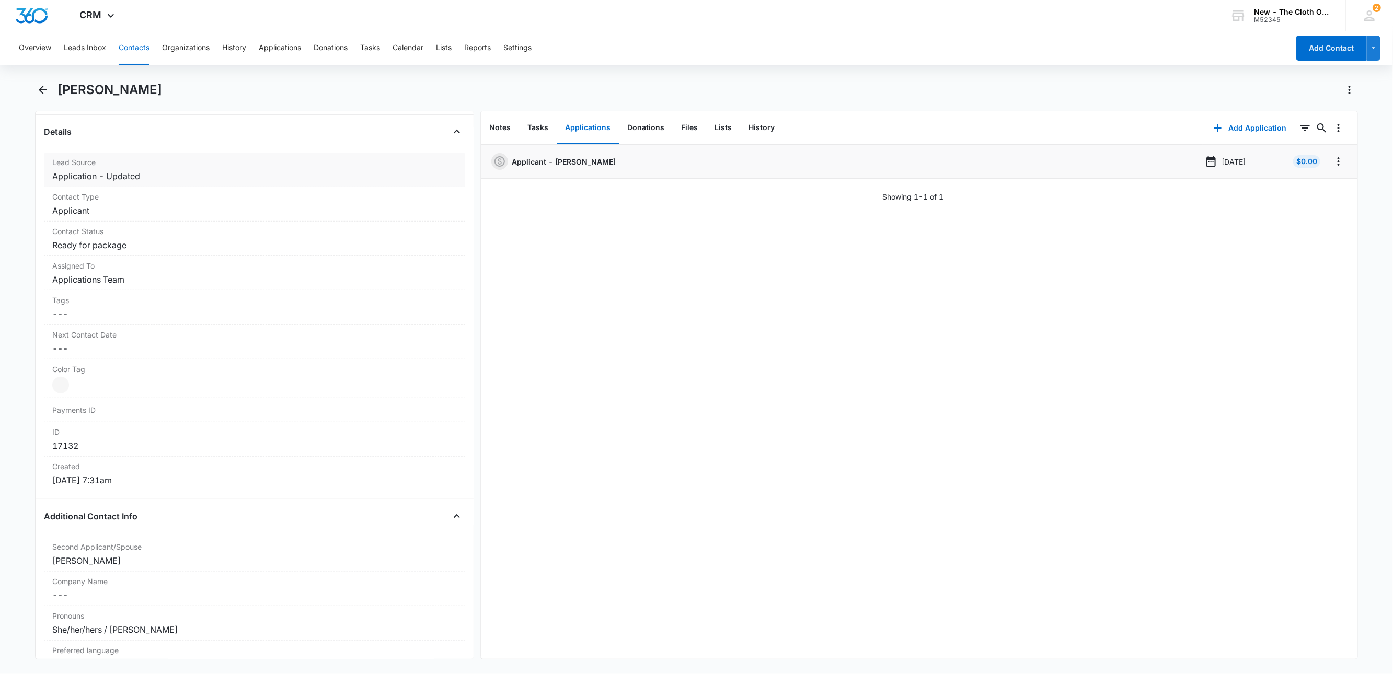
scroll to position [461, 0]
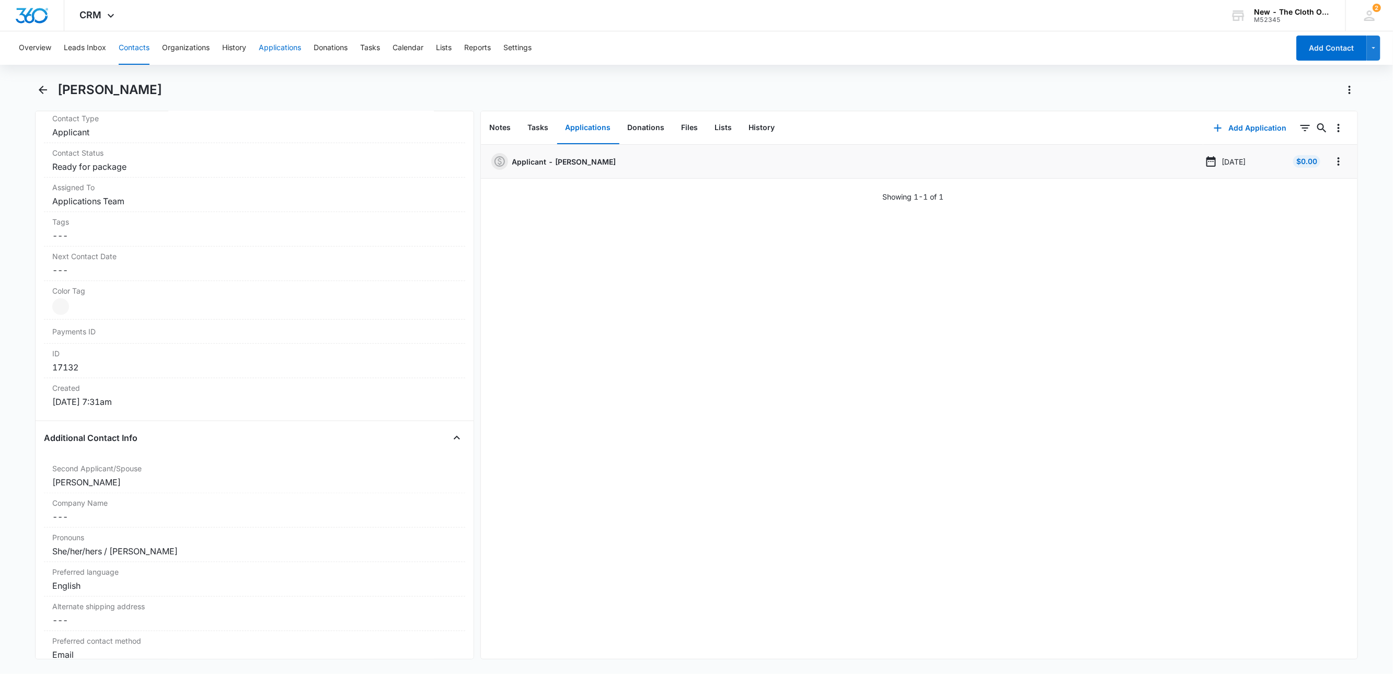
click at [297, 47] on button "Applications" at bounding box center [280, 47] width 42 height 33
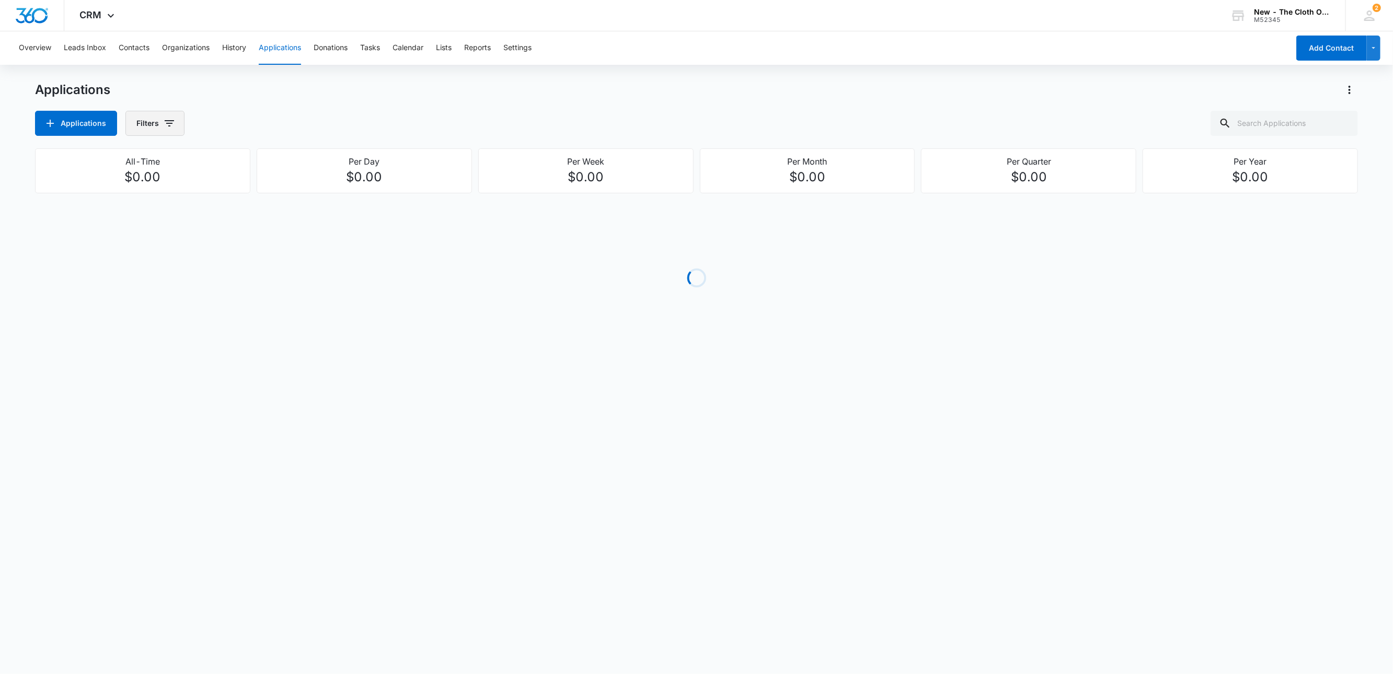
click at [165, 121] on icon "button" at bounding box center [169, 123] width 13 height 13
click at [247, 216] on icon "Show Application Status filters" at bounding box center [250, 216] width 13 height 13
click at [201, 264] on label "Waiting for Agreement" at bounding box center [198, 266] width 120 height 11
click at [138, 267] on input "Waiting for Agreement" at bounding box center [138, 267] width 1 height 1
checkbox input "true"
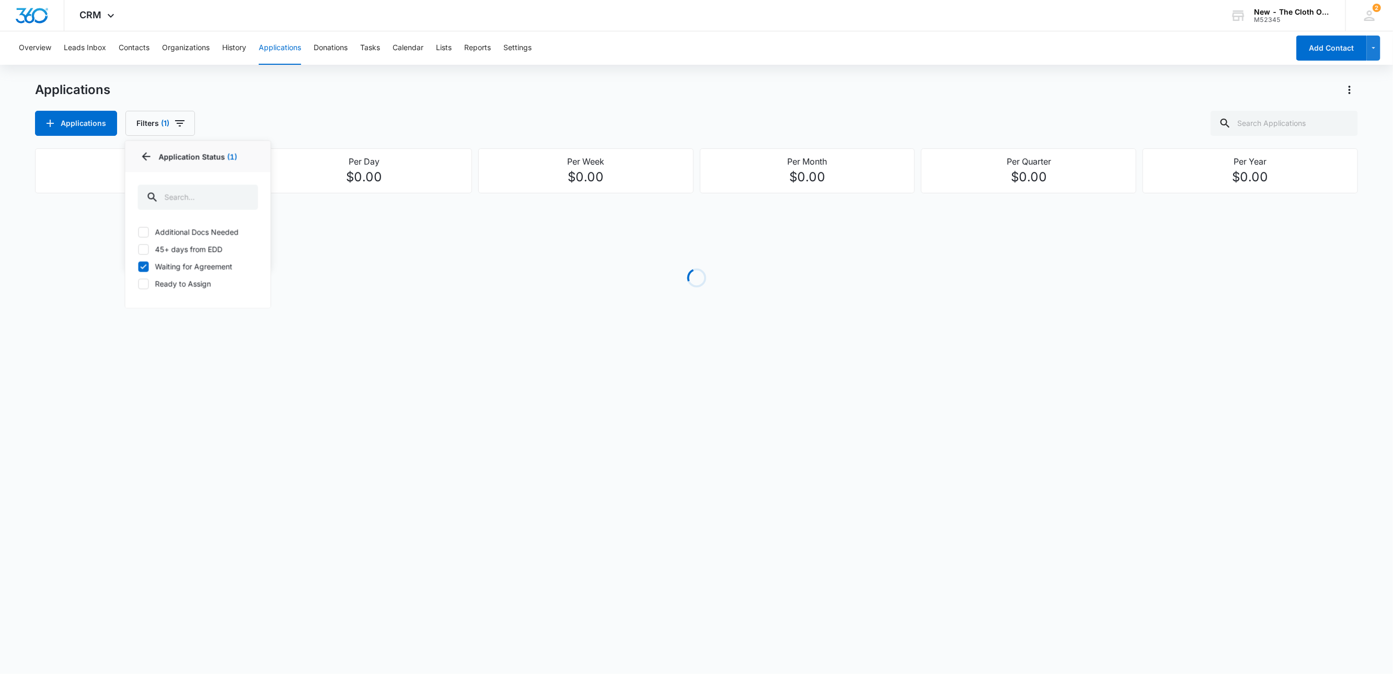
click at [311, 104] on div "Applications Applications Filters (1) Assigned By Assigned To Application Statu…" at bounding box center [696, 109] width 1323 height 54
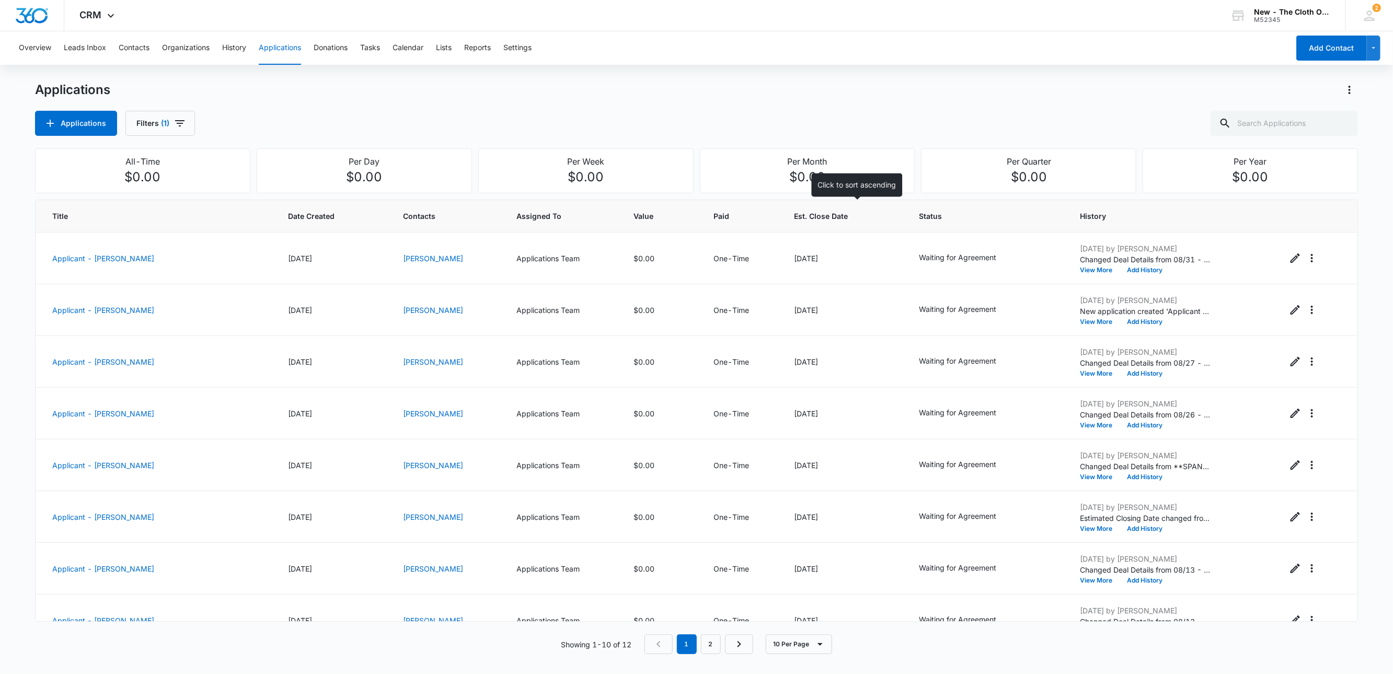
click at [854, 215] on span "Est. Close Date" at bounding box center [836, 216] width 85 height 11
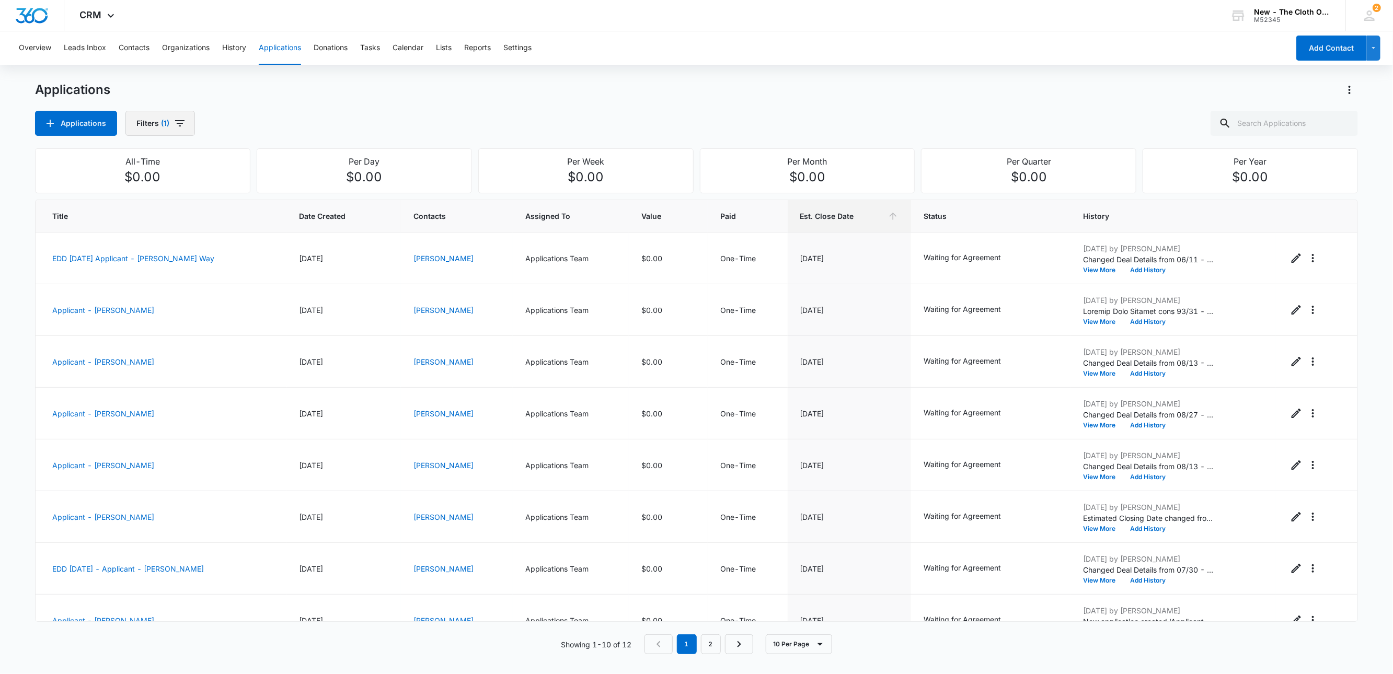
click at [153, 116] on button "Filters (1)" at bounding box center [160, 123] width 70 height 25
click at [239, 250] on button "Clear All" at bounding box center [198, 254] width 120 height 20
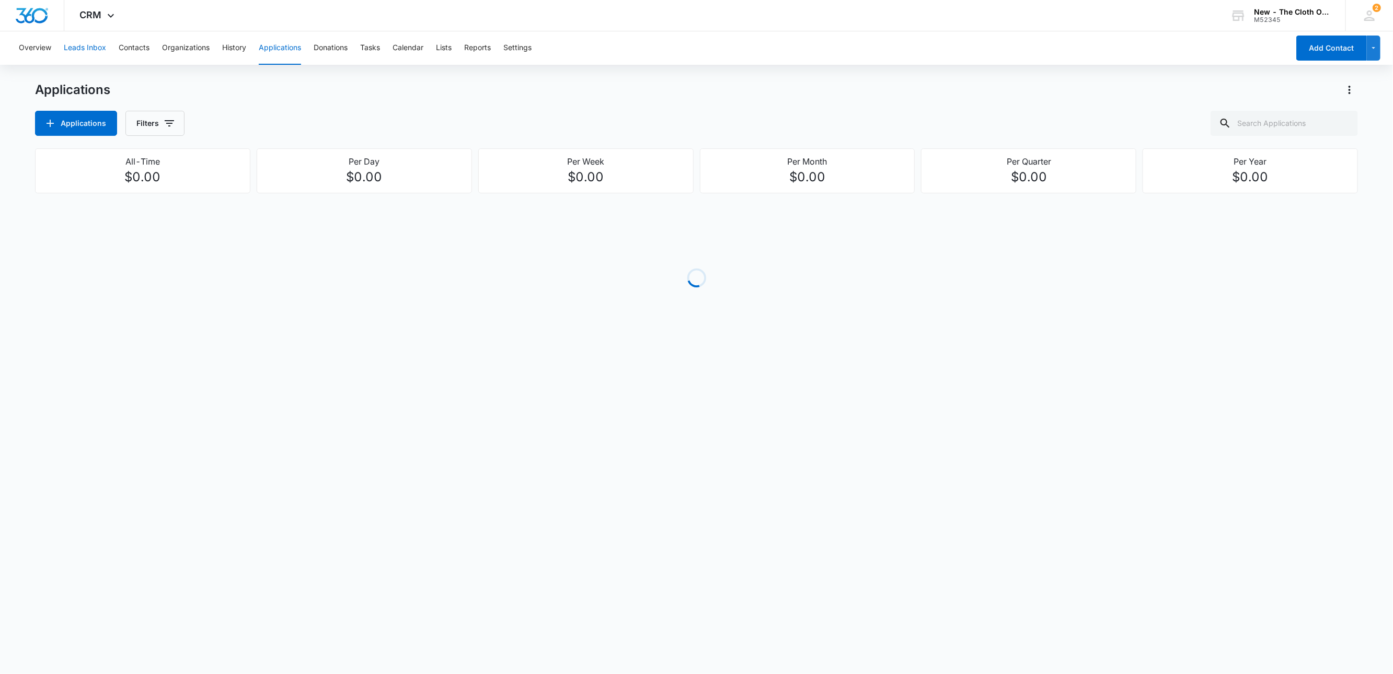
click at [70, 41] on button "Leads Inbox" at bounding box center [85, 47] width 42 height 33
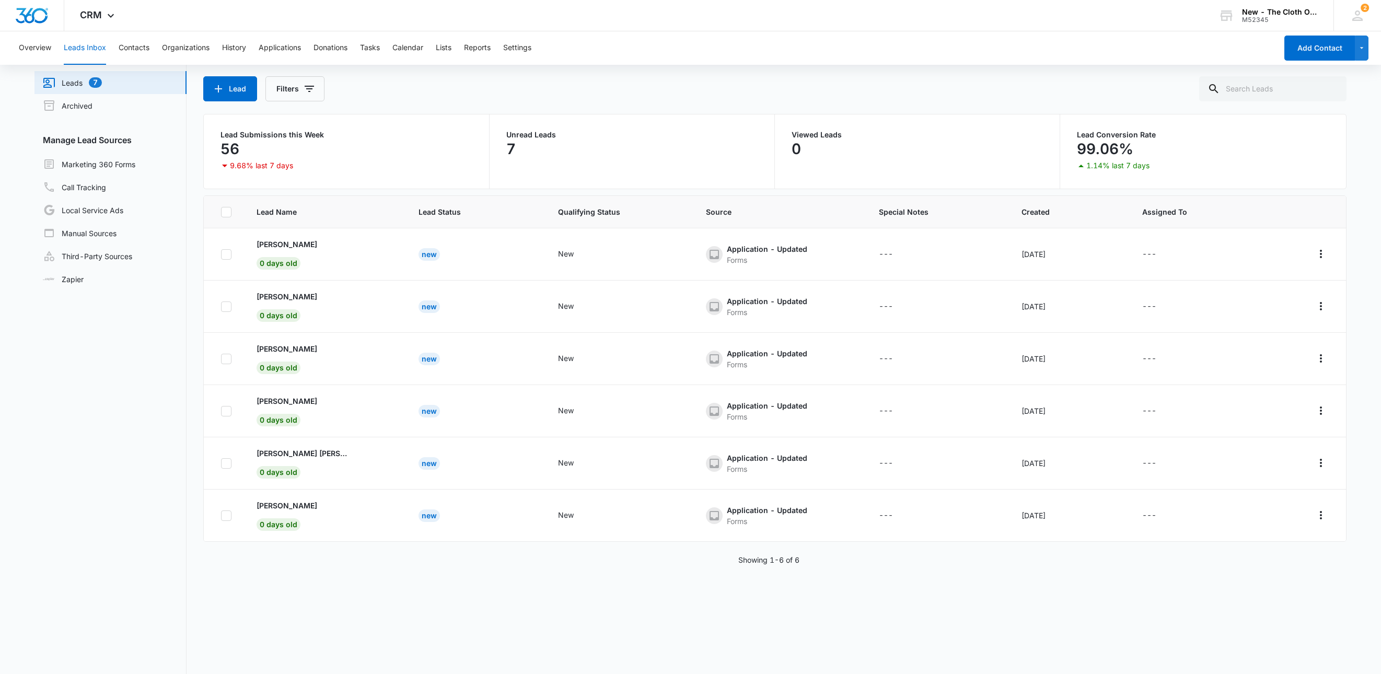
scroll to position [80, 0]
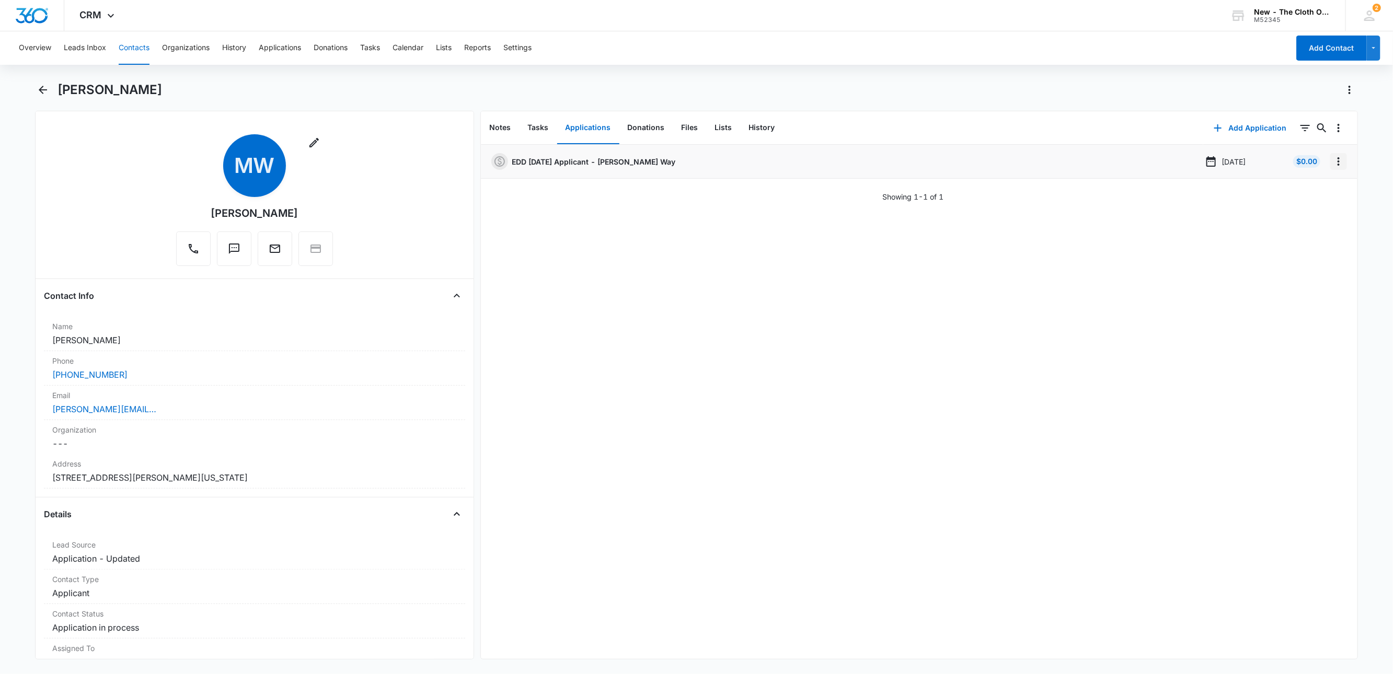
click at [1332, 160] on icon "Overflow Menu" at bounding box center [1338, 161] width 13 height 13
click at [1309, 192] on div "Edit" at bounding box center [1299, 190] width 22 height 7
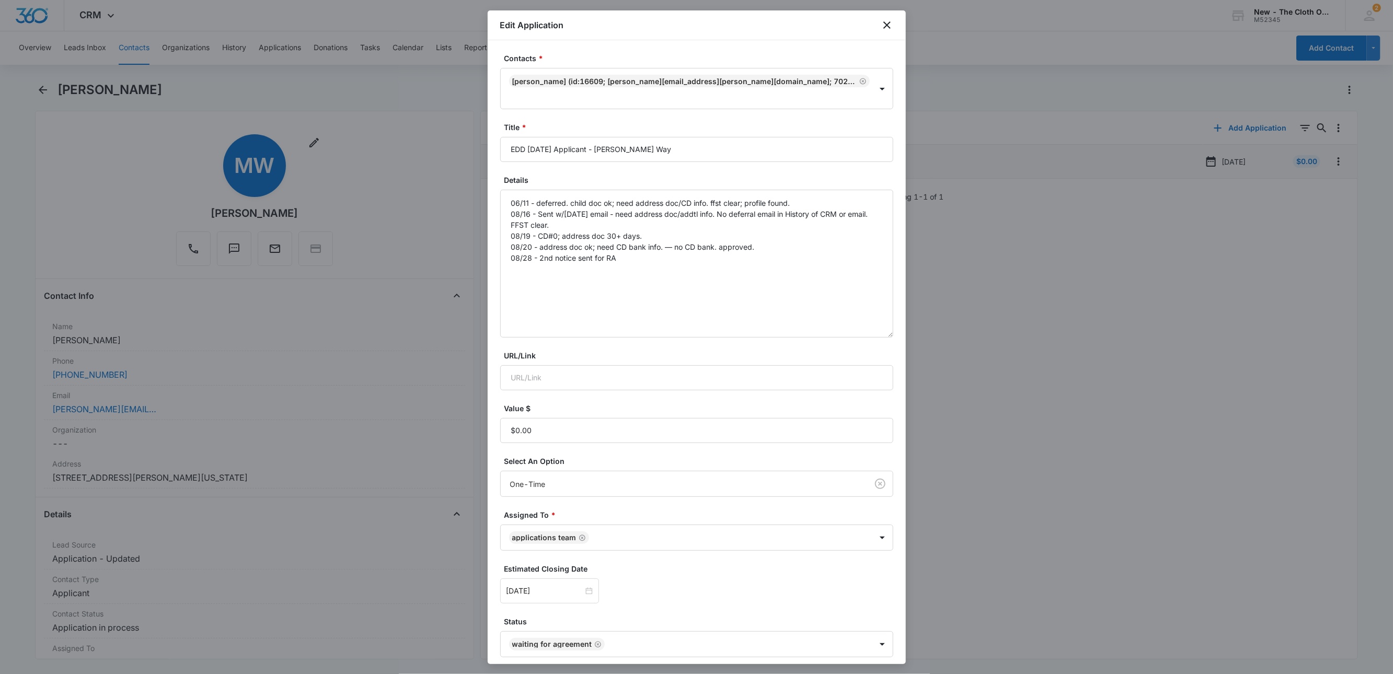
drag, startPoint x: 886, startPoint y: 251, endPoint x: 883, endPoint y: 318, distance: 67.0
click at [883, 318] on div "Contacts * Marianna Way (ID:16609; salas.marianna@yahoo.com; 7022678598) Title …" at bounding box center [697, 352] width 418 height 624
click at [675, 270] on textarea "06/11 - deferred. child doc ok; need address doc/CD info. ffst clear; profile f…" at bounding box center [696, 264] width 393 height 148
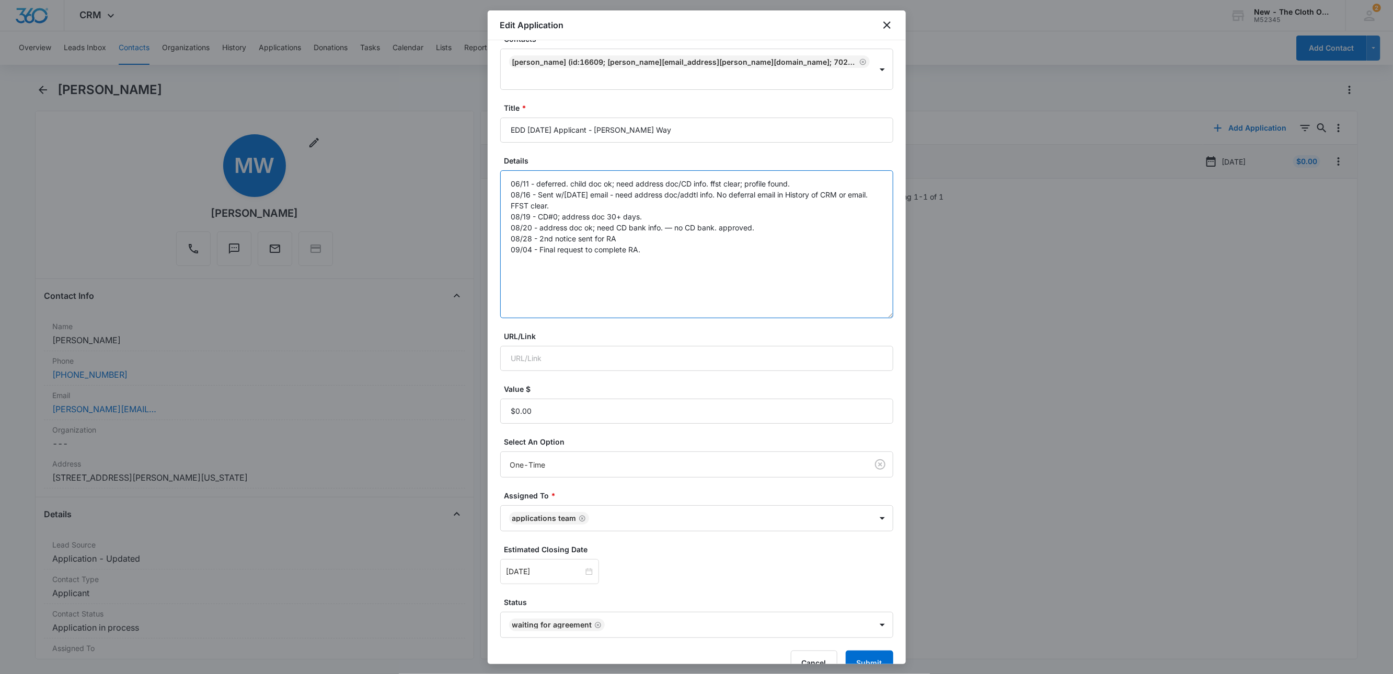
scroll to position [30, 0]
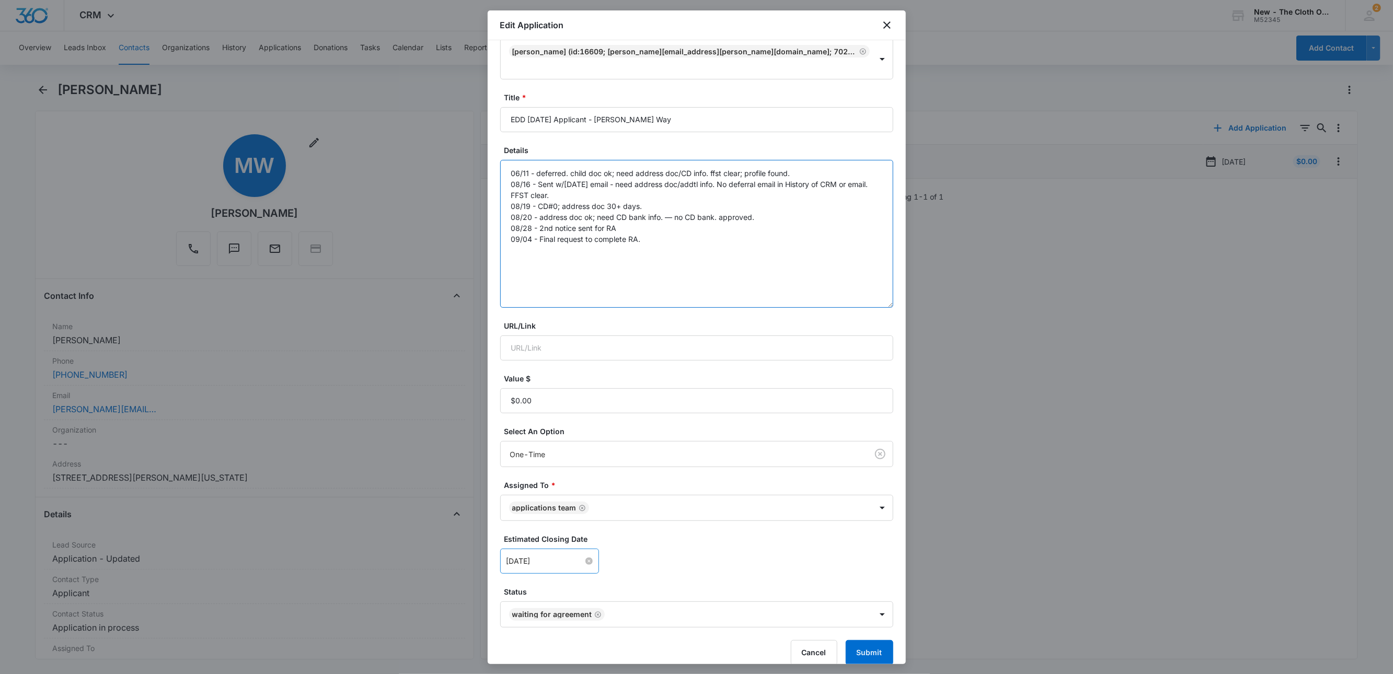
type textarea "06/11 - deferred. child doc ok; need address doc/CD info. ffst clear; profile f…"
click at [554, 555] on input "[DATE]" at bounding box center [544, 560] width 77 height 11
type input "[DATE]"
click at [534, 436] on div "8" at bounding box center [534, 437] width 13 height 13
click at [534, 436] on body "CRM Apps Reputation Websites Forms CRM Email Social Shop Payments POS Ads Intel…" at bounding box center [696, 337] width 1393 height 674
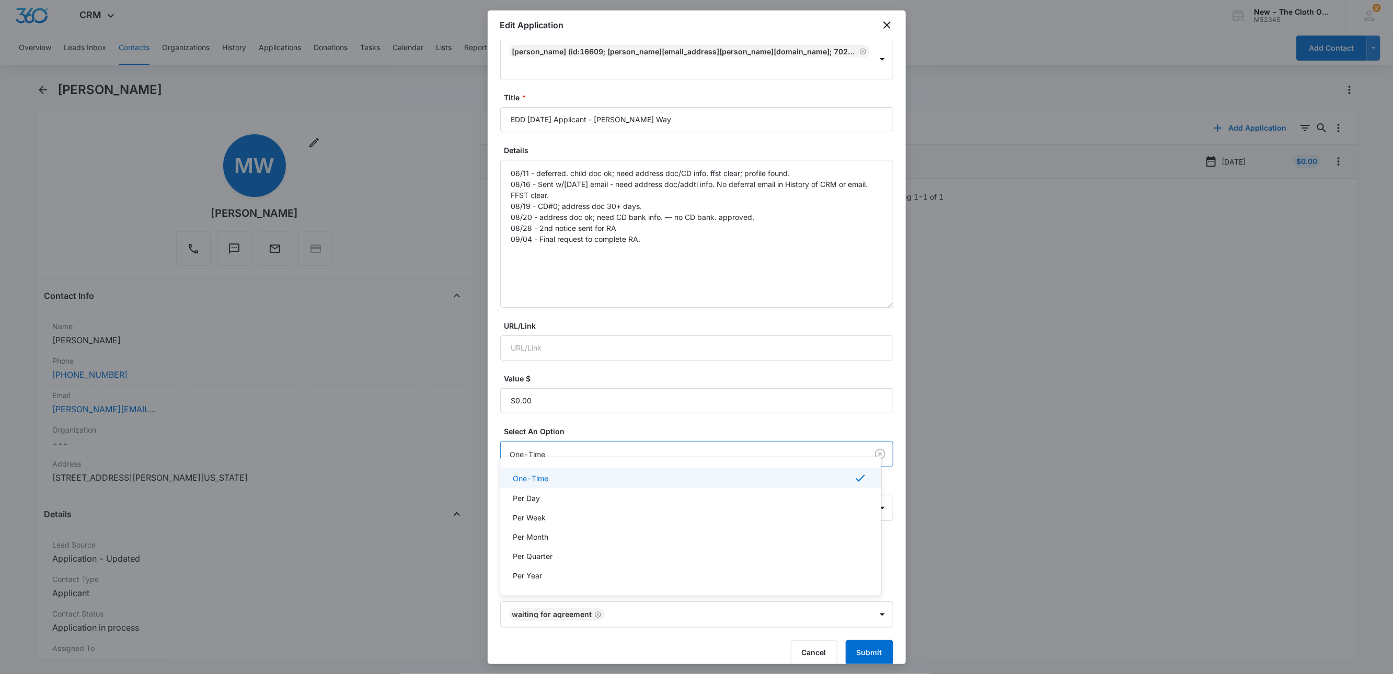
click at [638, 399] on div at bounding box center [696, 337] width 1393 height 674
click at [865, 640] on button "Submit" at bounding box center [870, 652] width 48 height 25
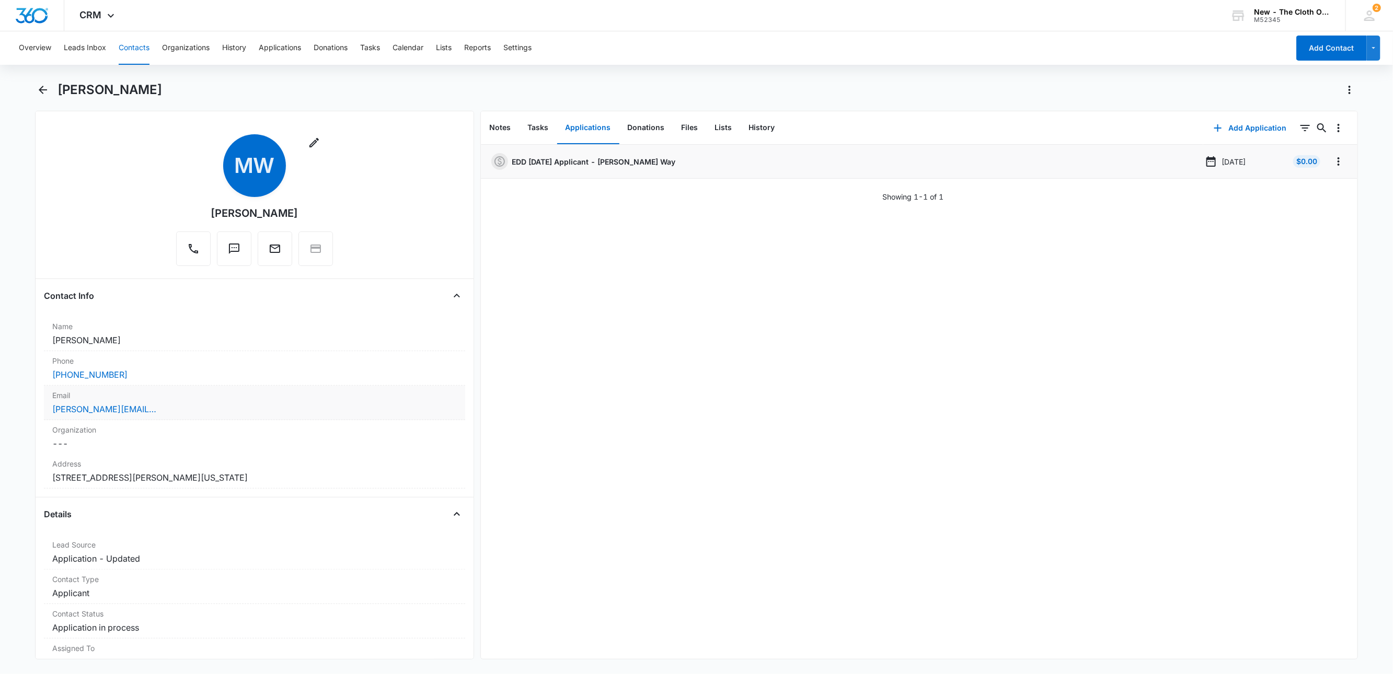
click at [229, 411] on div "salas.marianna@yahoo.com" at bounding box center [254, 409] width 404 height 13
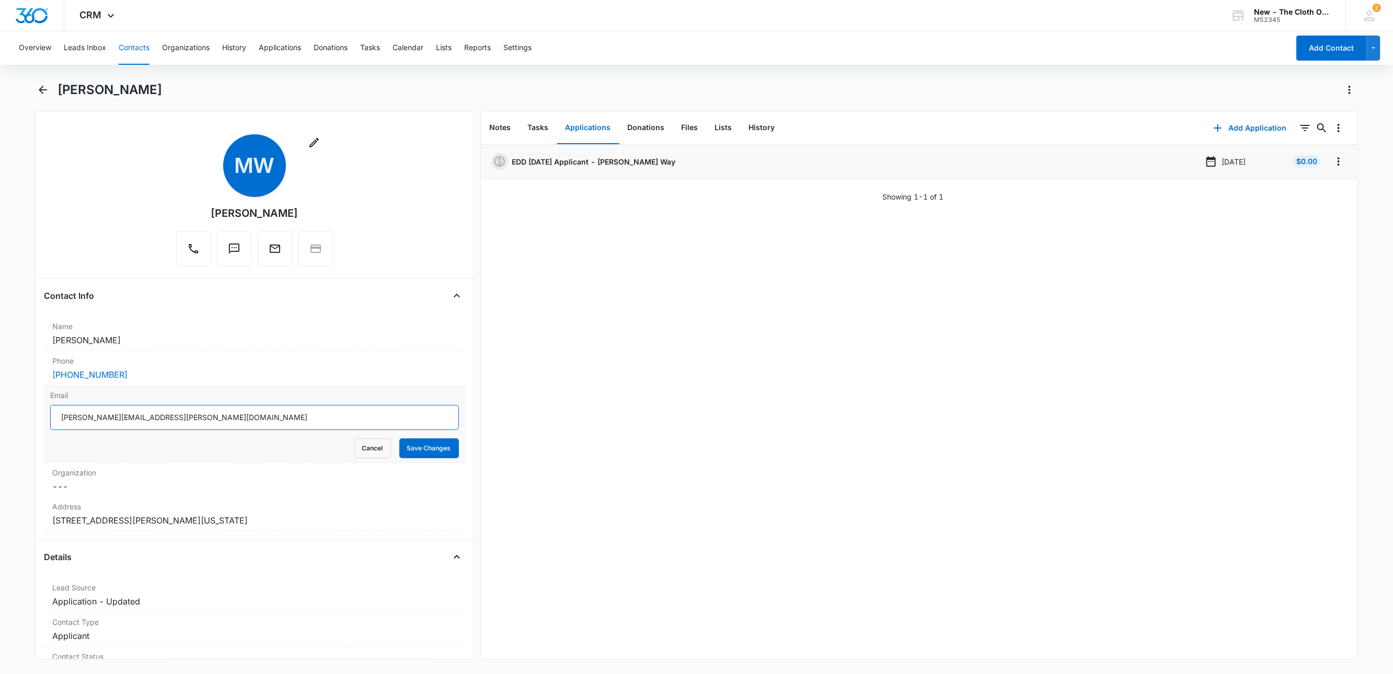
click at [236, 425] on input "salas.marianna@yahoo.com" at bounding box center [254, 417] width 409 height 25
click at [354, 444] on button "Cancel" at bounding box center [372, 448] width 37 height 20
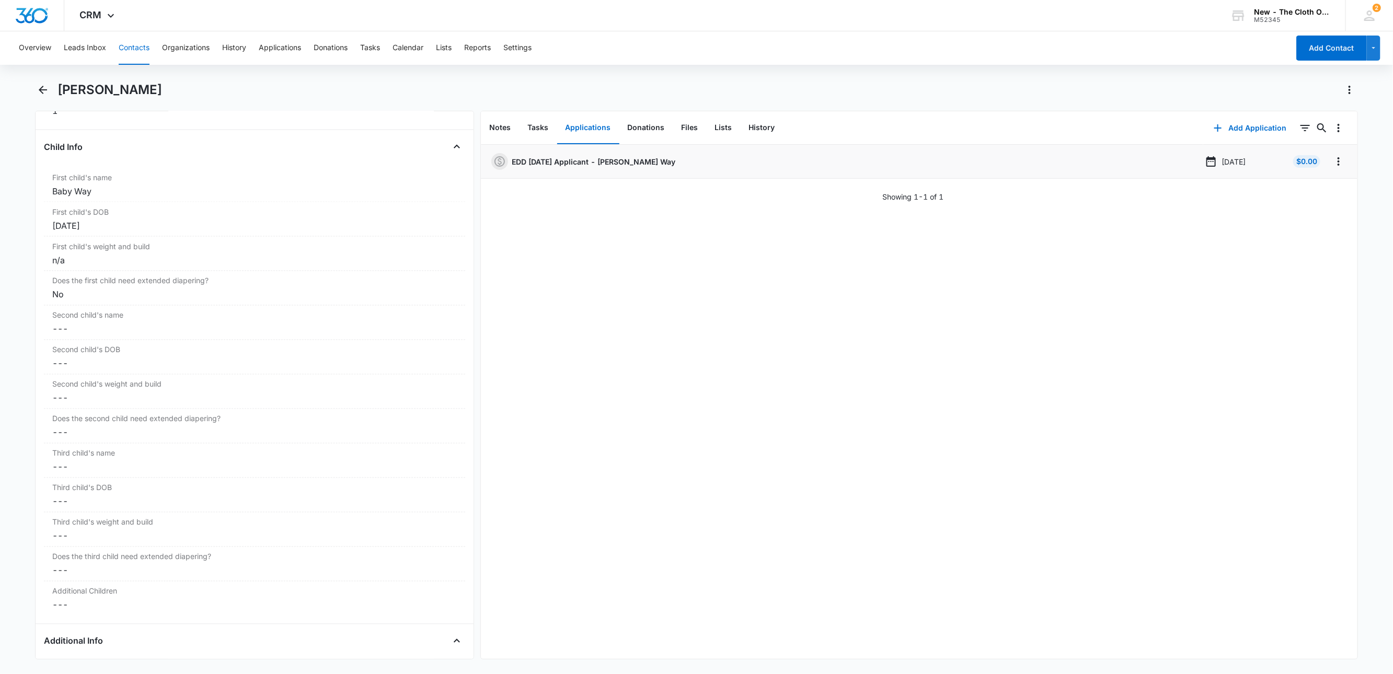
scroll to position [1254, 0]
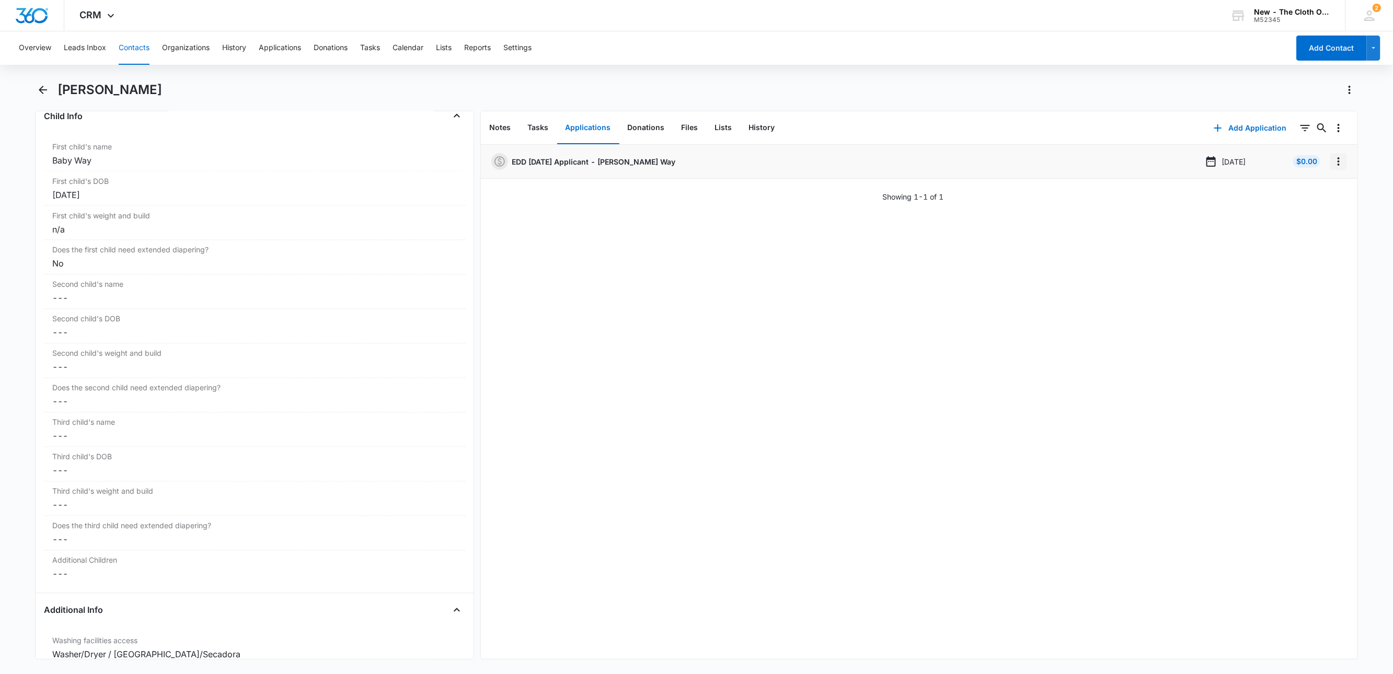
click at [1332, 164] on icon "Overflow Menu" at bounding box center [1338, 161] width 13 height 13
click at [1319, 186] on button "Edit" at bounding box center [1306, 191] width 60 height 16
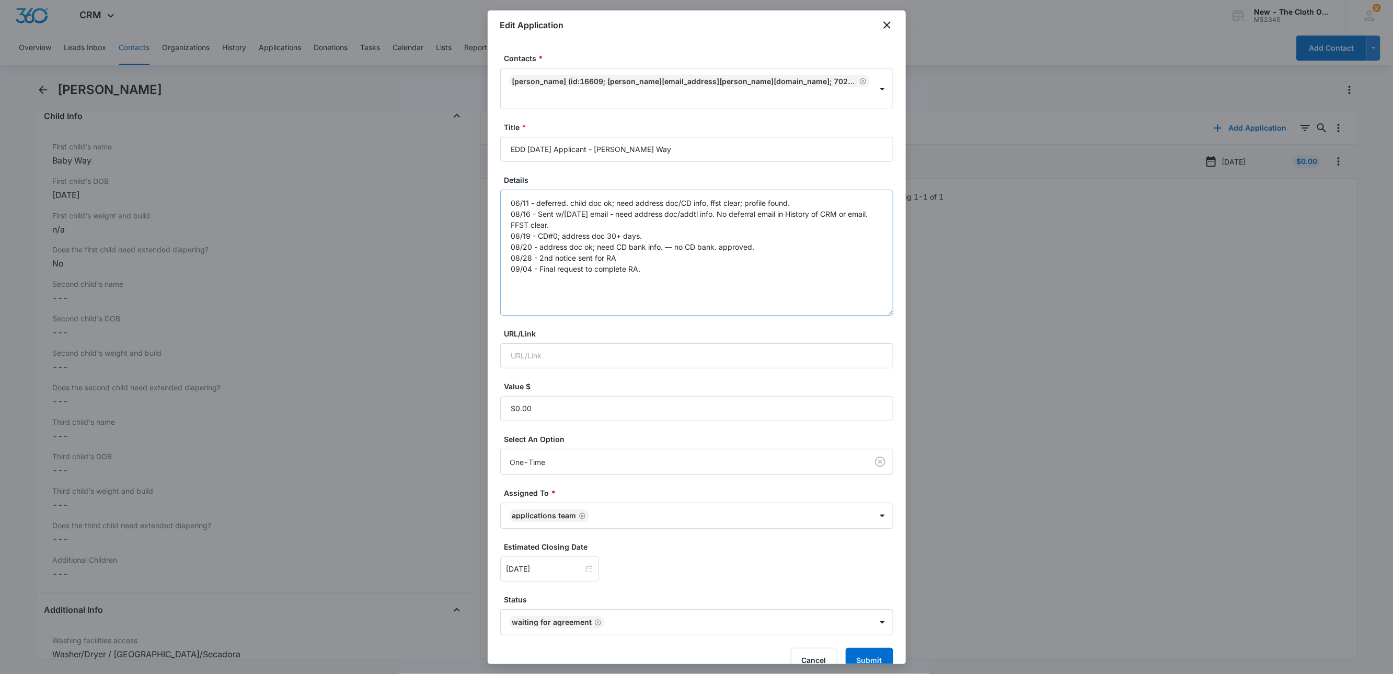
drag, startPoint x: 887, startPoint y: 230, endPoint x: 814, endPoint y: 276, distance: 86.6
click at [883, 298] on div "Contacts * Marianna Way (ID:16609; salas.marianna@yahoo.com; 7022678598) Title …" at bounding box center [697, 352] width 418 height 624
click at [582, 254] on textarea "06/11 - deferred. child doc ok; need address doc/CD info. ffst clear; profile f…" at bounding box center [696, 254] width 393 height 129
type textarea "06/11 - deferred. child doc ok; need address doc/CD info. ffst clear; profile f…"
click at [855, 651] on button "Submit" at bounding box center [870, 663] width 48 height 25
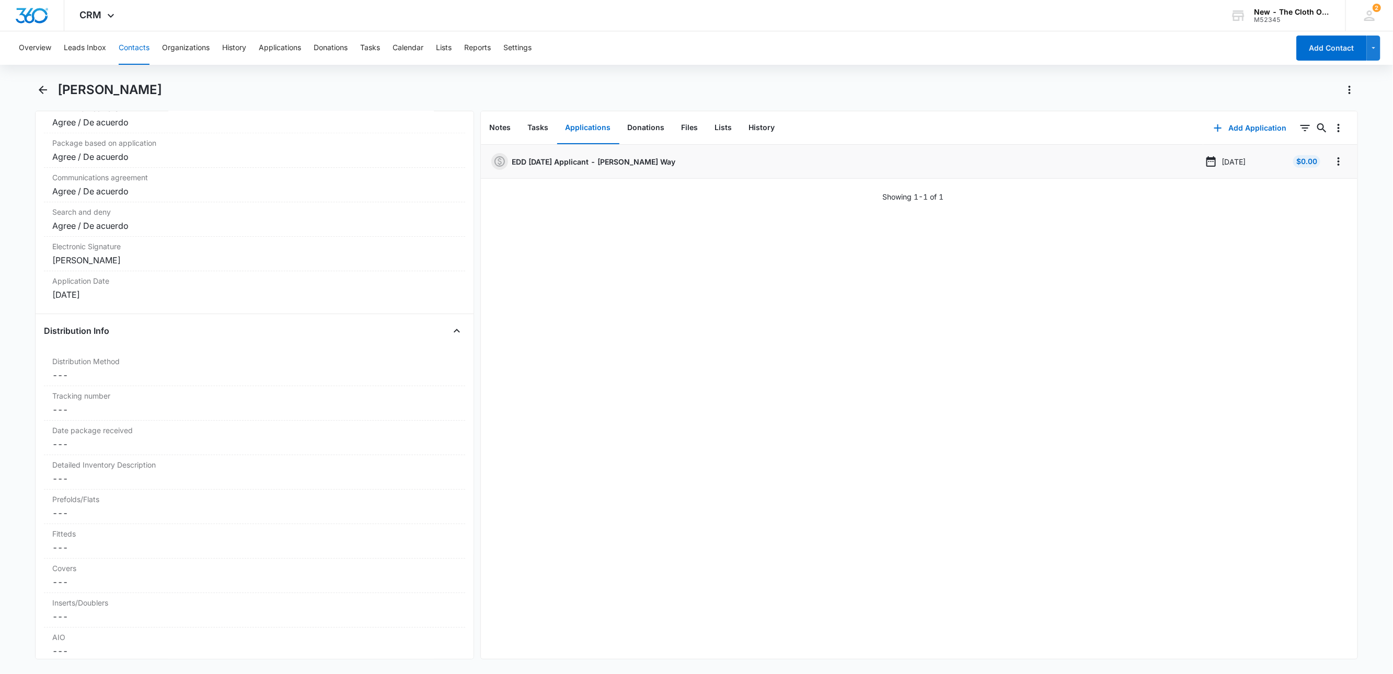
scroll to position [2231, 0]
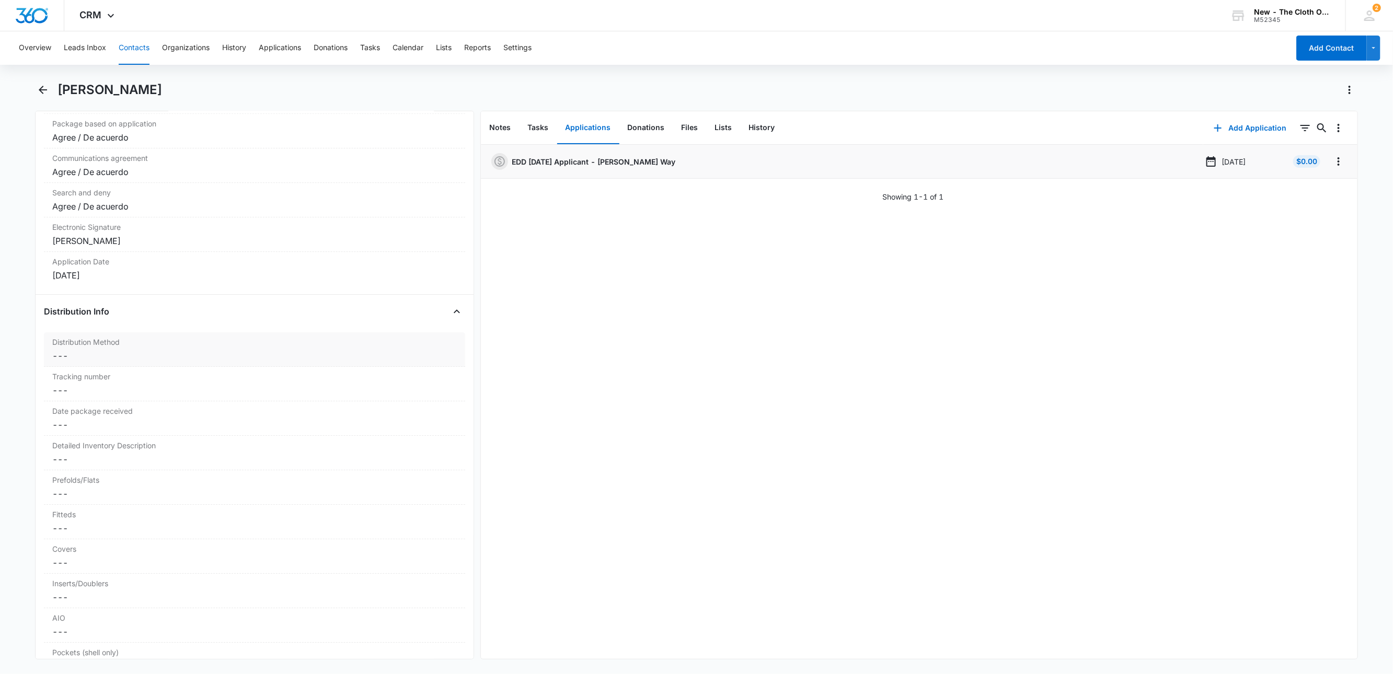
click at [76, 362] on dd "Cancel Save Changes ---" at bounding box center [254, 356] width 404 height 13
click at [82, 372] on div at bounding box center [242, 364] width 364 height 15
click at [85, 427] on p "Shipped" at bounding box center [77, 421] width 29 height 11
click at [415, 406] on button "Save Changes" at bounding box center [429, 396] width 60 height 20
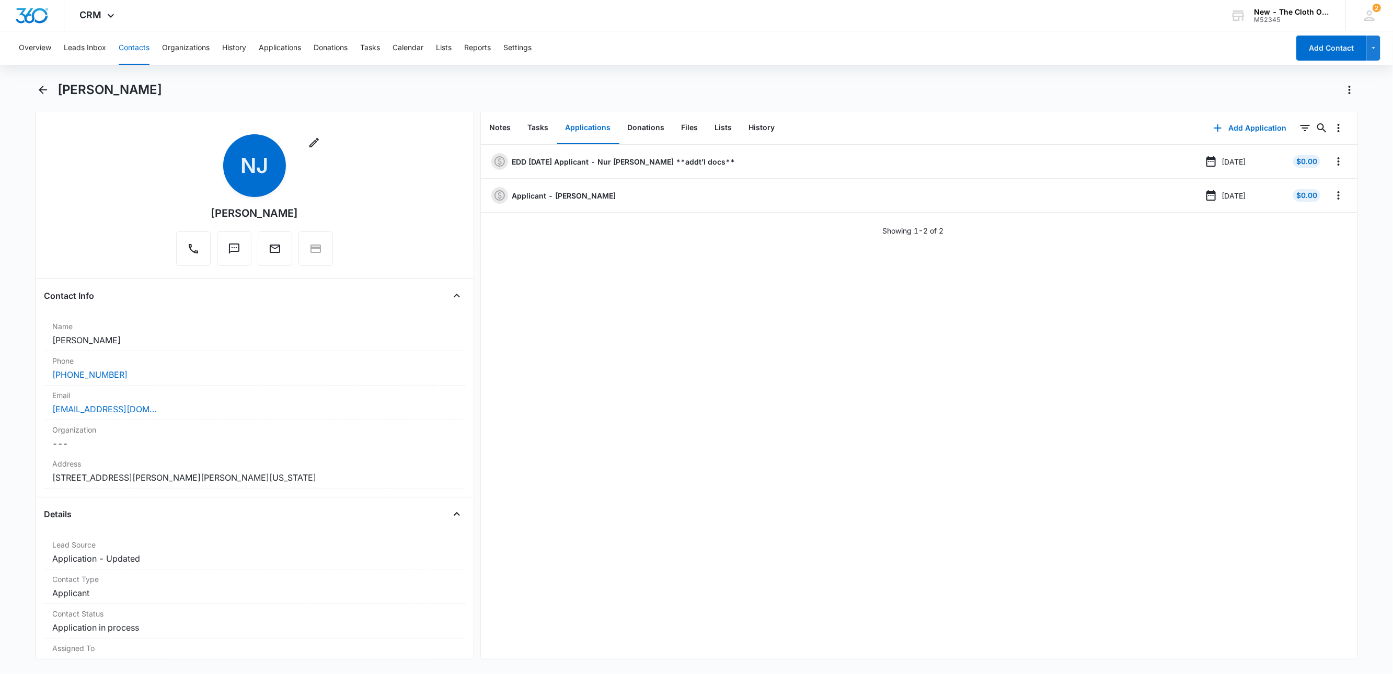
drag, startPoint x: 222, startPoint y: 90, endPoint x: 160, endPoint y: 95, distance: 61.8
click at [160, 95] on h1 "[PERSON_NAME]" at bounding box center [109, 90] width 105 height 16
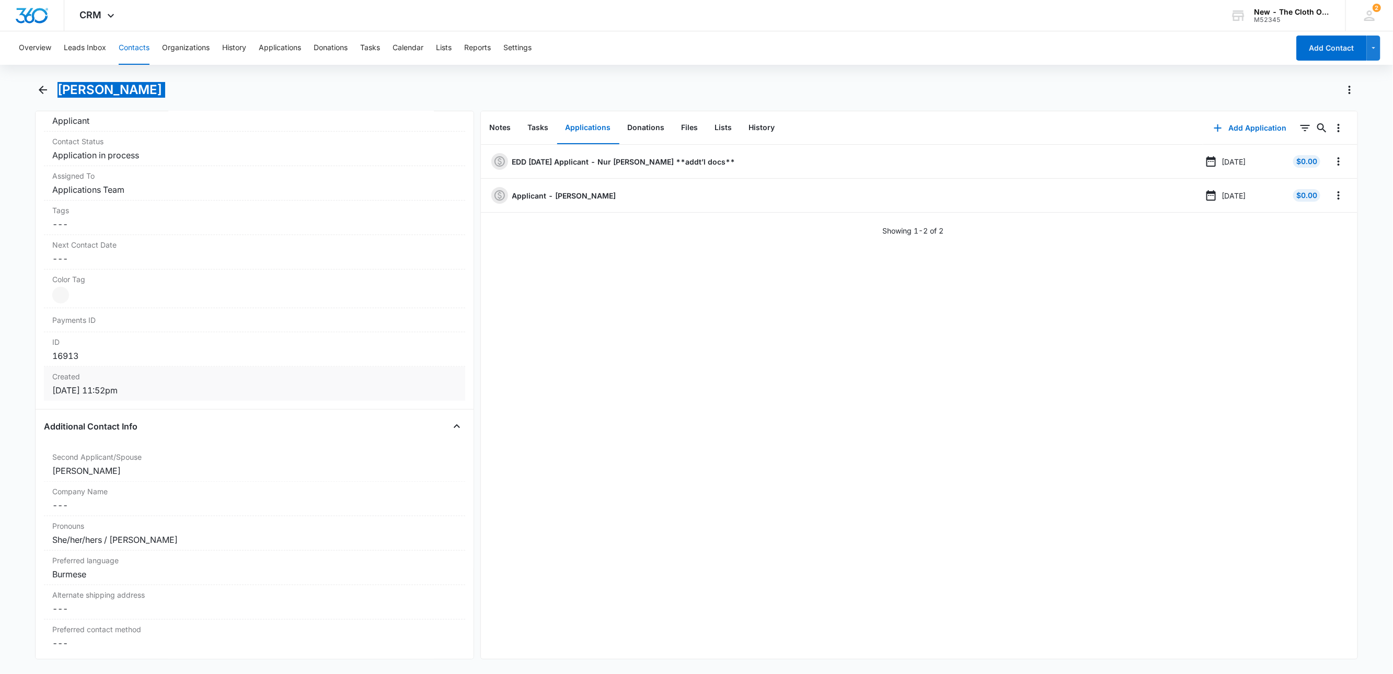
scroll to position [2, 0]
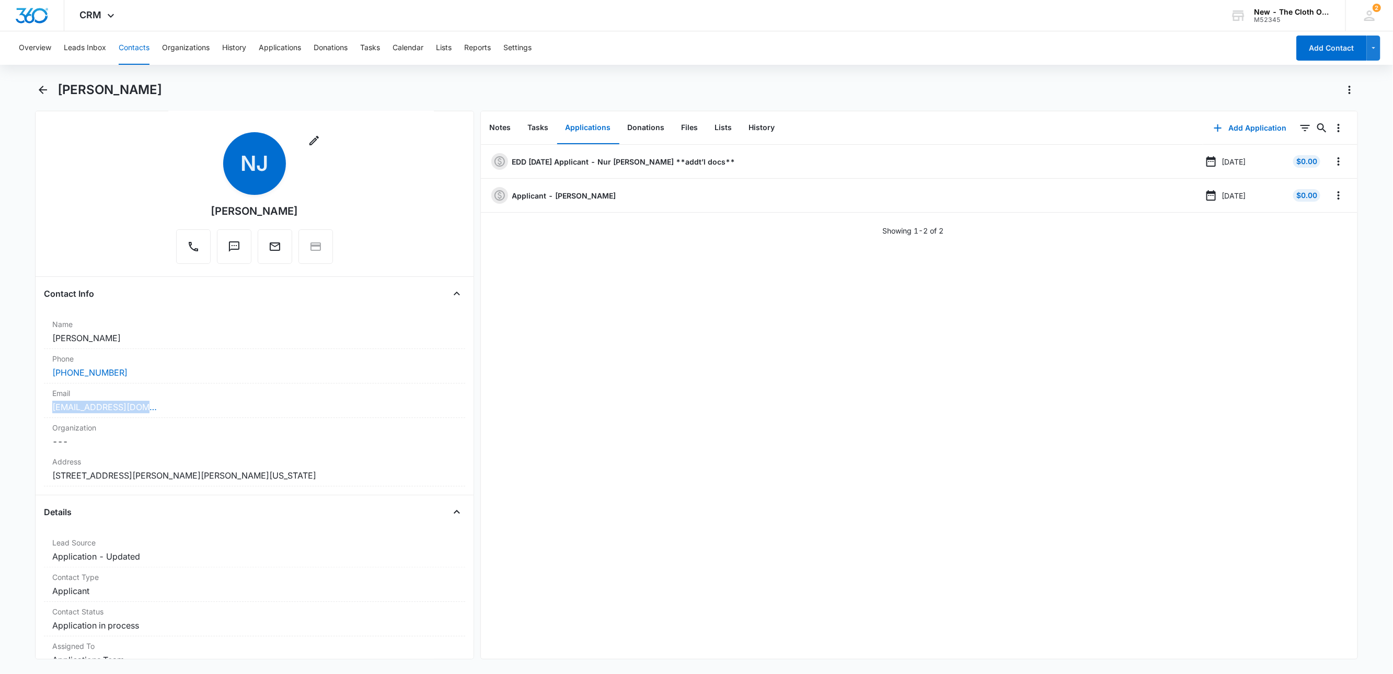
drag, startPoint x: 176, startPoint y: 409, endPoint x: 21, endPoint y: 411, distance: 154.7
click at [21, 411] on main "Nur [PERSON_NAME] Remove NJ Nur [PERSON_NAME] Contact Info Name Cancel Save Cha…" at bounding box center [696, 377] width 1393 height 590
copy link "[EMAIL_ADDRESS][DOMAIN_NAME]"
click at [1332, 198] on icon "Overflow Menu" at bounding box center [1338, 195] width 13 height 13
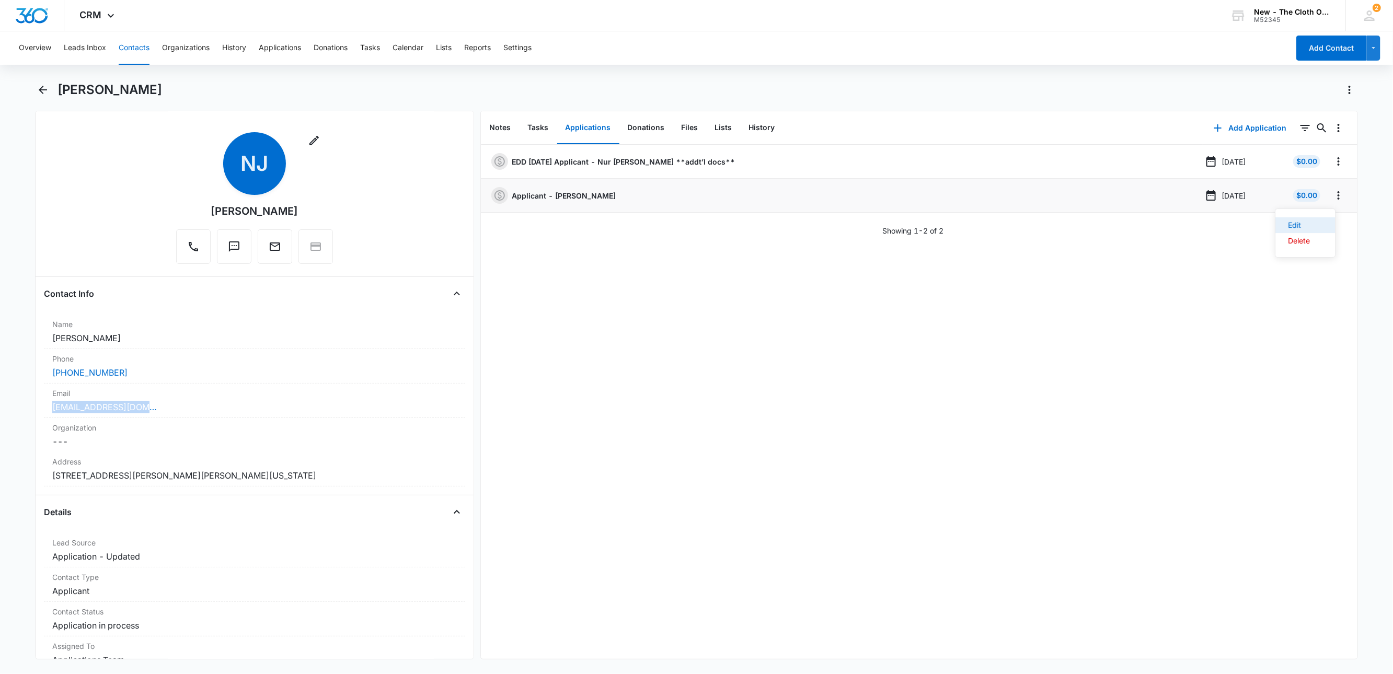
click at [1317, 217] on button "Edit" at bounding box center [1306, 225] width 60 height 16
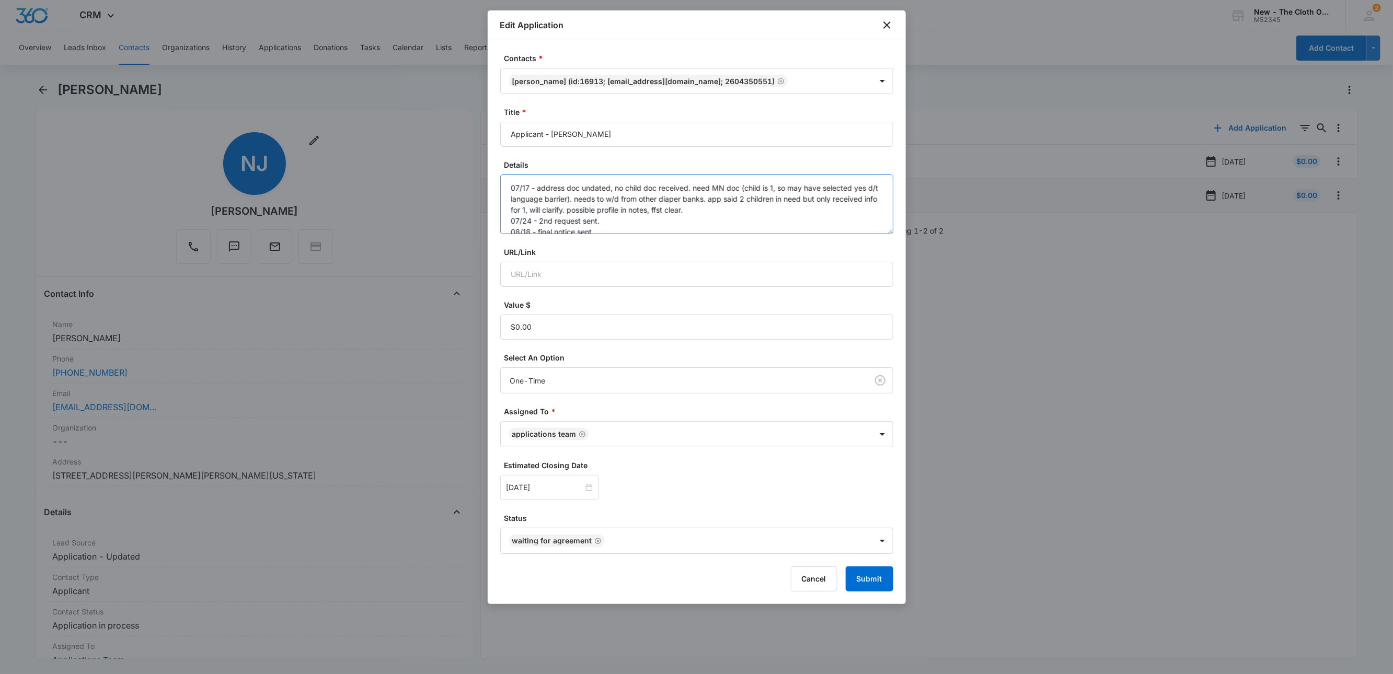
drag, startPoint x: 888, startPoint y: 234, endPoint x: 876, endPoint y: 257, distance: 25.7
click at [885, 297] on form "Contacts * [PERSON_NAME] (ID:16913; [EMAIL_ADDRESS][DOMAIN_NAME]; 2604350551) T…" at bounding box center [696, 322] width 393 height 539
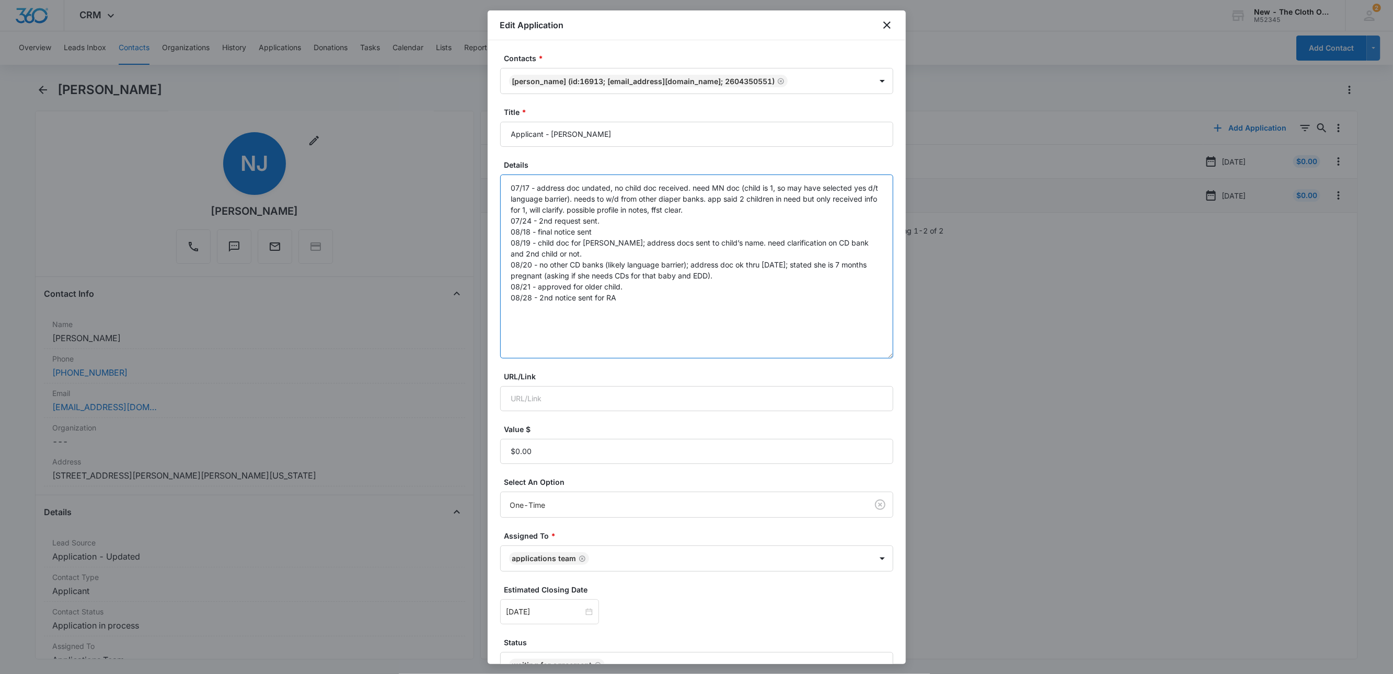
drag, startPoint x: 885, startPoint y: 233, endPoint x: 877, endPoint y: 346, distance: 114.2
click at [883, 356] on div "Contacts * [PERSON_NAME] (ID:16913; [EMAIL_ADDRESS][DOMAIN_NAME]; 2604350551) T…" at bounding box center [697, 352] width 418 height 624
click at [834, 314] on textarea "07/17 - address doc undated, no child doc received. need MN doc (child is 1, so…" at bounding box center [696, 267] width 393 height 184
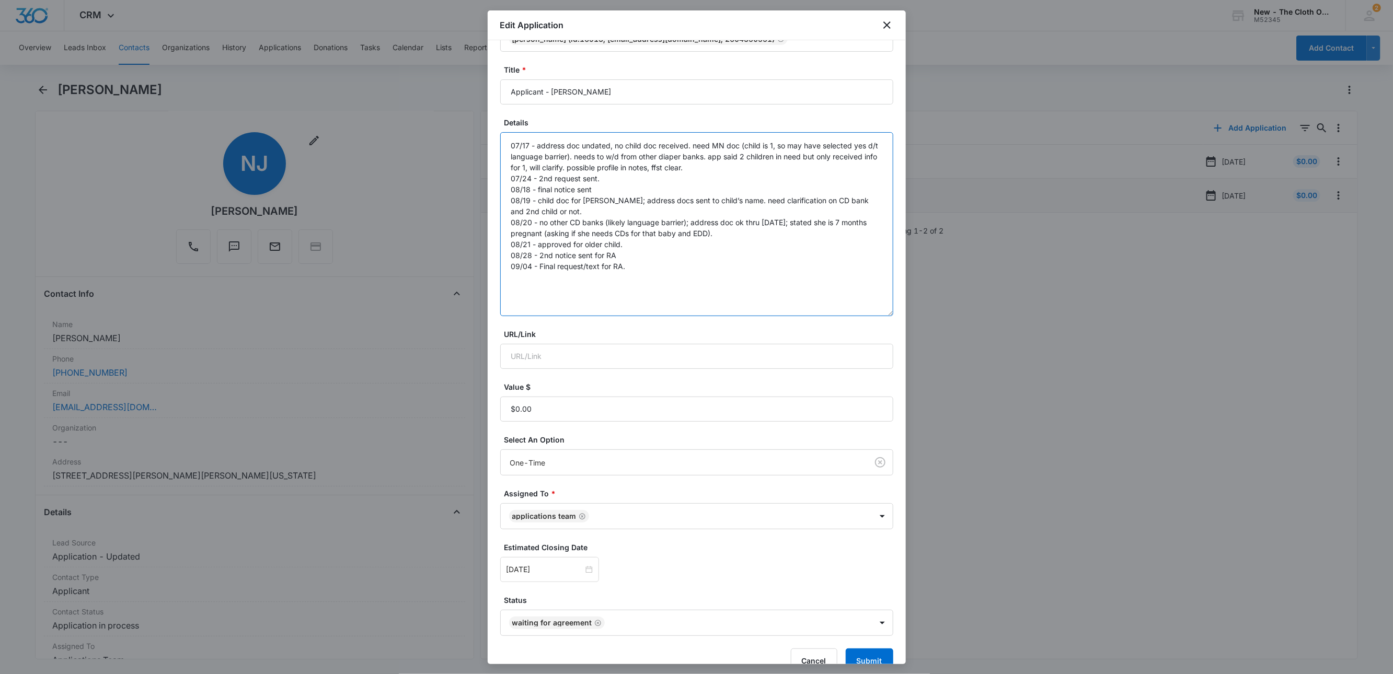
scroll to position [66, 0]
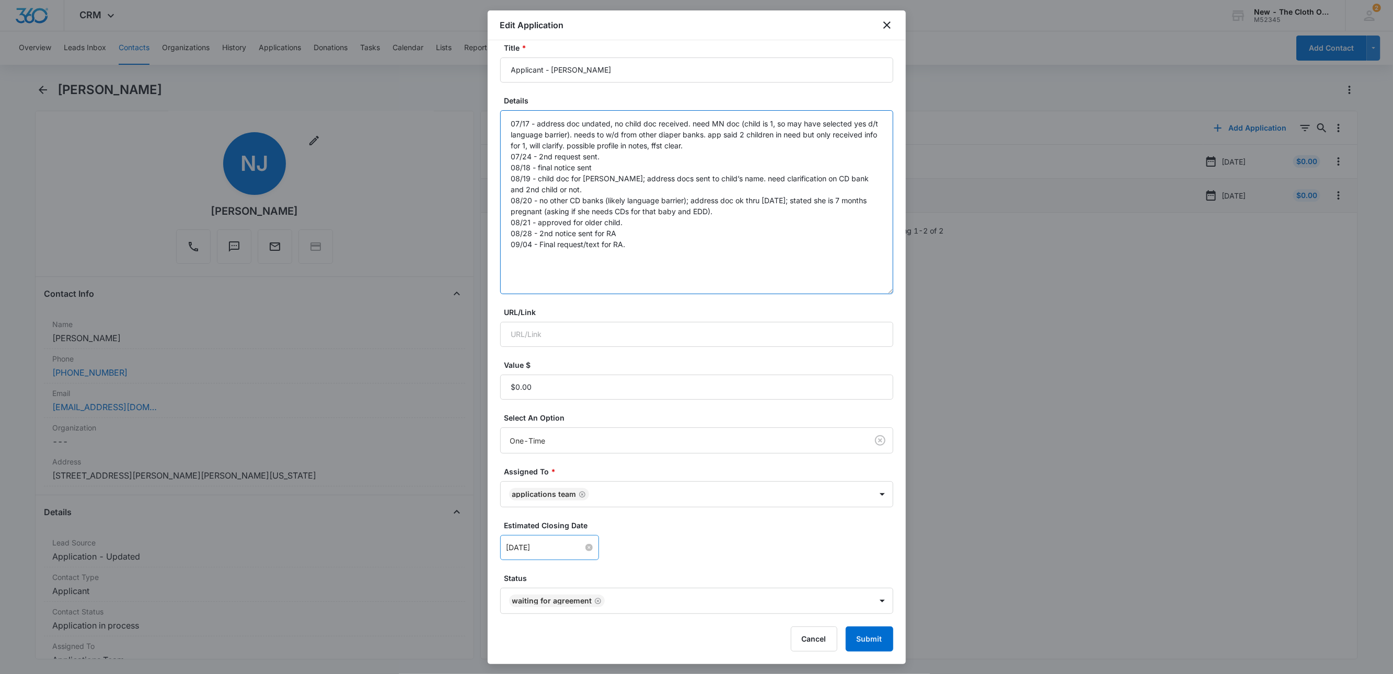
type textarea "07/17 - address doc undated, no child doc received. need MN doc (child is 1, so…"
click at [562, 544] on input "[DATE]" at bounding box center [544, 547] width 77 height 11
type input "[DATE]"
click at [535, 438] on div "8" at bounding box center [534, 437] width 13 height 13
click at [722, 538] on div "[DATE] [DATE] Su Mo Tu We Th Fr Sa 31 1 2 3 4 5 6 7 8 9 10 11 12 13 14 15 16 17…" at bounding box center [696, 547] width 393 height 25
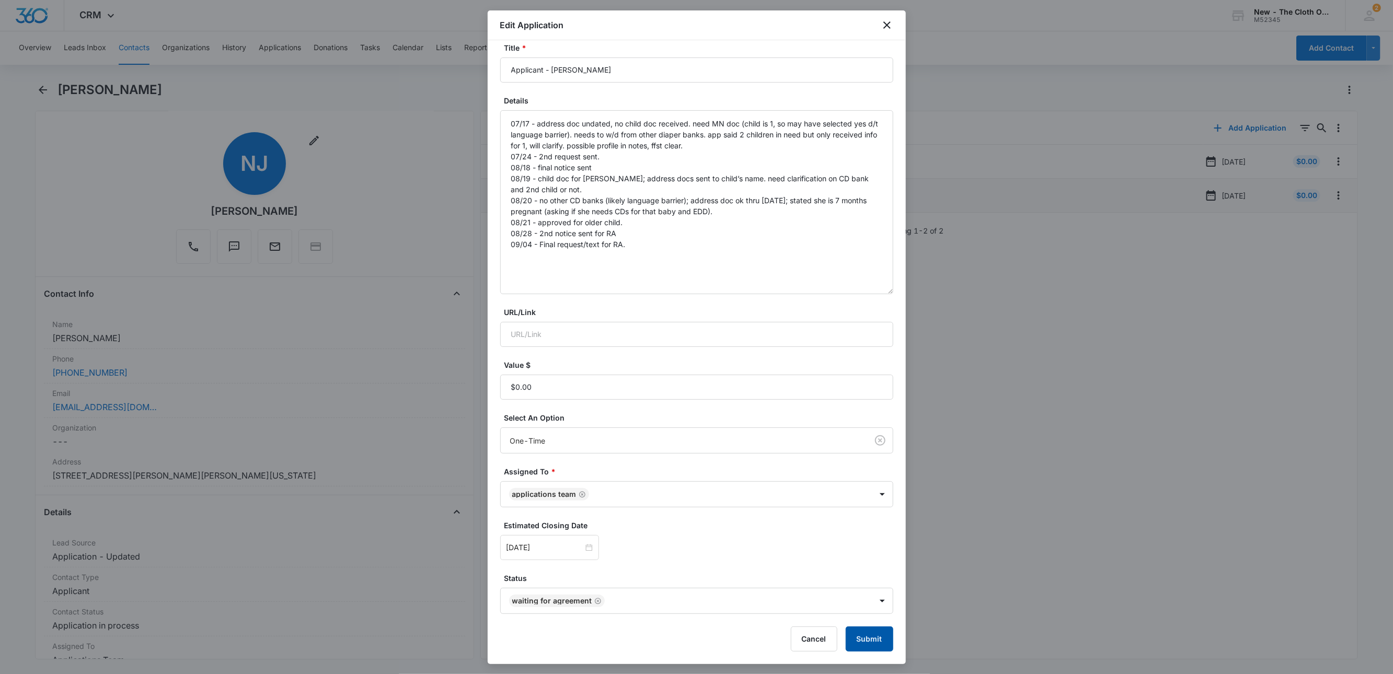
click at [851, 649] on button "Submit" at bounding box center [870, 639] width 48 height 25
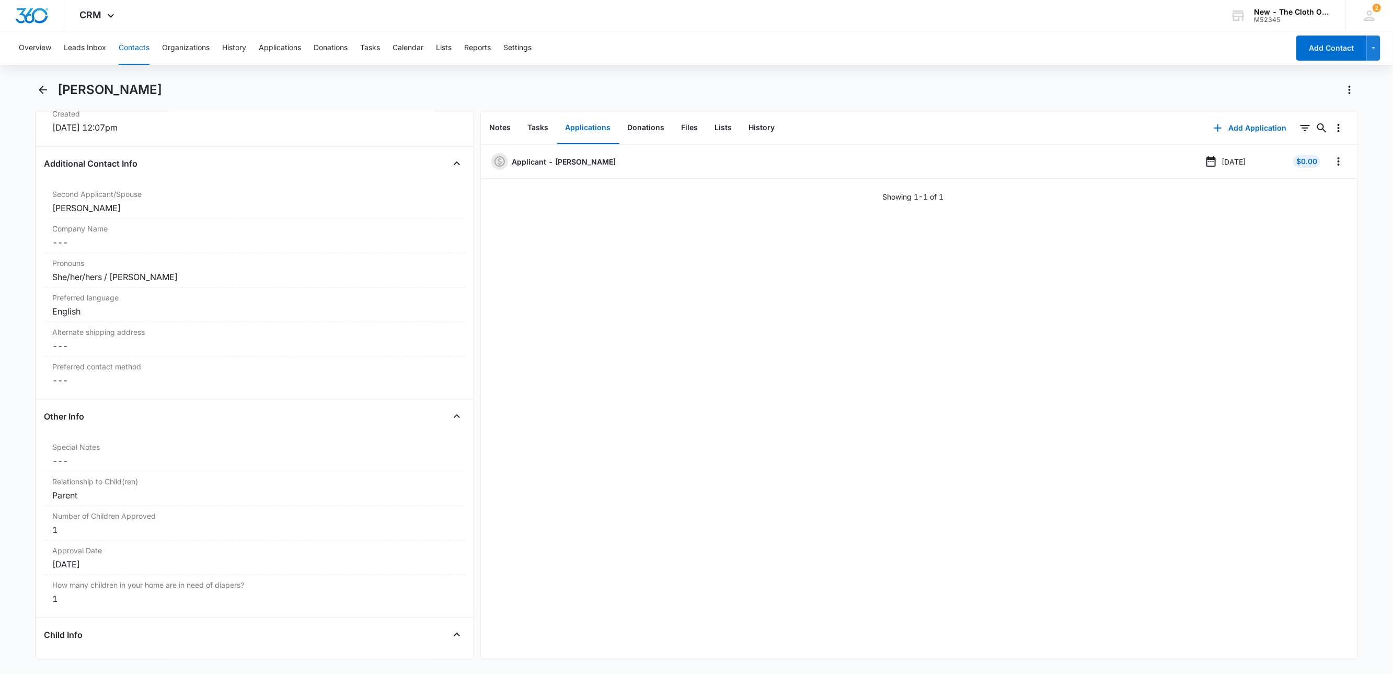
scroll to position [941, 0]
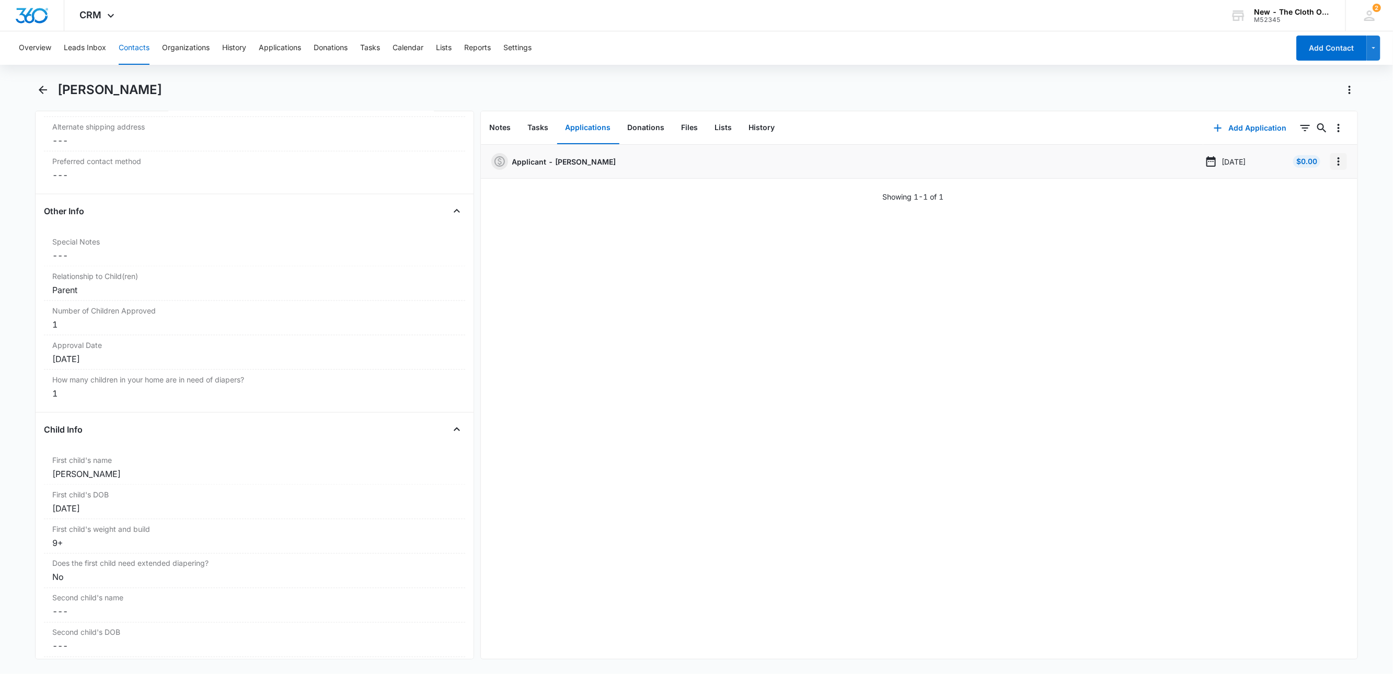
click at [1332, 160] on icon "Overflow Menu" at bounding box center [1338, 161] width 13 height 13
click at [1324, 186] on button "Edit" at bounding box center [1306, 191] width 60 height 16
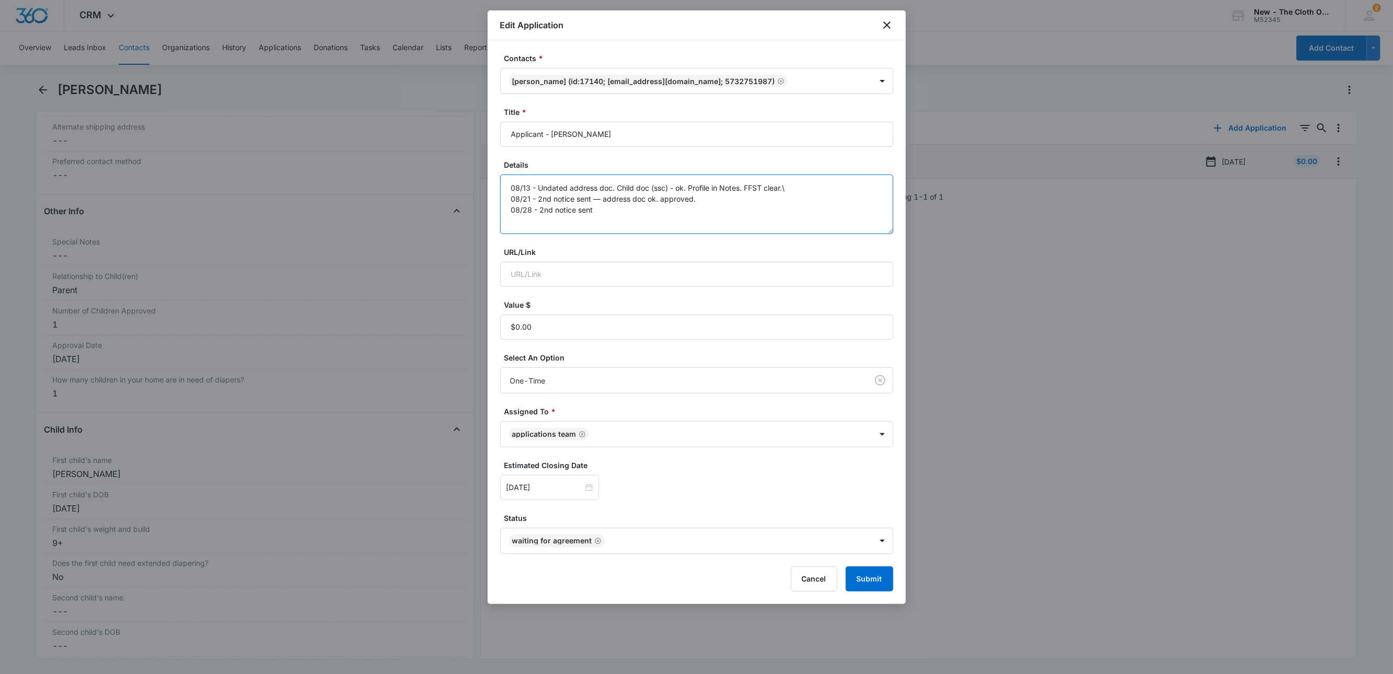
click at [641, 216] on textarea "08/13 - Undated address doc. Child doc (ssc) - ok. Profile in Notes. FFST clear…" at bounding box center [696, 205] width 393 height 60
type textarea "08/13 - Undated address doc. Child doc (ssc) - ok. Profile in Notes. FFST clear…"
click at [513, 489] on input "[DATE]" at bounding box center [544, 487] width 77 height 11
type input "[DATE]"
click at [536, 375] on div "8" at bounding box center [534, 378] width 13 height 13
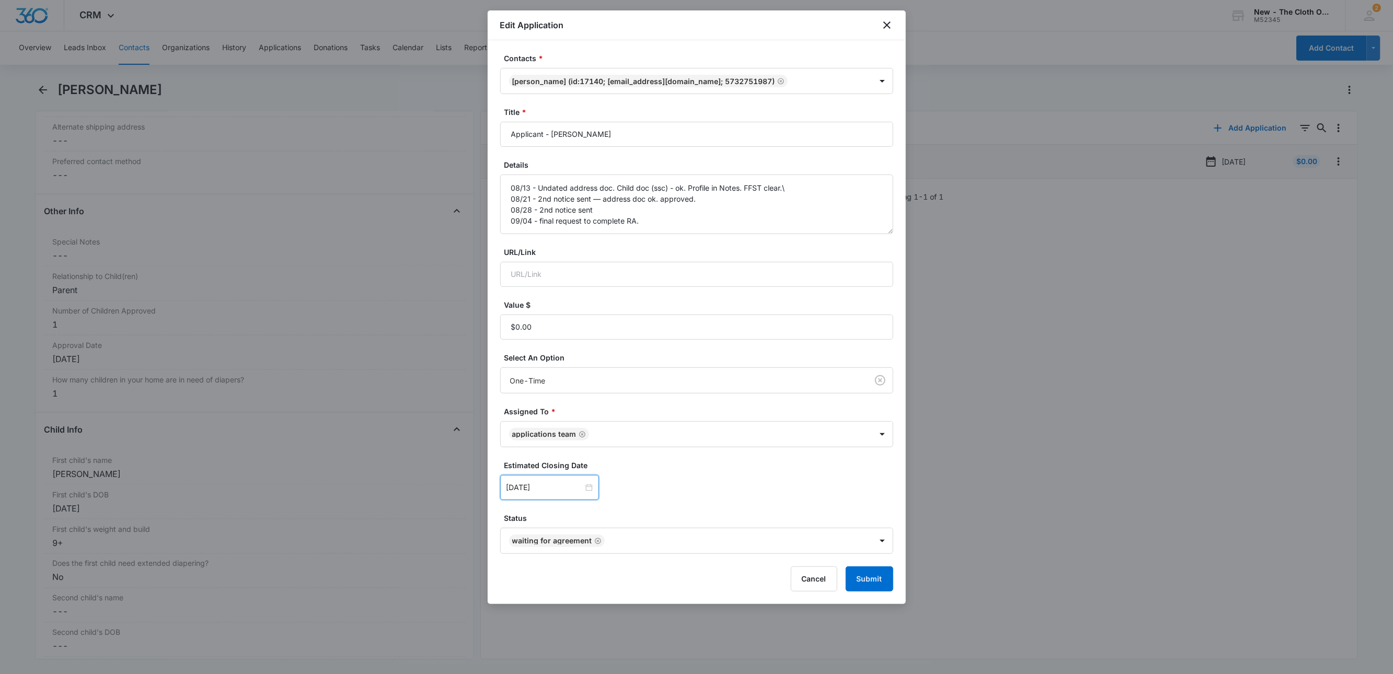
click at [700, 506] on form "Contacts * Cassie Garner (ID:17140; cassie.garner10@gmail.com; 5732751987) Titl…" at bounding box center [696, 322] width 393 height 539
click at [895, 588] on div "Contacts * Cassie Garner (ID:17140; cassie.garner10@gmail.com; 5732751987) Titl…" at bounding box center [697, 322] width 418 height 564
click at [887, 587] on button "Submit" at bounding box center [870, 578] width 48 height 25
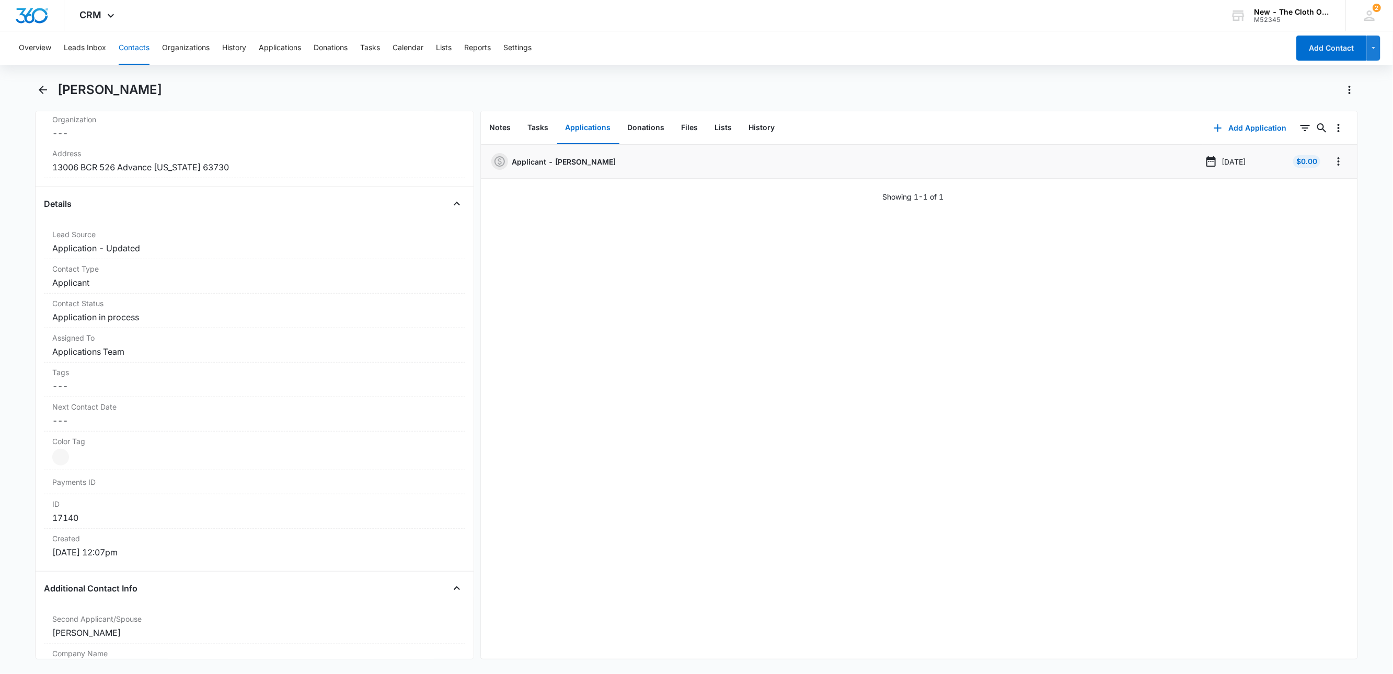
scroll to position [78, 0]
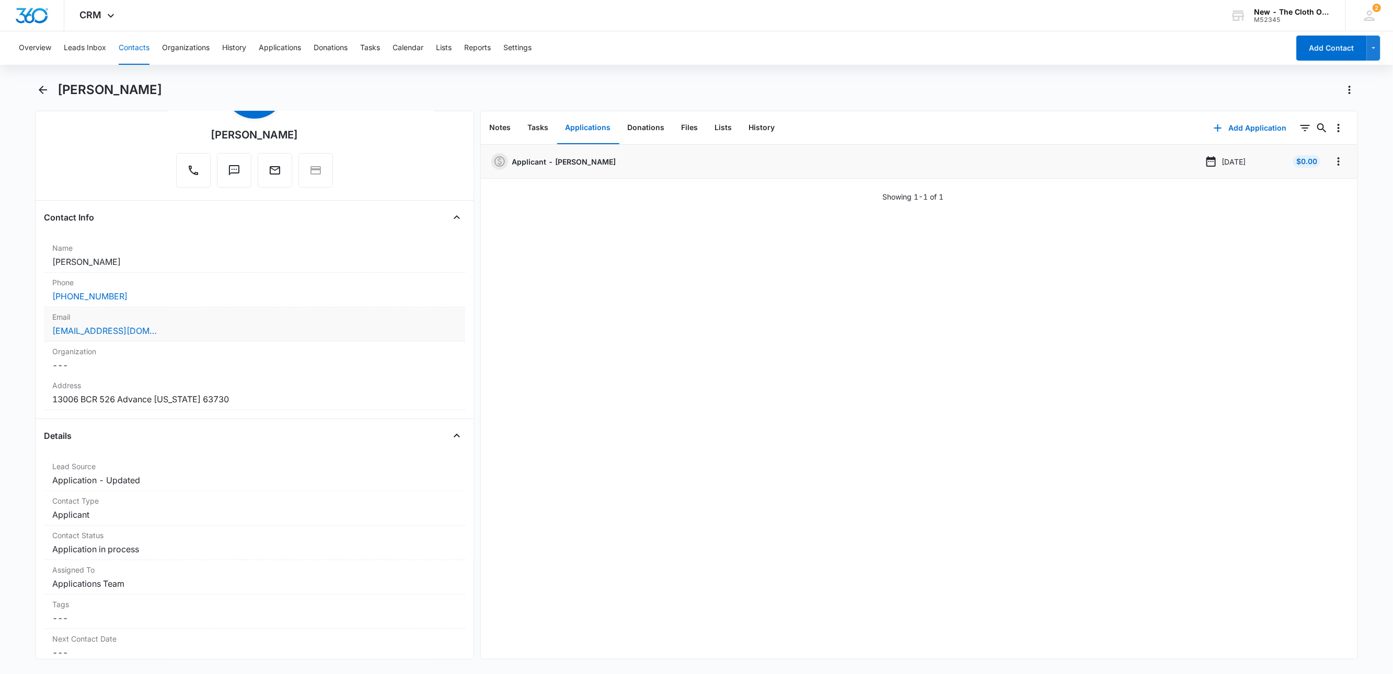
click at [207, 336] on div "cassie.garner10@gmail.com" at bounding box center [254, 331] width 404 height 13
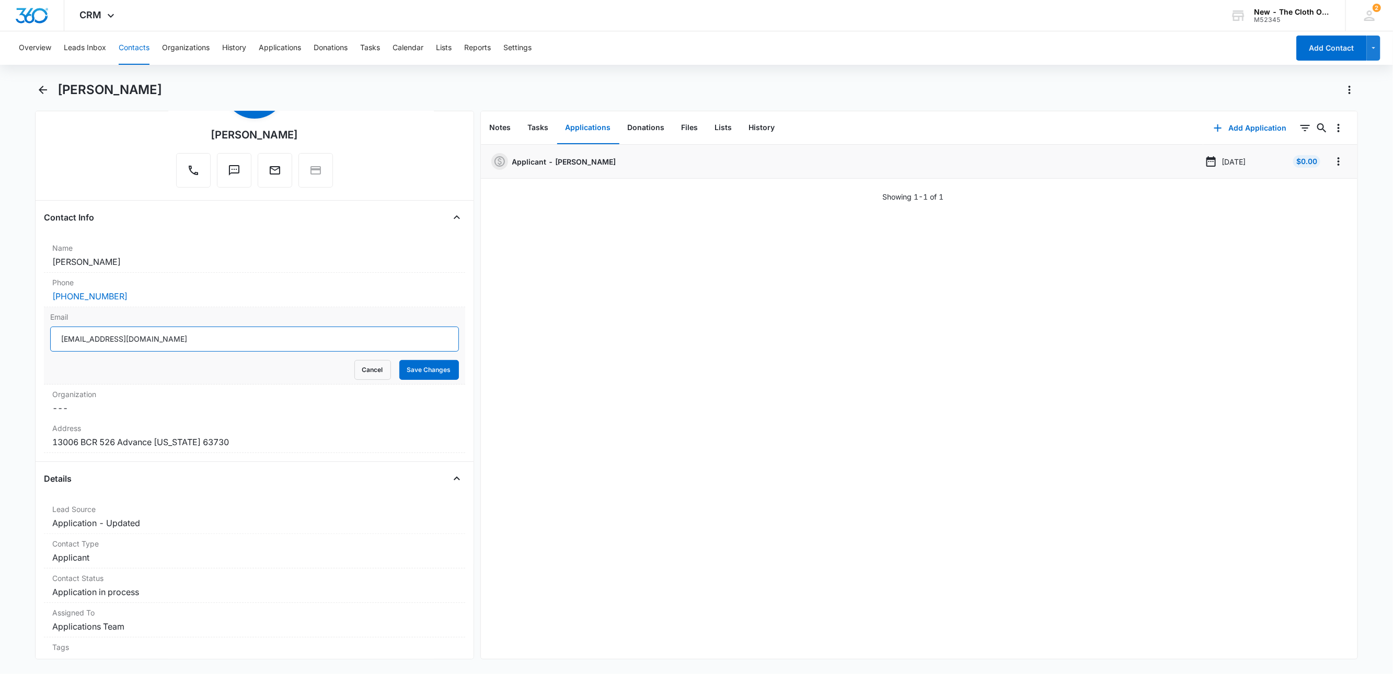
click at [216, 342] on input "cassie.garner10@gmail.com" at bounding box center [254, 339] width 409 height 25
drag, startPoint x: 367, startPoint y: 373, endPoint x: 357, endPoint y: 376, distance: 10.4
click at [366, 375] on button "Cancel" at bounding box center [372, 370] width 37 height 20
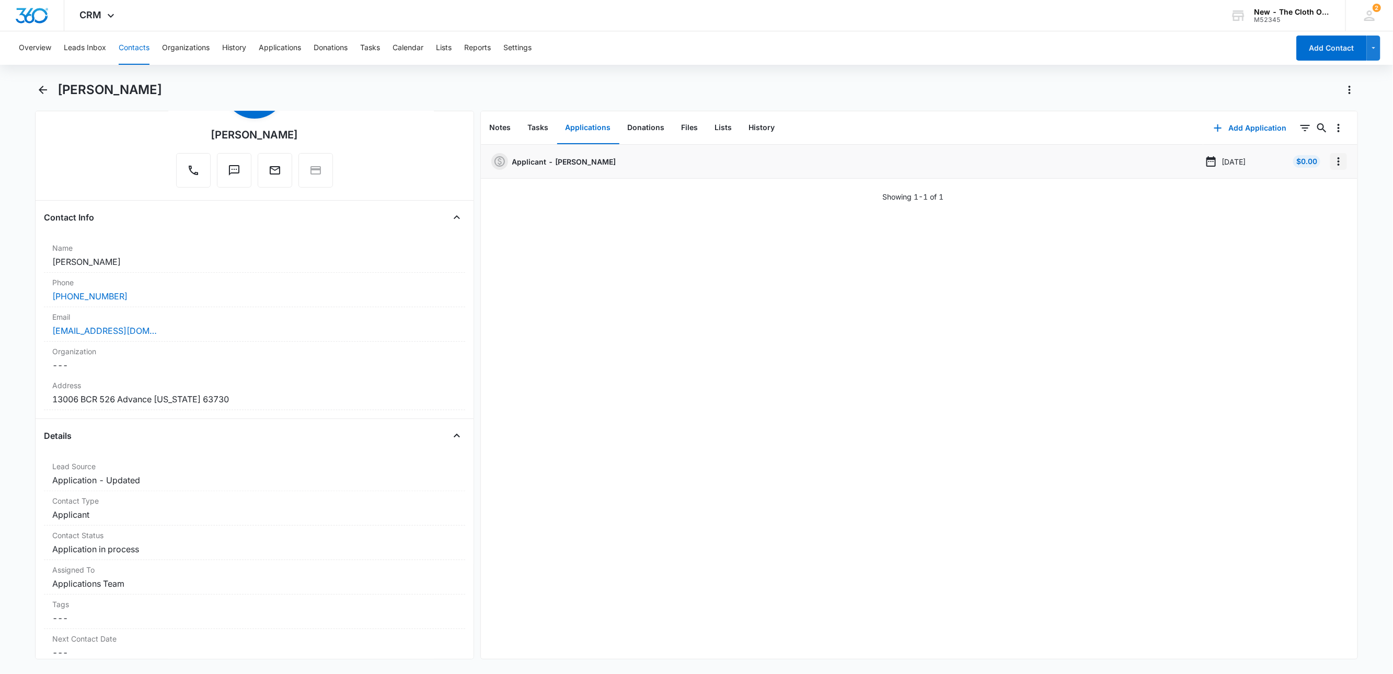
click at [1337, 162] on icon "Overflow Menu" at bounding box center [1338, 161] width 2 height 8
click at [1320, 199] on button "Delete" at bounding box center [1306, 207] width 60 height 16
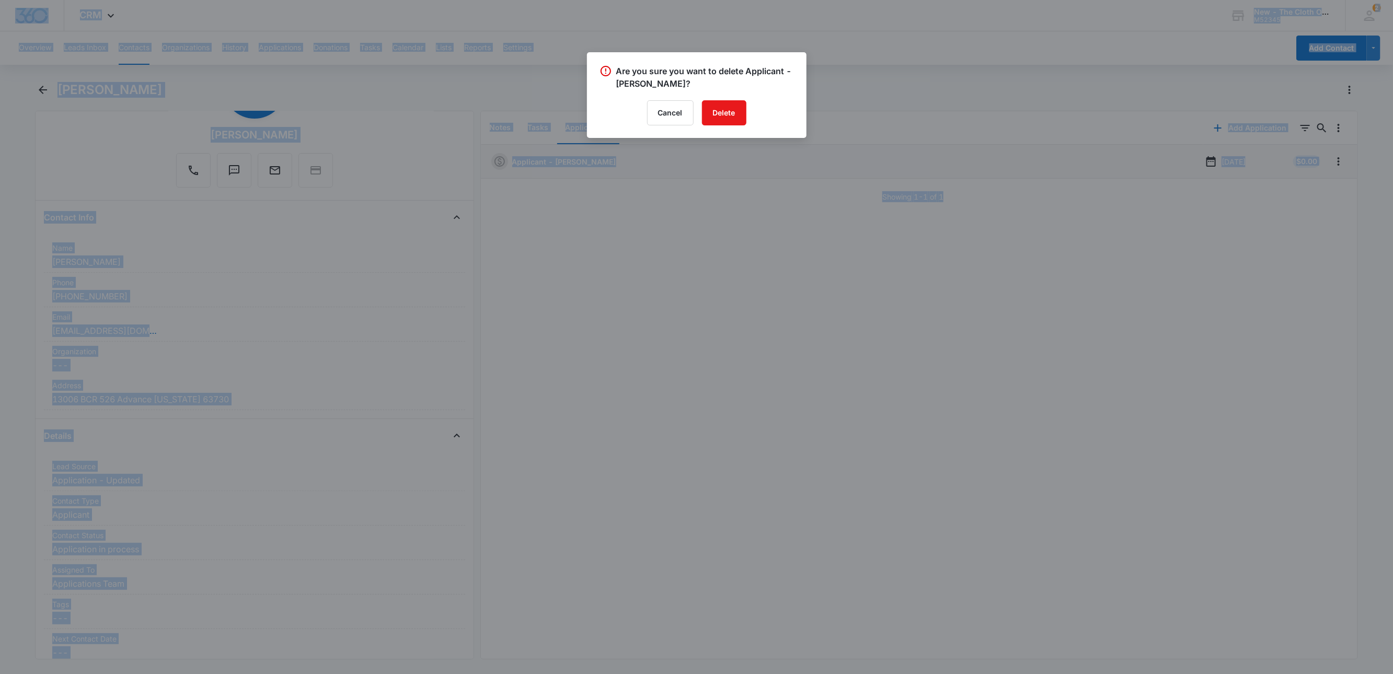
click at [718, 199] on div at bounding box center [696, 337] width 1393 height 674
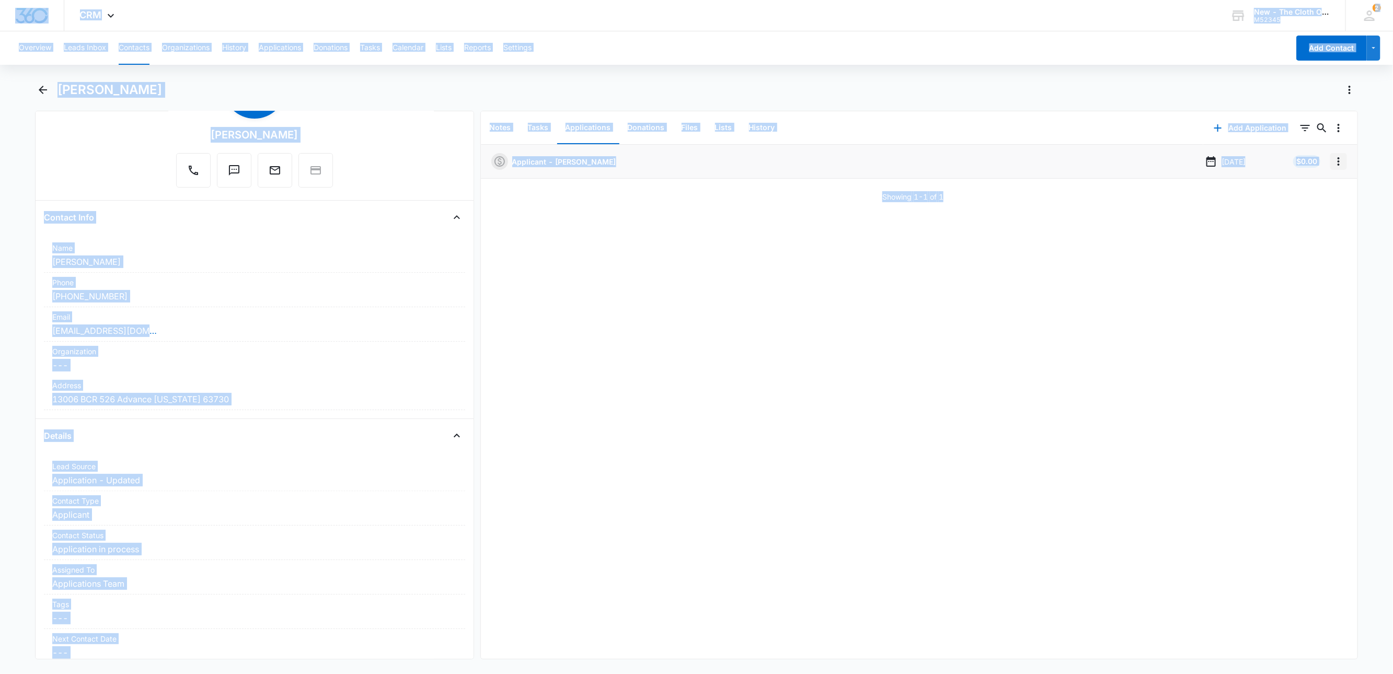
click at [1332, 160] on icon "Overflow Menu" at bounding box center [1338, 161] width 13 height 13
click at [1310, 188] on button "Edit" at bounding box center [1306, 191] width 60 height 16
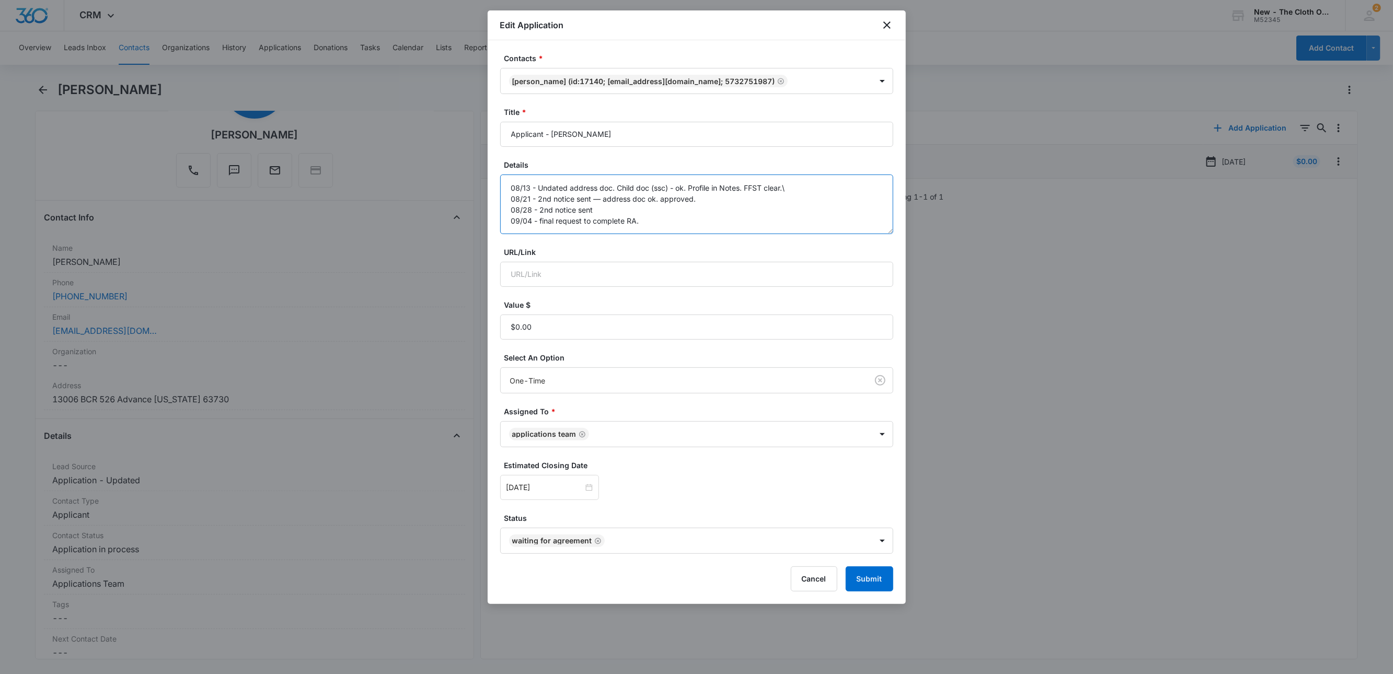
click at [656, 222] on textarea "08/13 - Undated address doc. Child doc (ssc) - ok. Profile in Notes. FFST clear…" at bounding box center [696, 205] width 393 height 60
type textarea "08/13 - Undated address doc. Child doc (ssc) - ok. Profile in Notes. FFST clear…"
click at [873, 586] on button "Submit" at bounding box center [870, 578] width 48 height 25
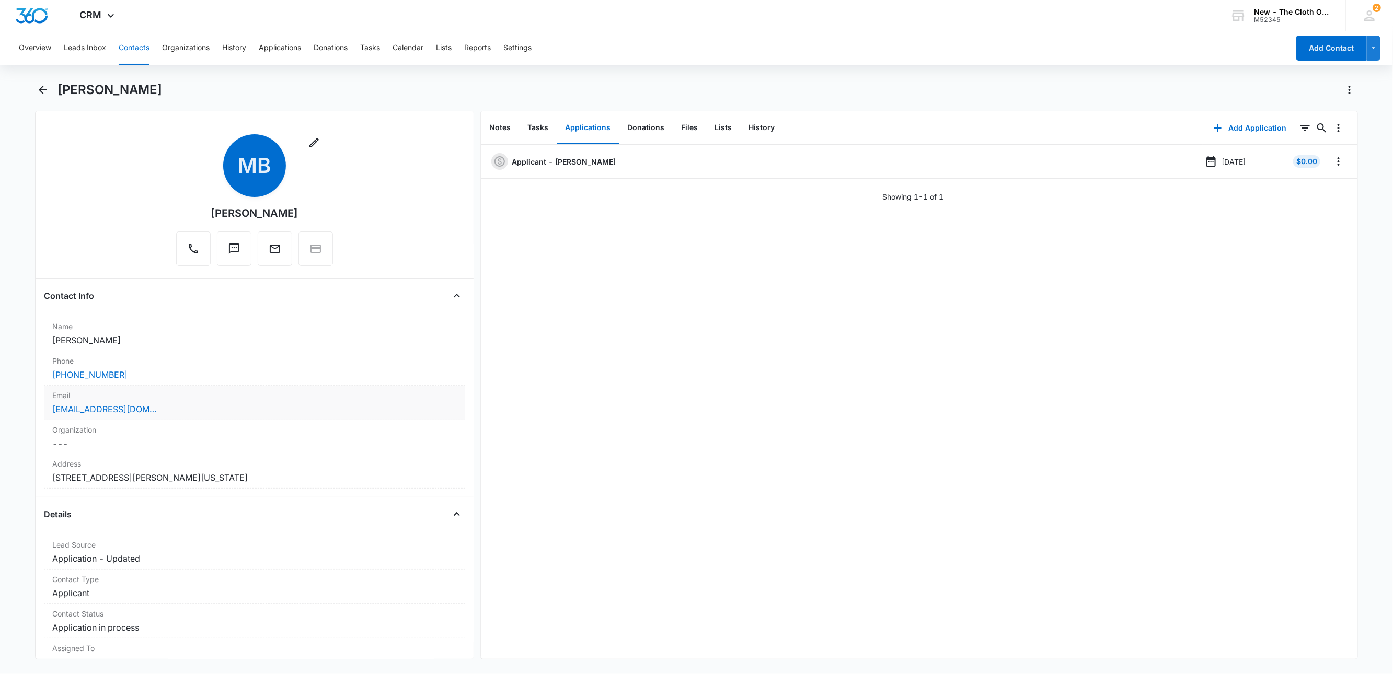
click at [214, 404] on div "[EMAIL_ADDRESS][DOMAIN_NAME]" at bounding box center [254, 409] width 404 height 13
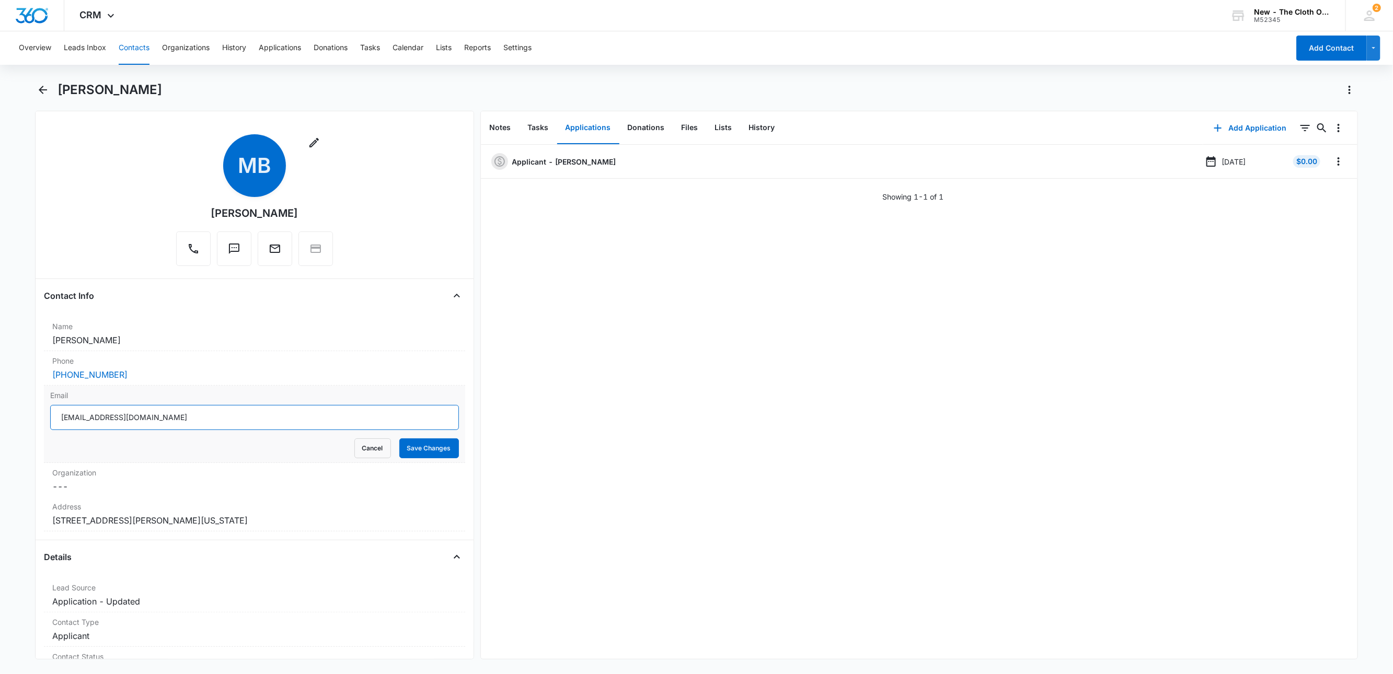
click at [256, 415] on input "[EMAIL_ADDRESS][DOMAIN_NAME]" at bounding box center [254, 417] width 409 height 25
drag, startPoint x: 356, startPoint y: 453, endPoint x: 16, endPoint y: 338, distance: 359.3
click at [354, 453] on button "Cancel" at bounding box center [372, 448] width 37 height 20
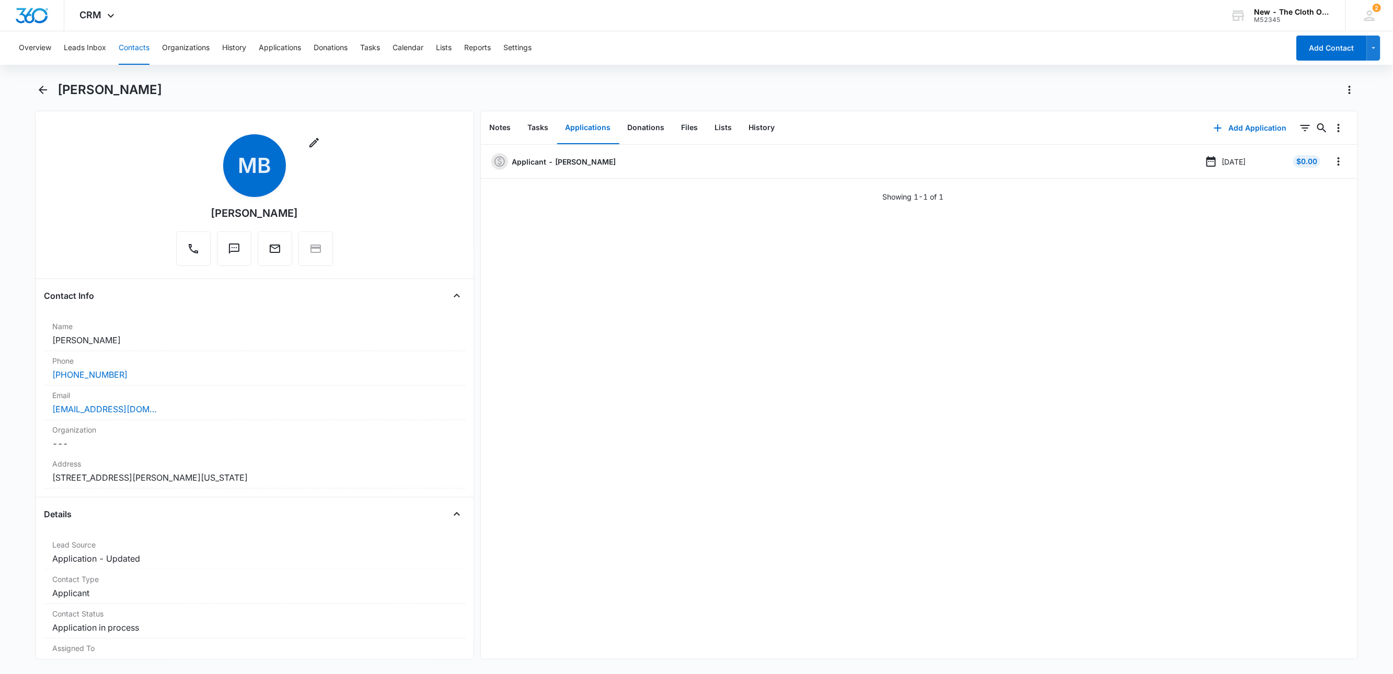
click at [100, 87] on h1 "[PERSON_NAME]" at bounding box center [109, 90] width 105 height 16
click at [100, 88] on h1 "[PERSON_NAME]" at bounding box center [109, 90] width 105 height 16
copy div "[PERSON_NAME] Remove"
drag, startPoint x: 1327, startPoint y: 160, endPoint x: 1329, endPoint y: 165, distance: 5.8
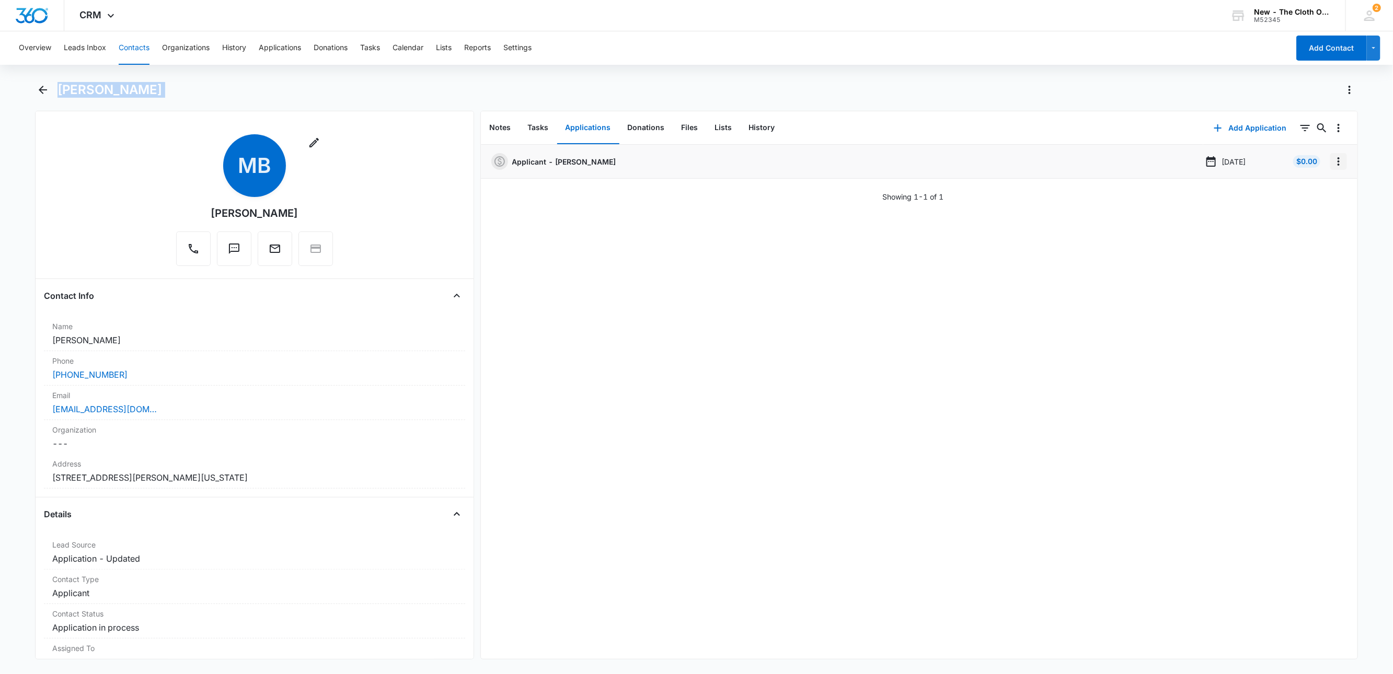
click at [1332, 160] on icon "Overflow Menu" at bounding box center [1338, 161] width 13 height 13
click at [1322, 191] on button "Edit" at bounding box center [1306, 191] width 60 height 16
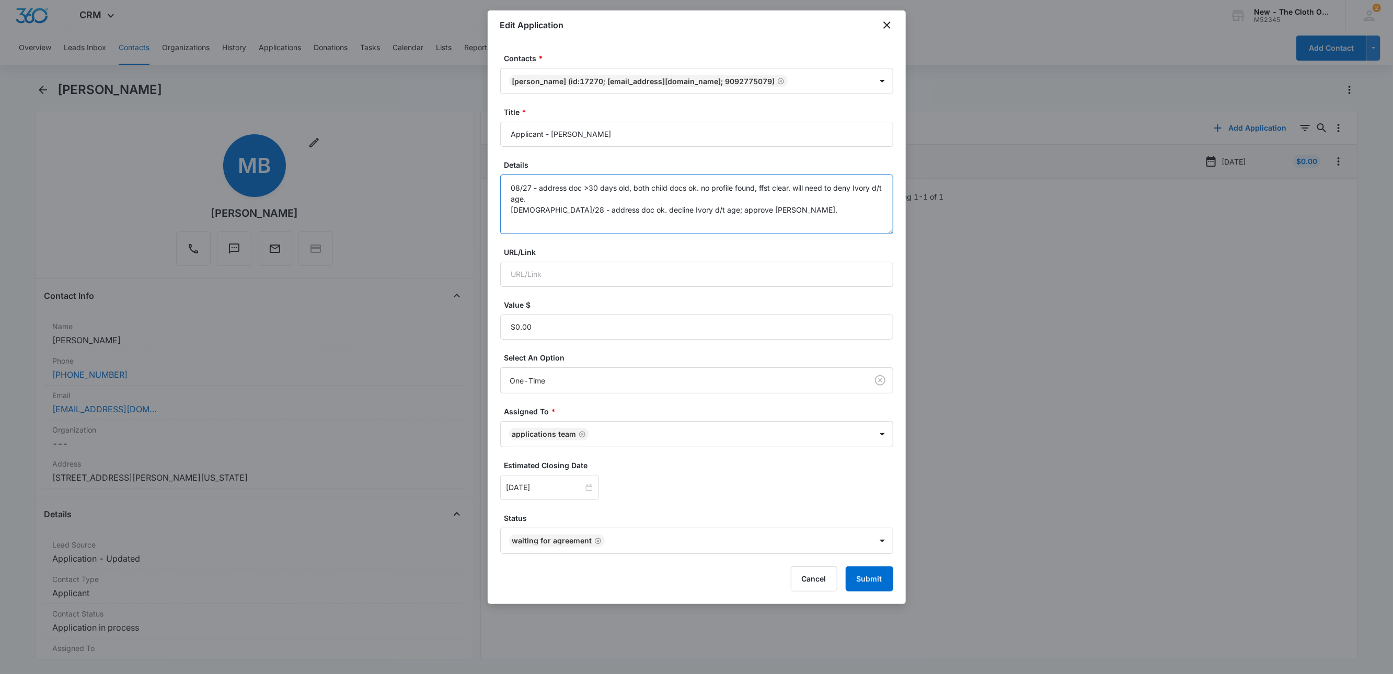
click at [816, 221] on textarea "08/27 - address doc >30 days old, both child docs ok. no profile found, ffst cl…" at bounding box center [696, 205] width 393 height 60
type textarea "08/27 - address doc >30 days old, both child docs ok. no profile found, ffst cl…"
click at [552, 483] on div "[DATE]" at bounding box center [549, 487] width 99 height 25
type input "[DATE]"
click at [537, 376] on div "8" at bounding box center [534, 378] width 13 height 13
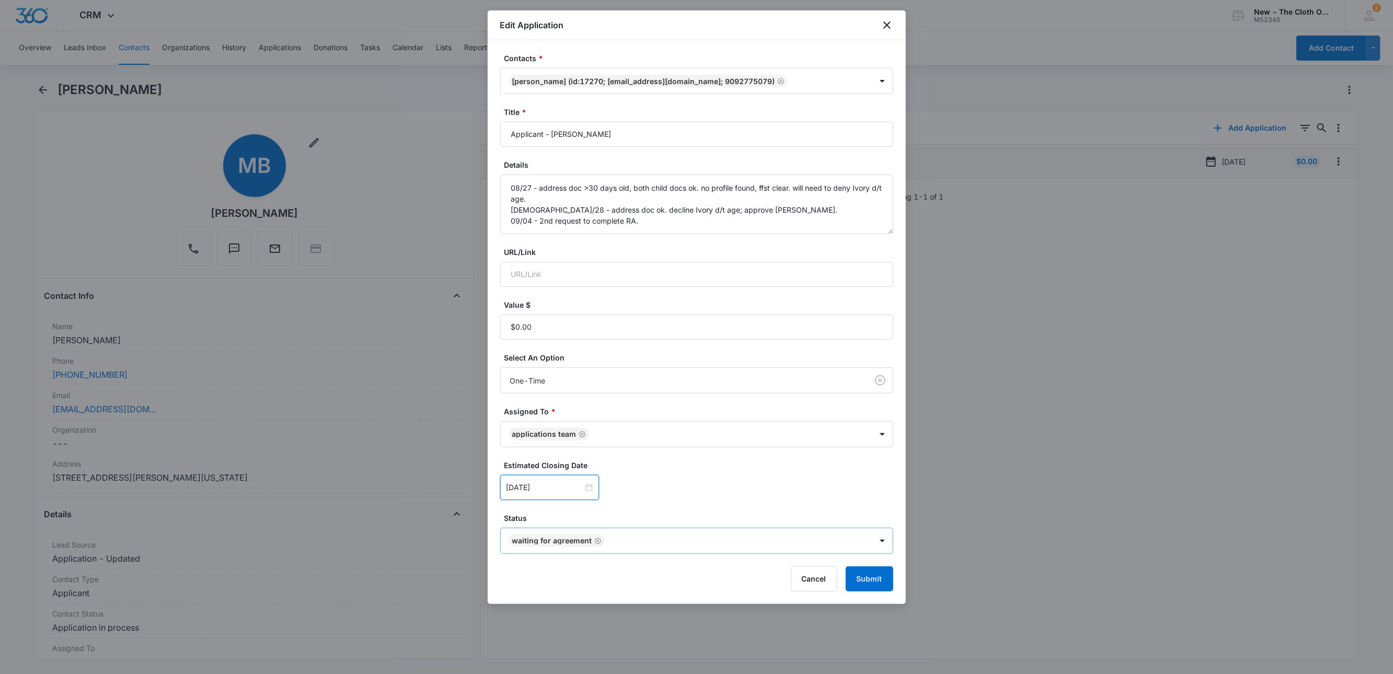
click at [595, 544] on icon "Remove Waiting for Agreement" at bounding box center [598, 541] width 6 height 6
click at [595, 544] on body "CRM Apps Reputation Websites Forms CRM Email Social Shop Payments POS Ads Intel…" at bounding box center [696, 337] width 1393 height 674
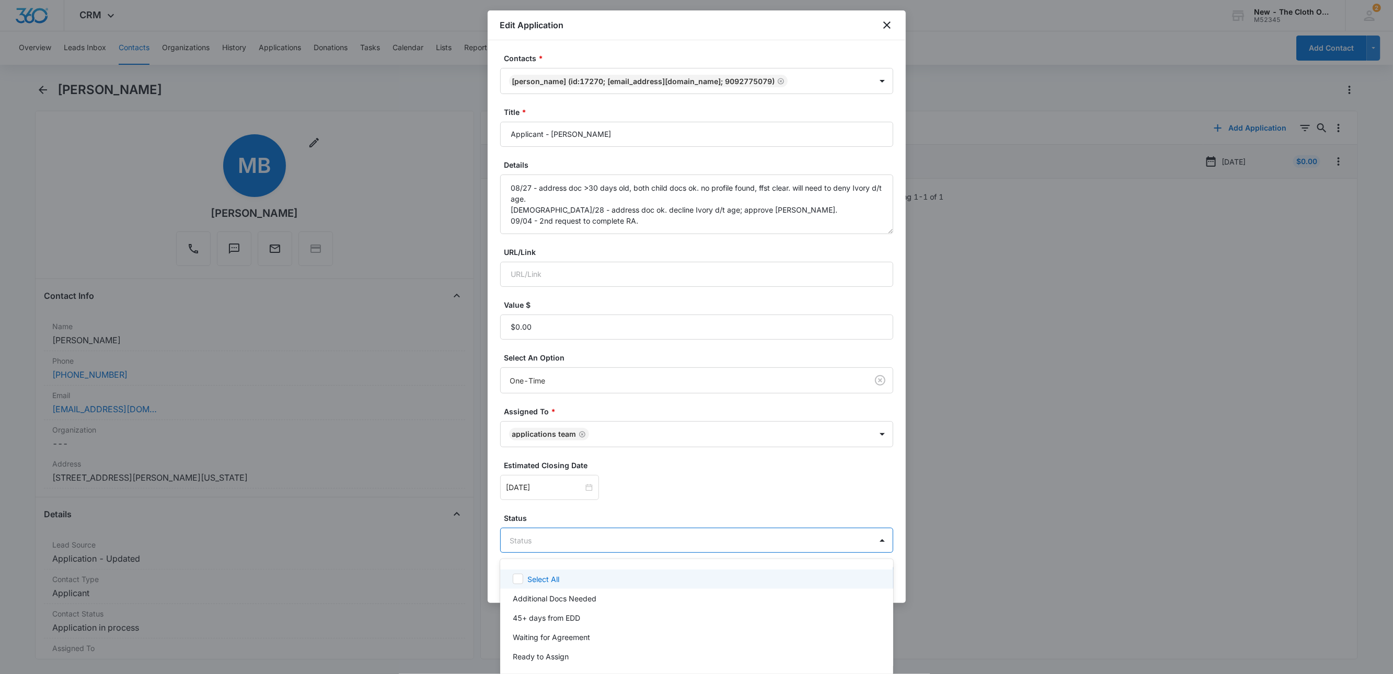
click at [595, 544] on div at bounding box center [696, 337] width 1393 height 674
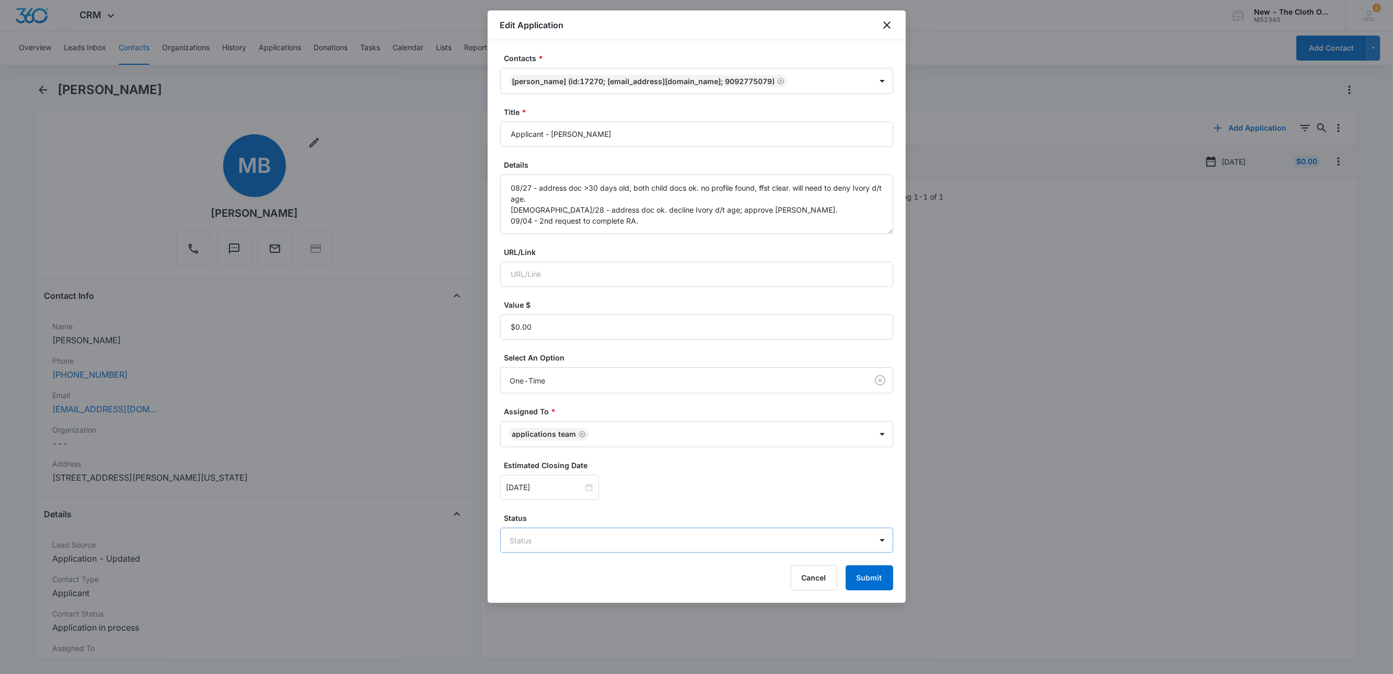
click at [568, 524] on label "Status" at bounding box center [700, 518] width 393 height 11
click at [561, 547] on body "CRM Apps Reputation Websites Forms CRM Email Social Shop Payments POS Ads Intel…" at bounding box center [696, 337] width 1393 height 674
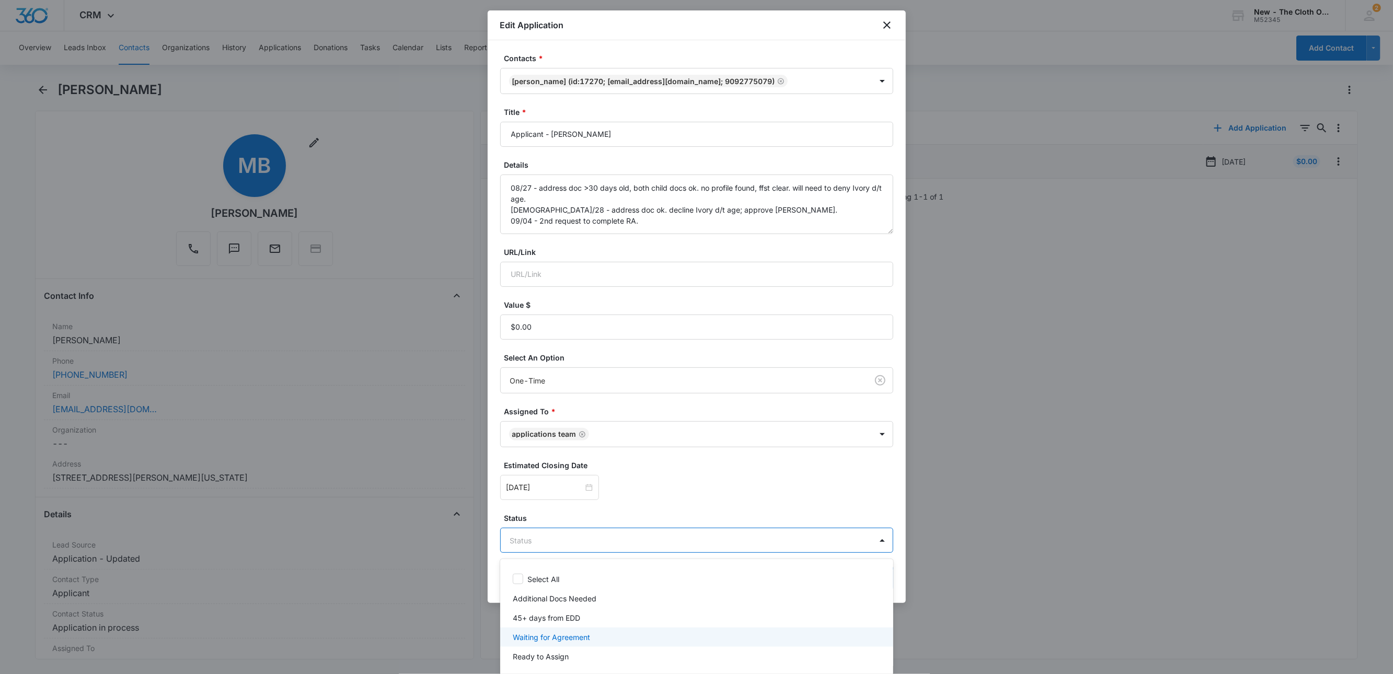
click at [524, 637] on p "Waiting for Agreement" at bounding box center [551, 637] width 77 height 11
click at [689, 507] on div at bounding box center [696, 337] width 1393 height 674
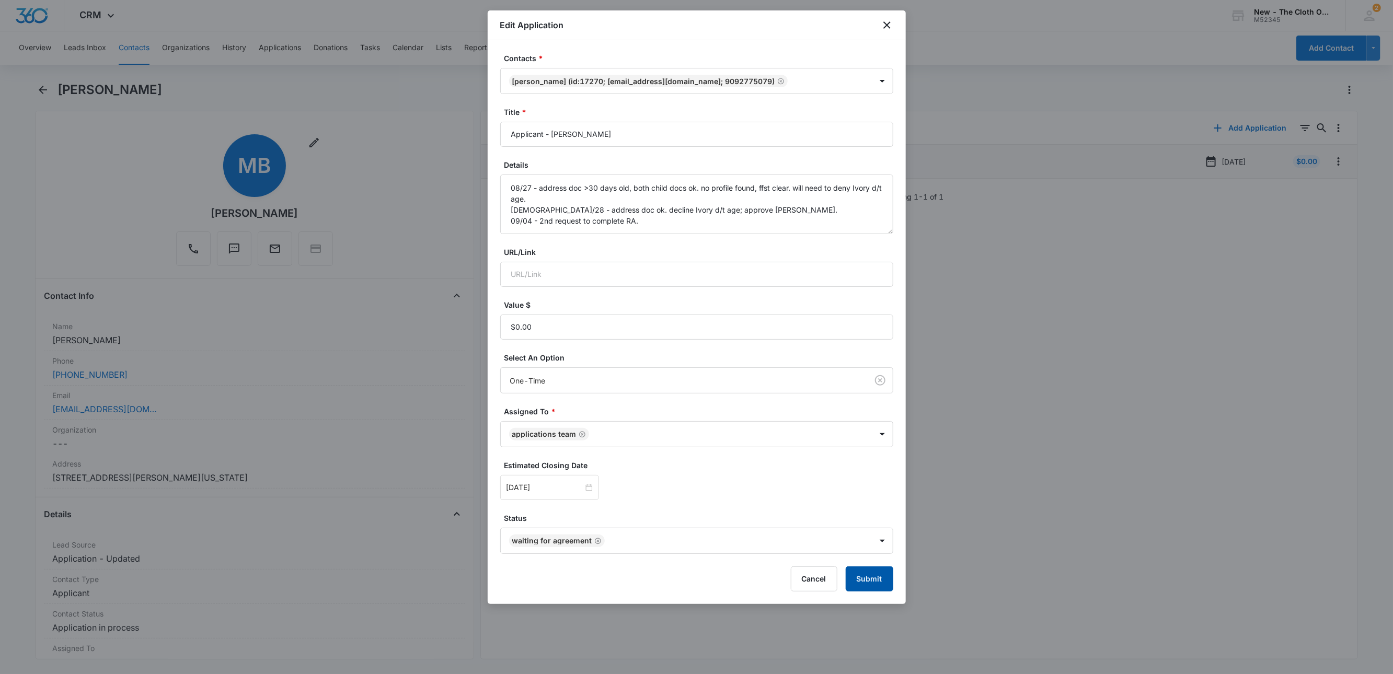
click at [878, 587] on button "Submit" at bounding box center [870, 578] width 48 height 25
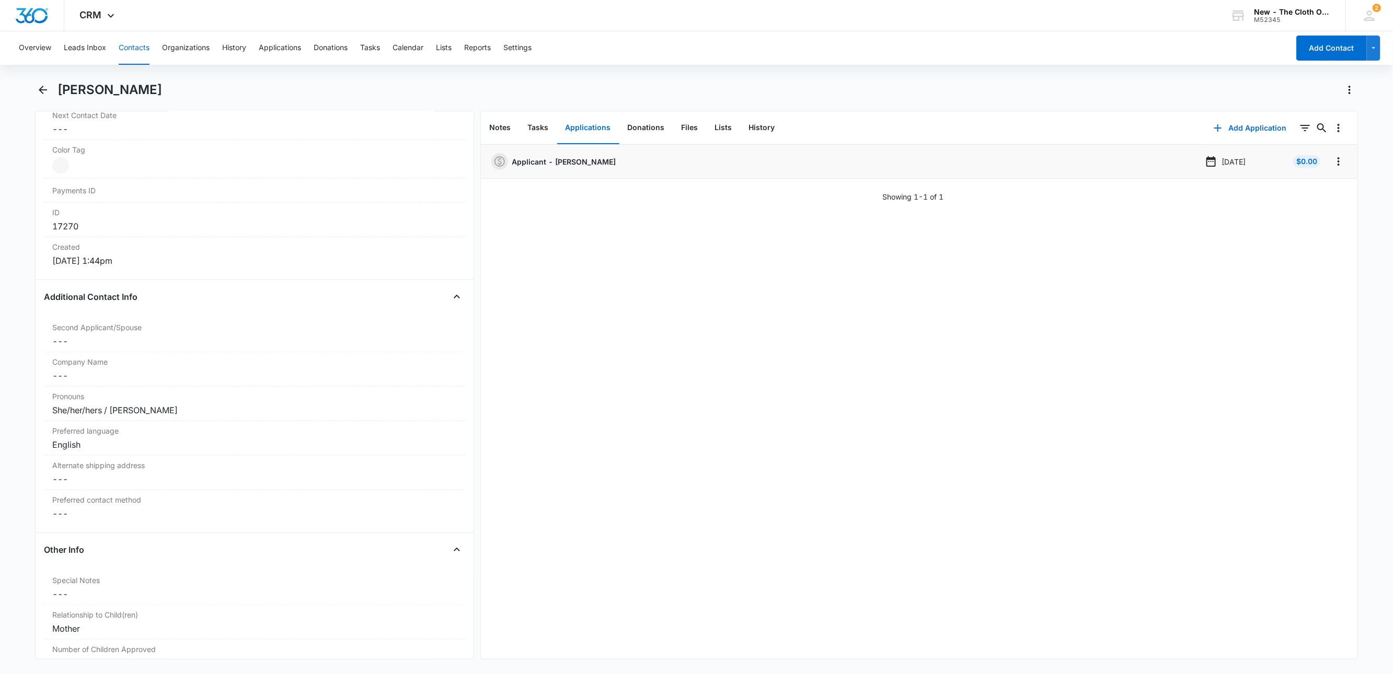
scroll to position [627, 0]
